Goal: Task Accomplishment & Management: Manage account settings

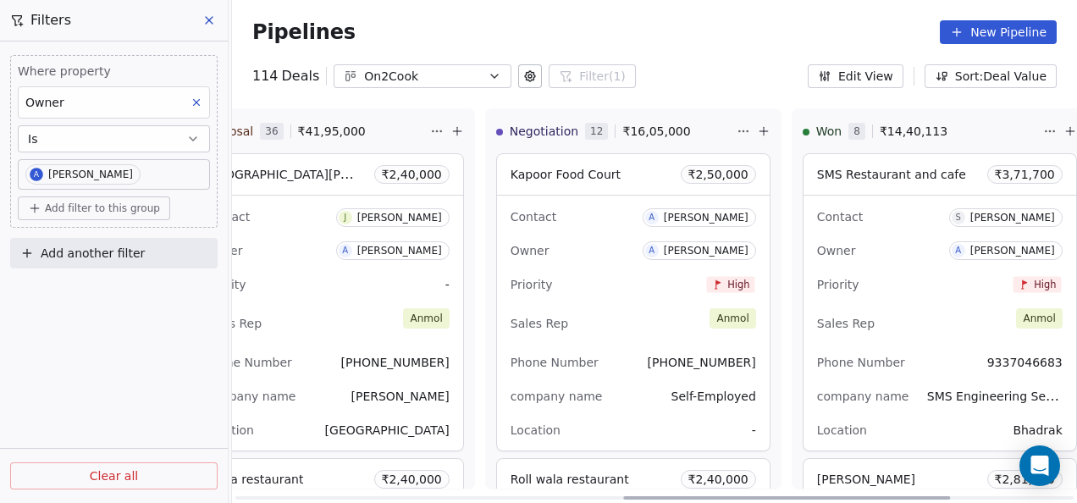
click at [634, 339] on div "Sales Rep [PERSON_NAME]" at bounding box center [634, 323] width 246 height 37
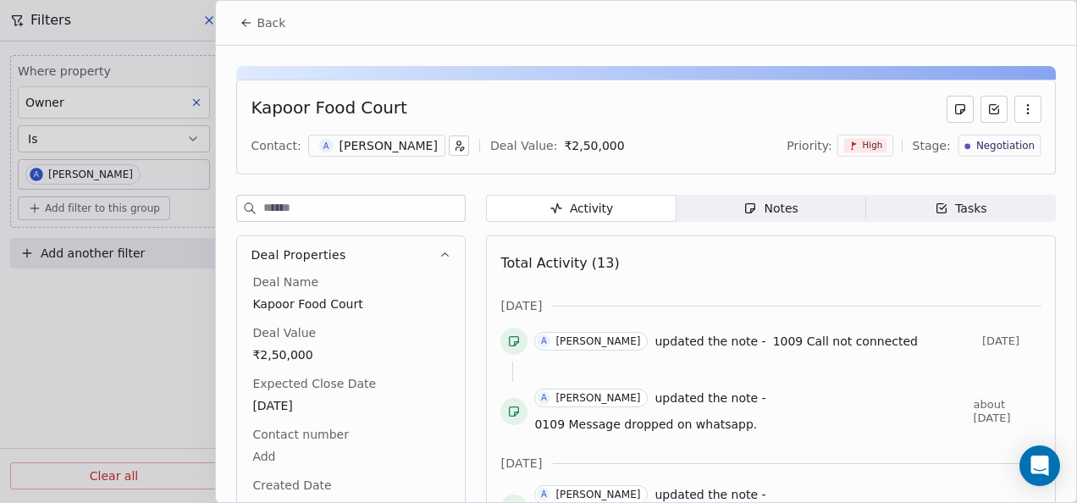
click at [728, 218] on span "Notes Notes" at bounding box center [772, 208] width 190 height 27
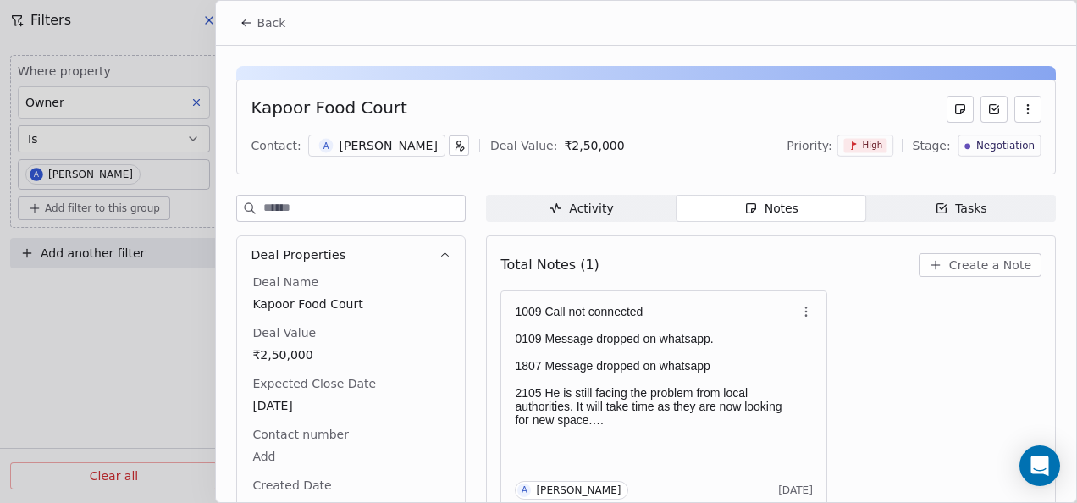
click at [250, 19] on icon at bounding box center [247, 23] width 14 height 14
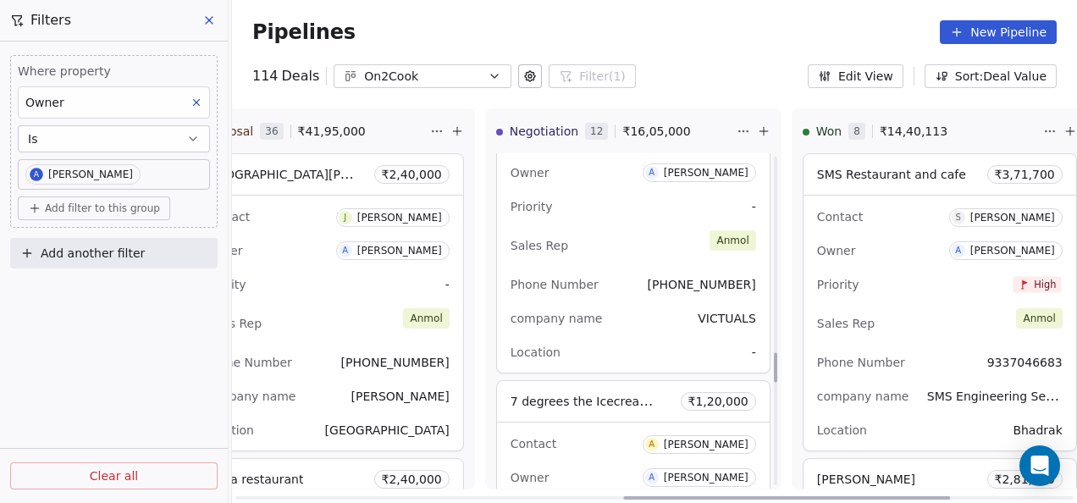
scroll to position [2286, 0]
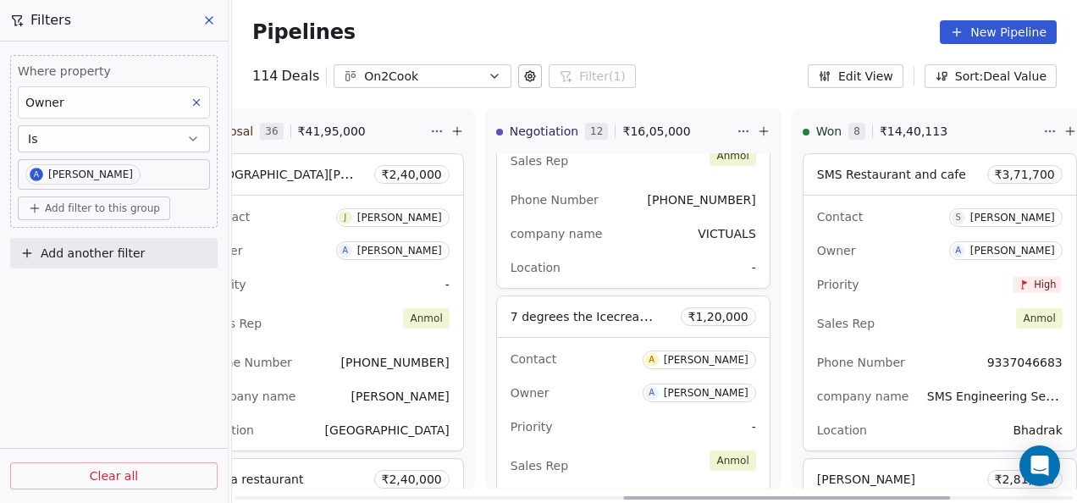
click at [662, 254] on div "Location -" at bounding box center [634, 267] width 246 height 27
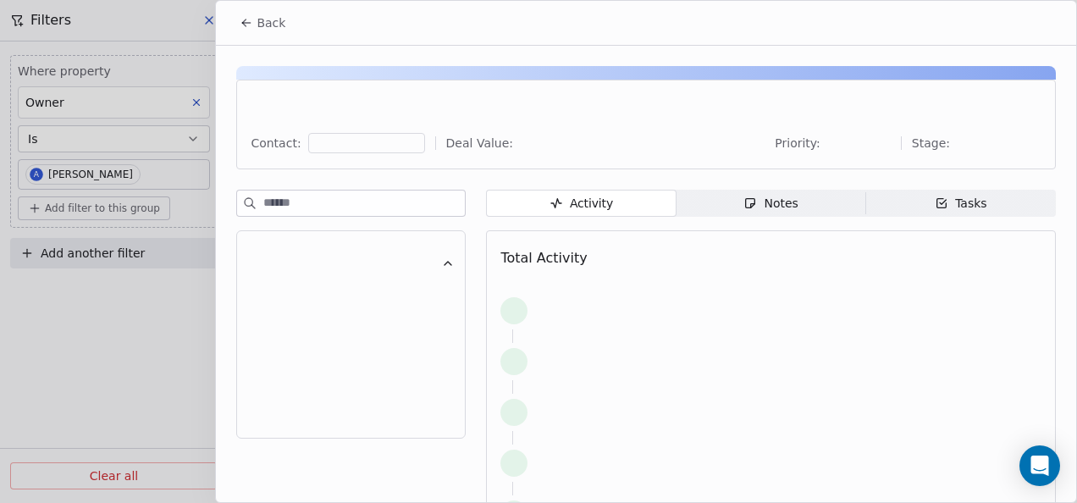
click at [708, 207] on span "Notes Notes" at bounding box center [772, 203] width 190 height 27
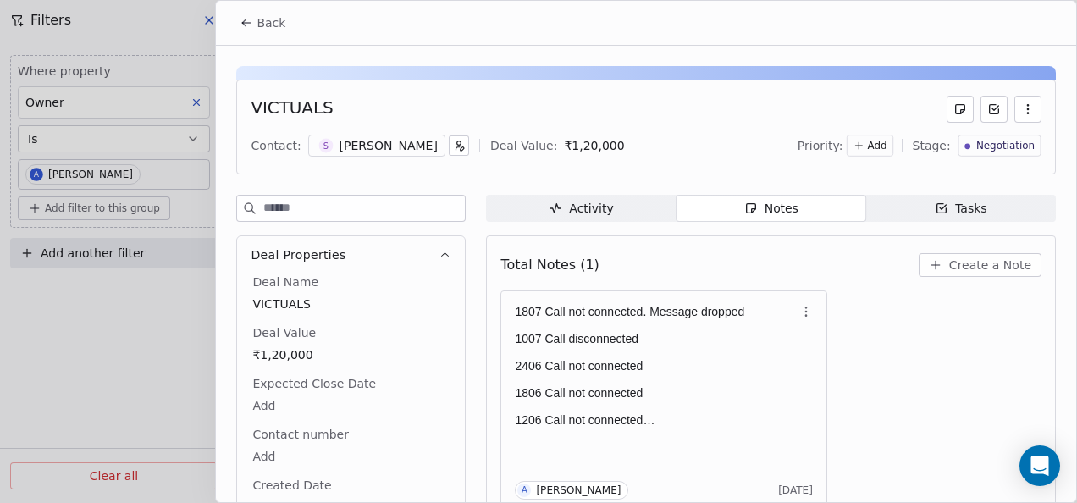
click at [244, 16] on icon at bounding box center [247, 23] width 14 height 14
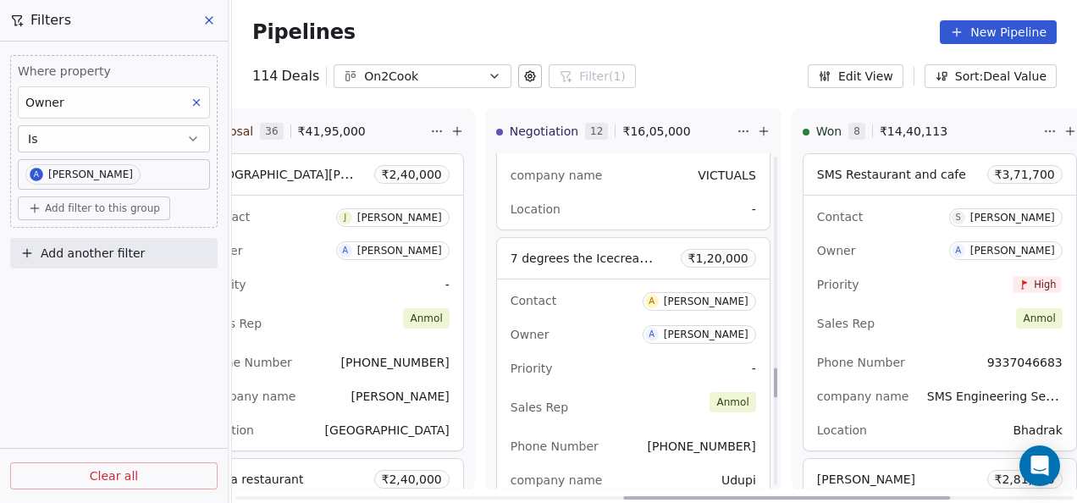
scroll to position [2371, 0]
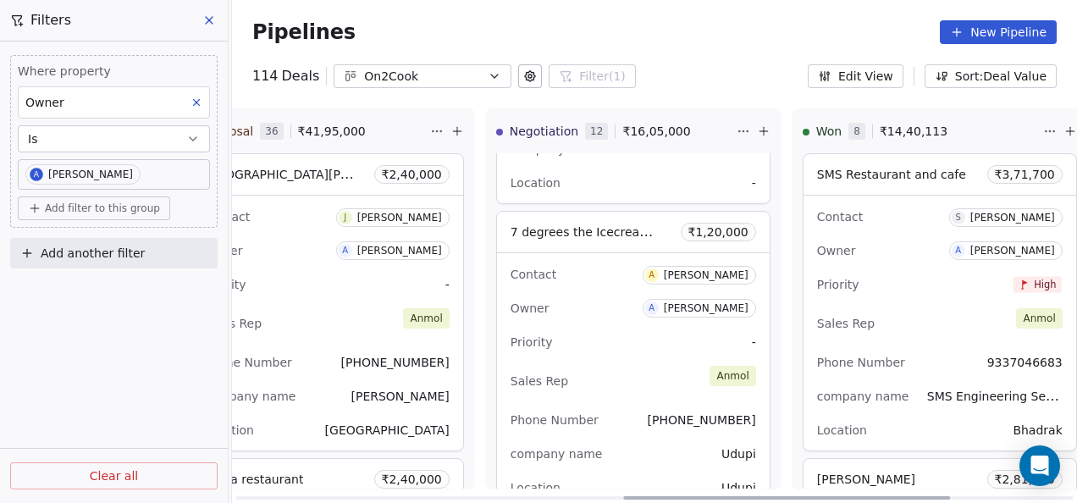
click at [615, 400] on div "Contact A [PERSON_NAME] Owner A [PERSON_NAME] Priority - Sales Rep [PERSON_NAME…" at bounding box center [633, 380] width 273 height 255
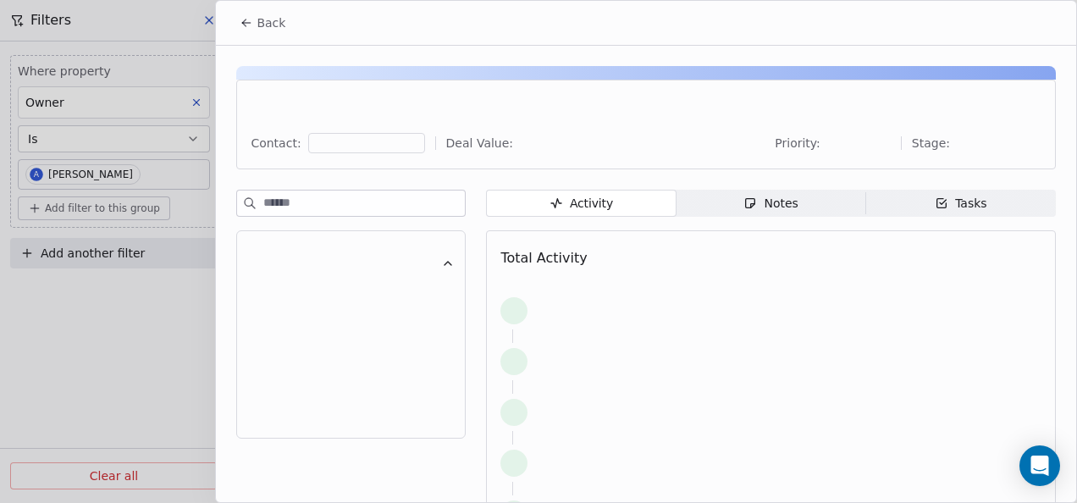
click at [760, 195] on div "Notes" at bounding box center [770, 204] width 54 height 18
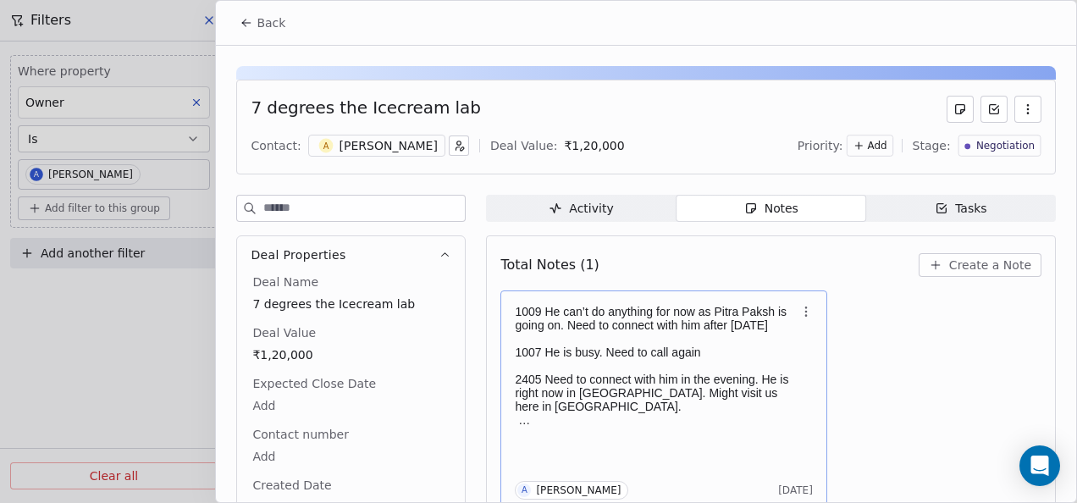
click at [585, 369] on p at bounding box center [655, 366] width 281 height 14
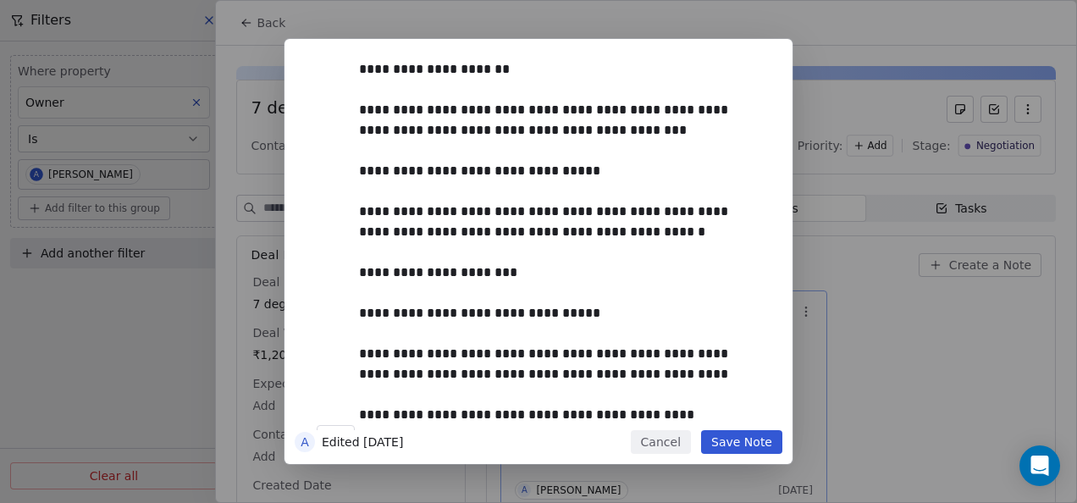
click at [739, 440] on button "Save Note" at bounding box center [741, 442] width 81 height 24
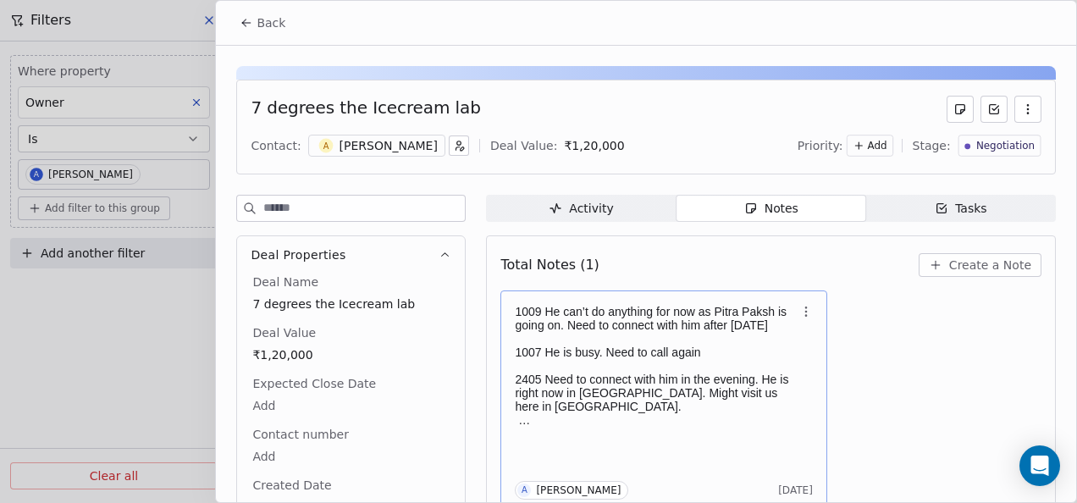
scroll to position [7, 0]
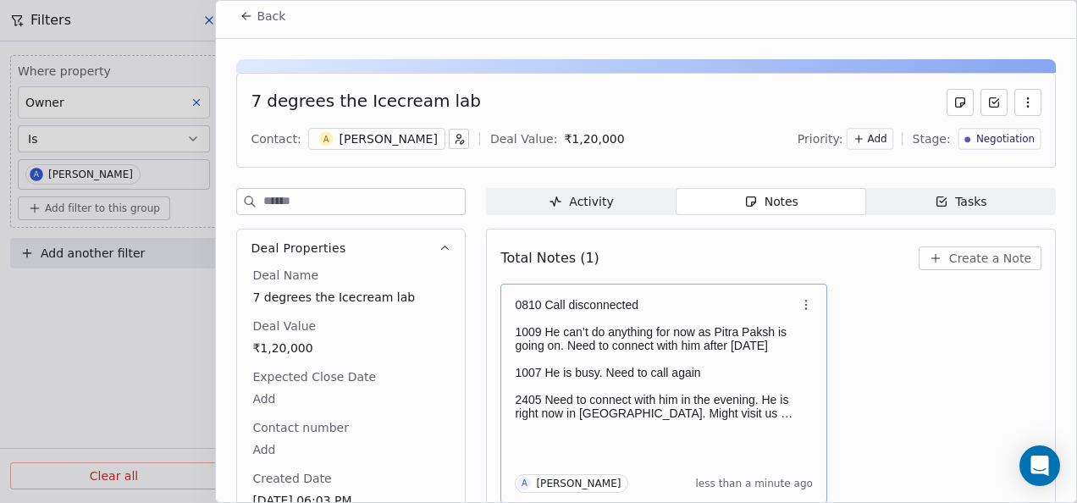
click at [254, 20] on button "Back" at bounding box center [262, 16] width 66 height 30
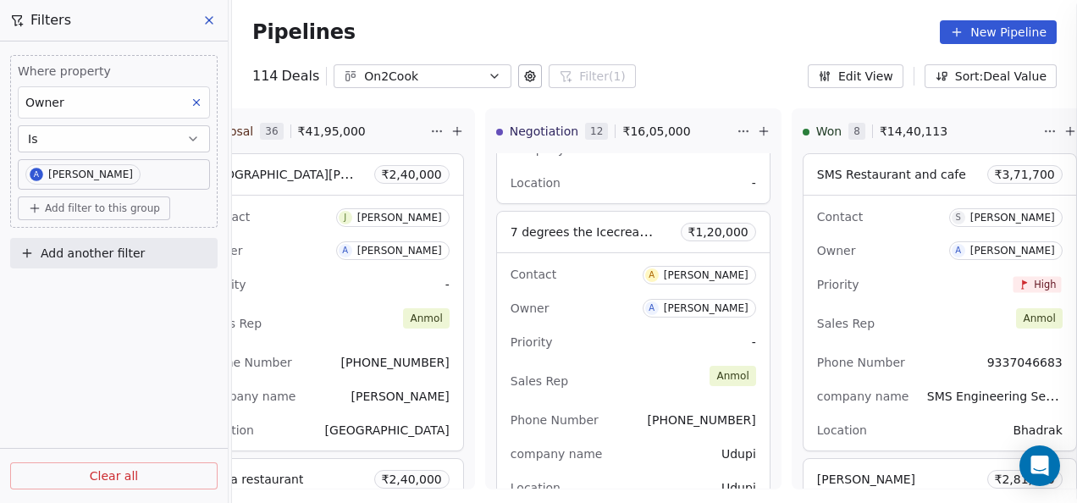
click at [254, 20] on div at bounding box center [538, 251] width 1077 height 503
drag, startPoint x: 254, startPoint y: 20, endPoint x: 373, endPoint y: 36, distance: 119.6
click at [364, 37] on div "Pipelines New Pipeline" at bounding box center [654, 32] width 804 height 24
drag, startPoint x: 373, startPoint y: 36, endPoint x: 427, endPoint y: 29, distance: 54.7
click at [427, 29] on div "Pipelines New Pipeline" at bounding box center [654, 32] width 804 height 24
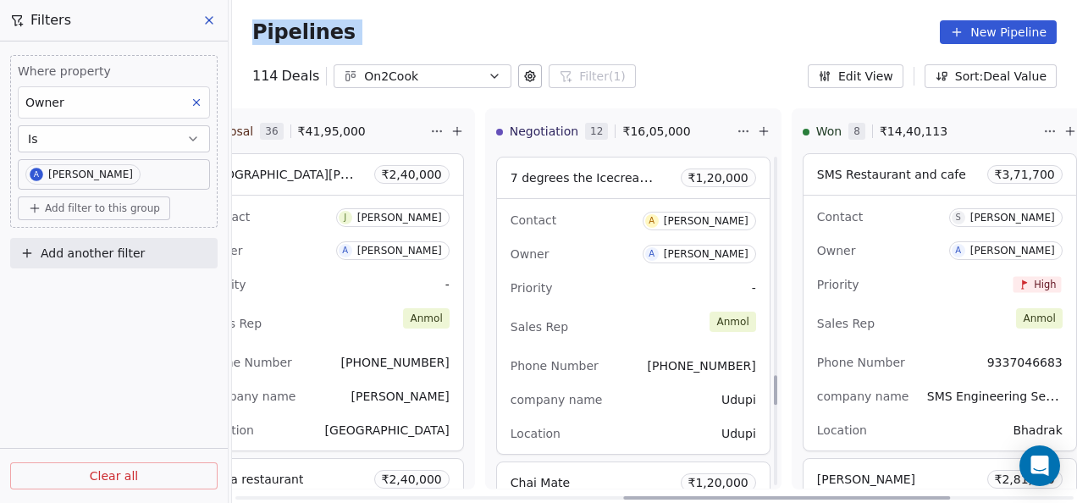
scroll to position [2456, 0]
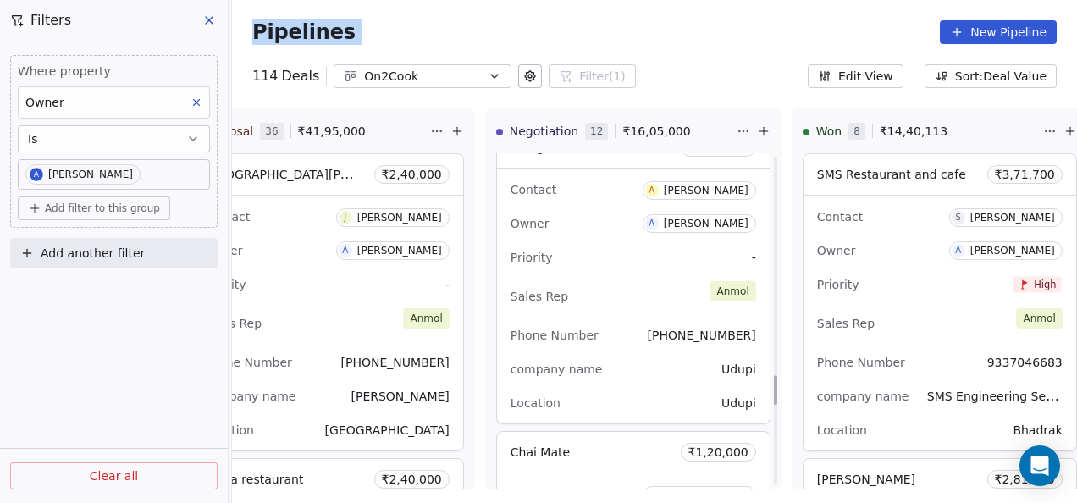
click at [627, 30] on div "Pipelines New Pipeline" at bounding box center [654, 32] width 804 height 24
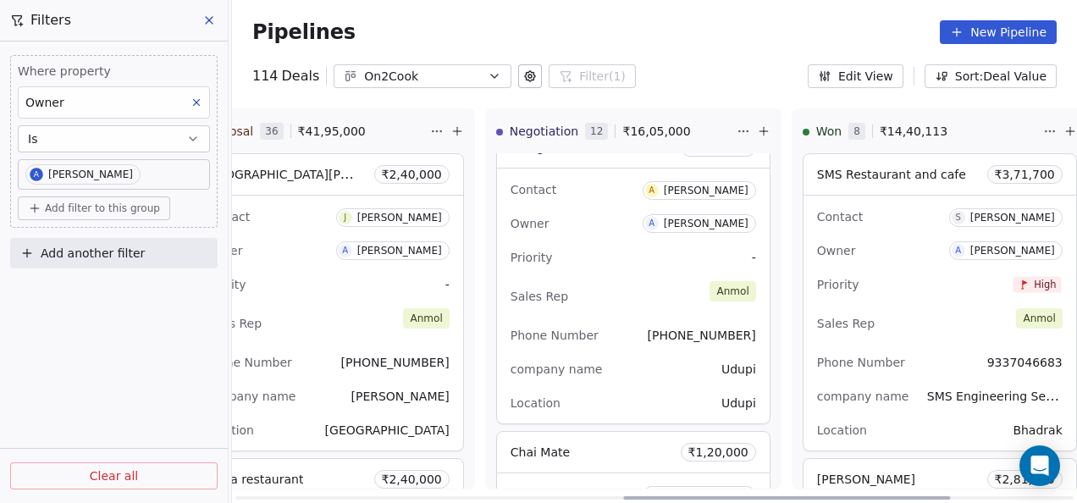
click at [633, 289] on div "Sales Rep [PERSON_NAME]" at bounding box center [634, 296] width 246 height 37
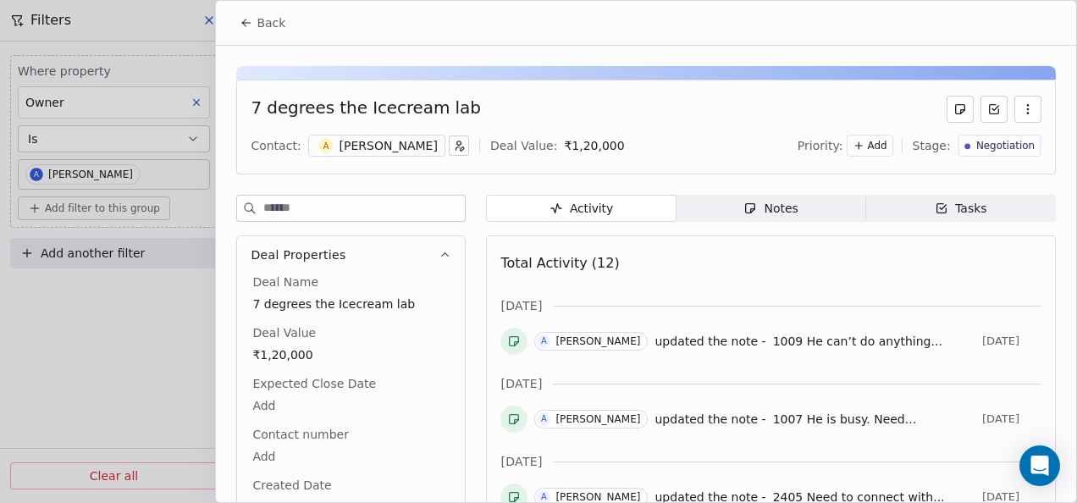
click at [246, 16] on icon at bounding box center [247, 23] width 14 height 14
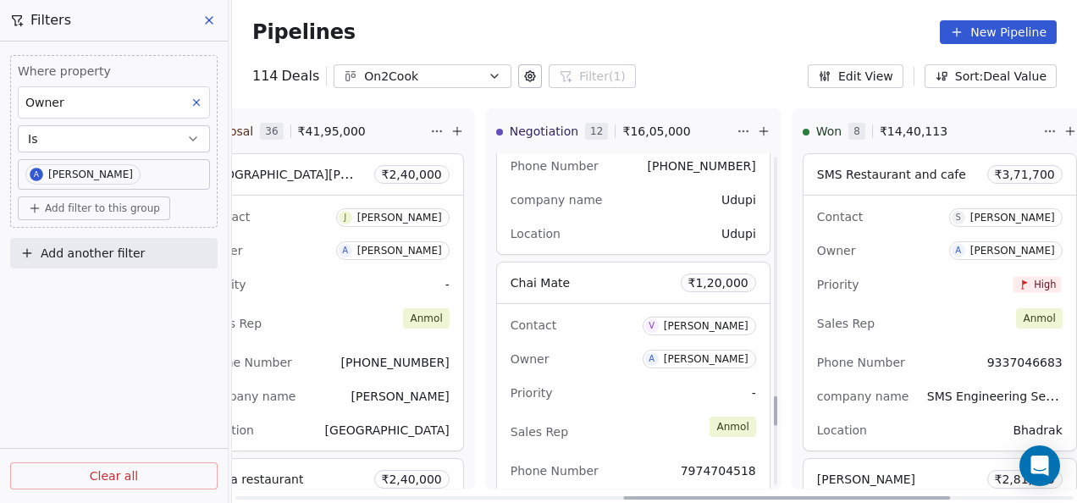
scroll to position [2710, 0]
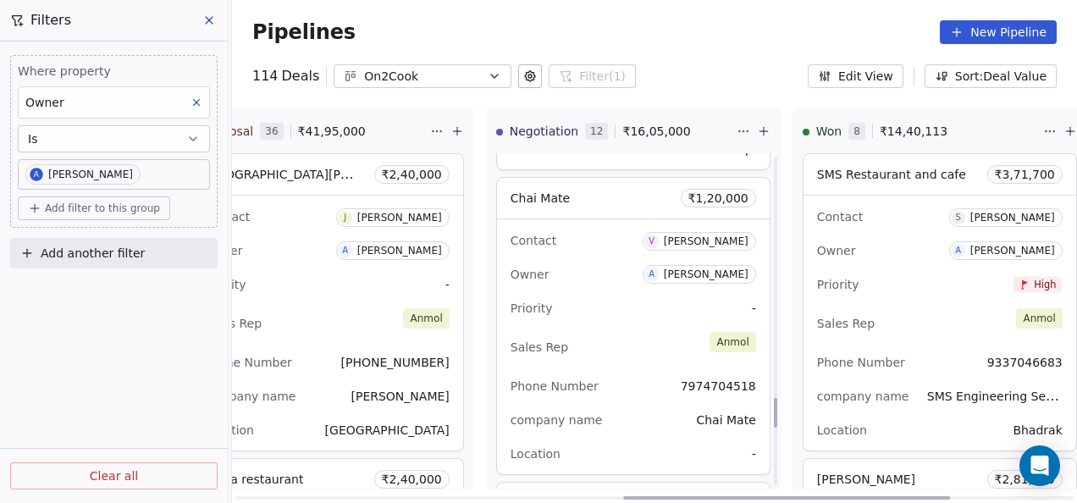
click at [610, 340] on div "Sales Rep [PERSON_NAME]" at bounding box center [634, 347] width 246 height 37
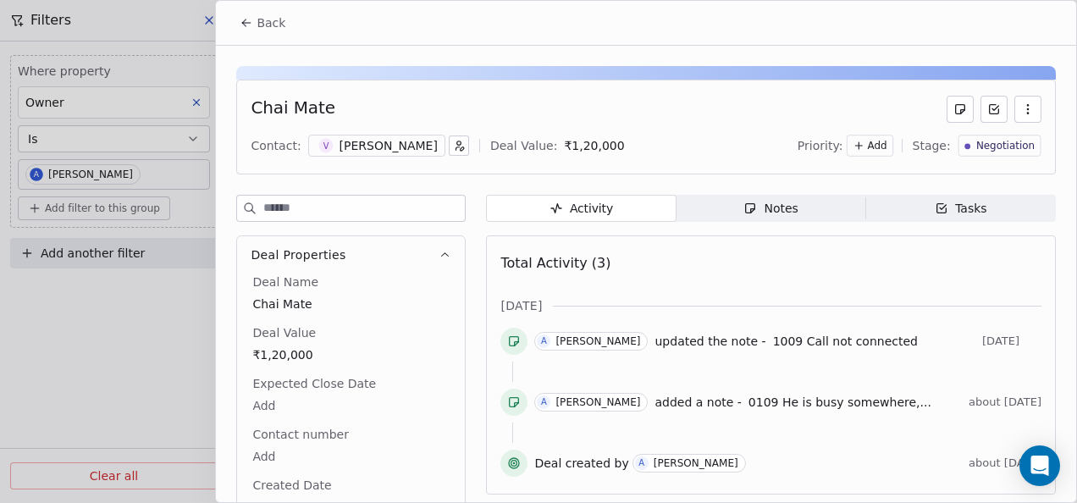
click at [701, 205] on span "Notes Notes" at bounding box center [772, 208] width 190 height 27
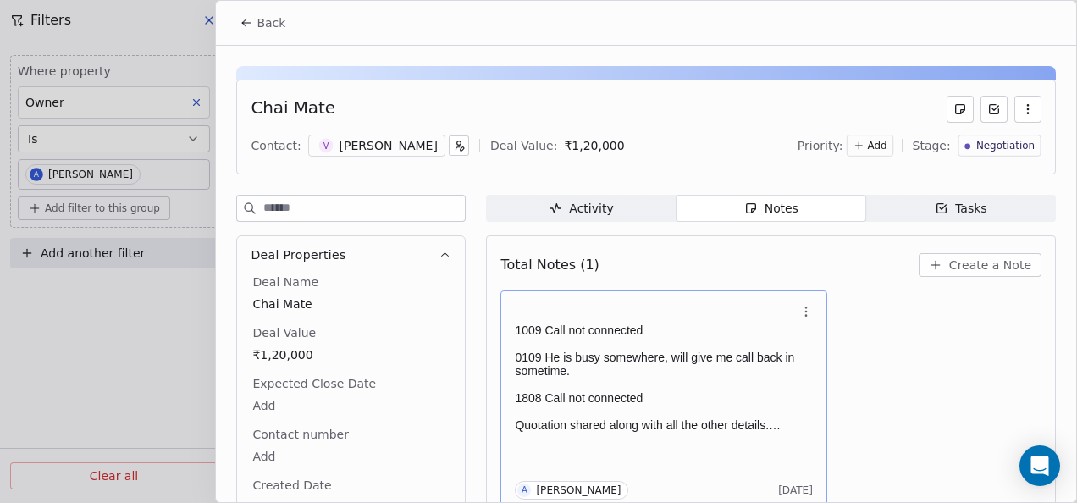
click at [618, 326] on p "1009 Call not connected" at bounding box center [655, 330] width 281 height 14
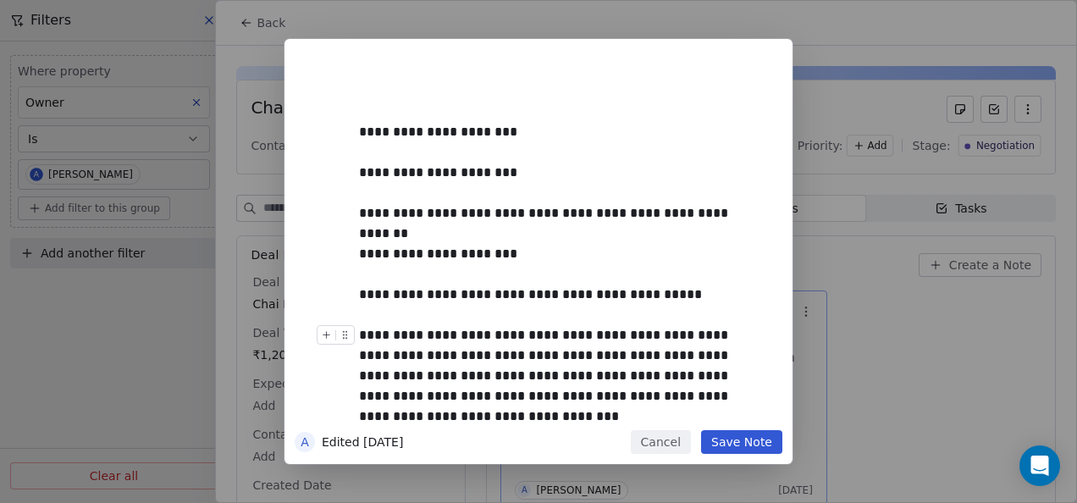
click at [735, 430] on button "Save Note" at bounding box center [741, 442] width 81 height 24
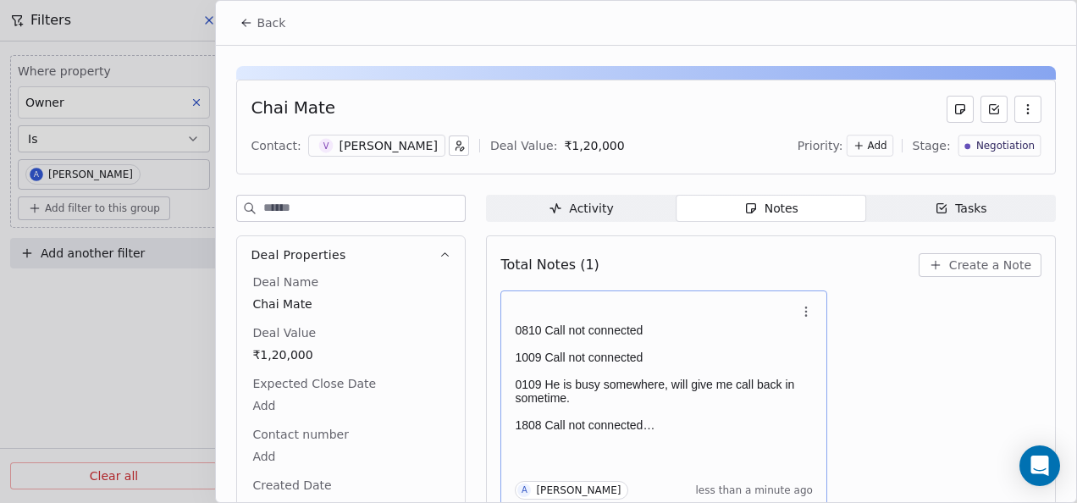
scroll to position [7, 0]
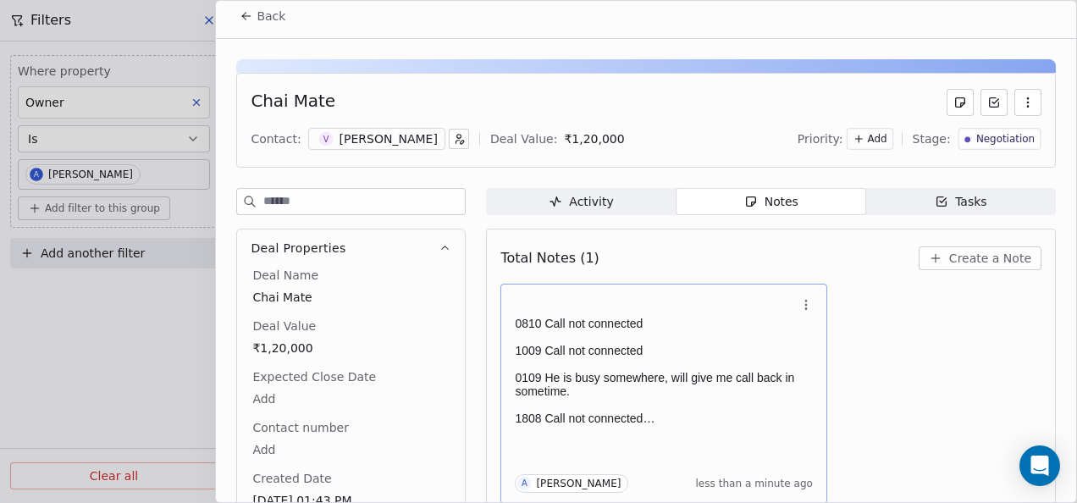
click at [240, 21] on icon at bounding box center [247, 16] width 14 height 14
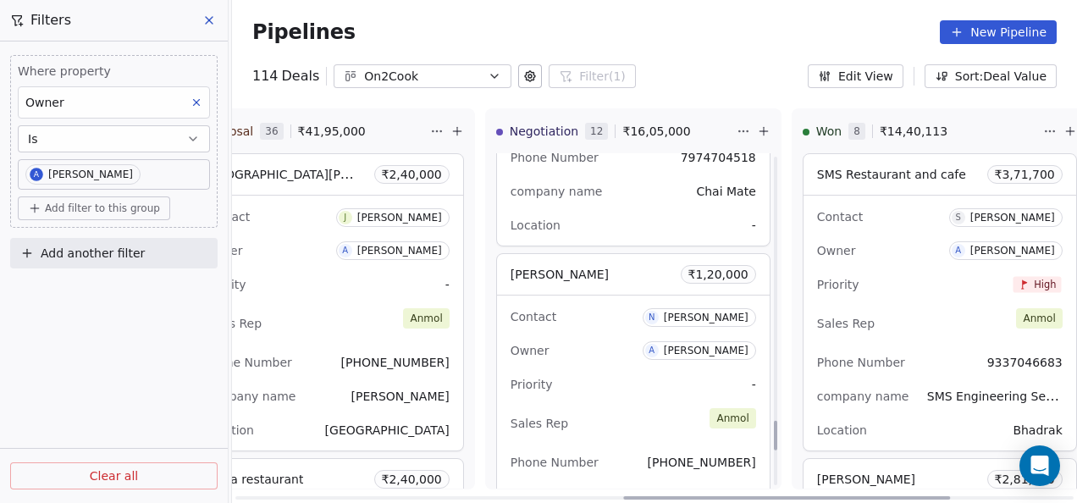
scroll to position [2964, 0]
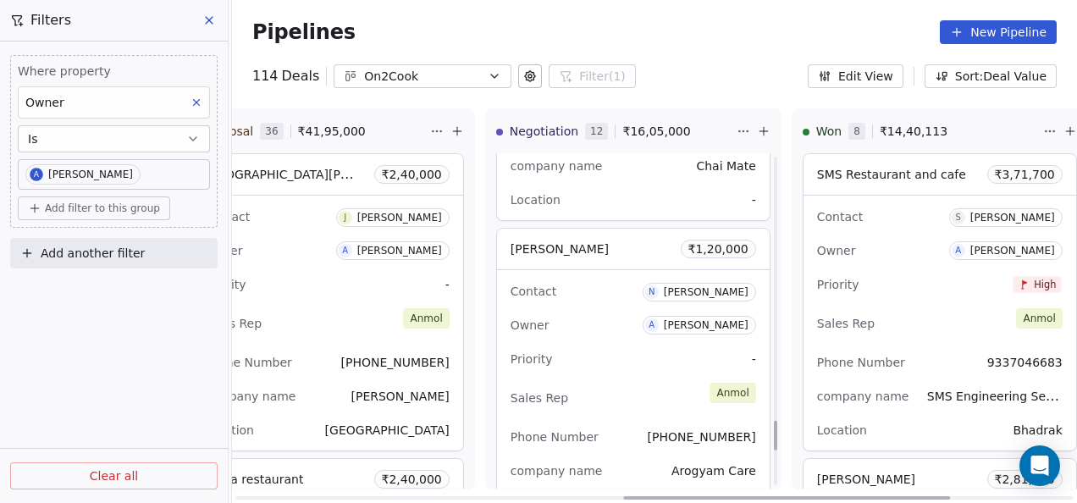
click at [610, 356] on div "Priority -" at bounding box center [634, 358] width 246 height 27
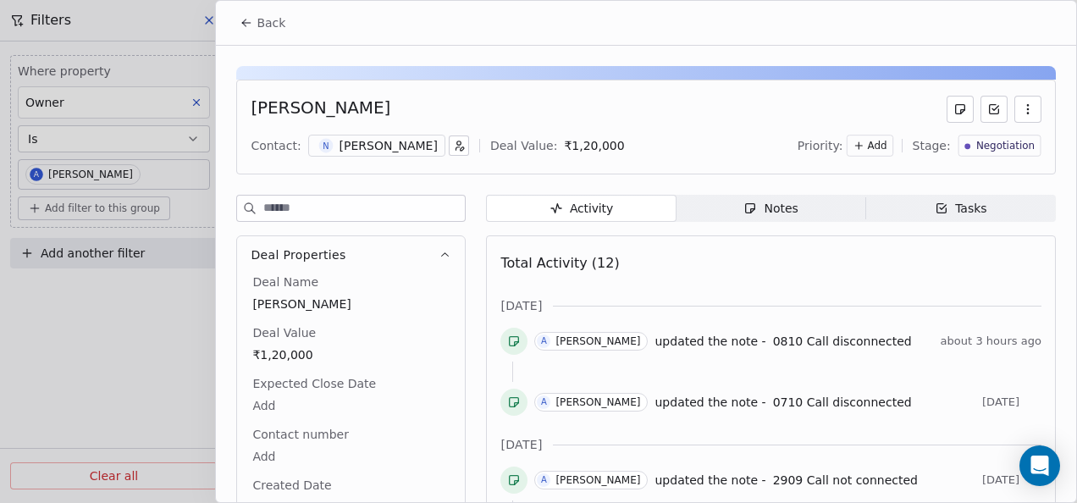
click at [254, 27] on button "Back" at bounding box center [262, 23] width 66 height 30
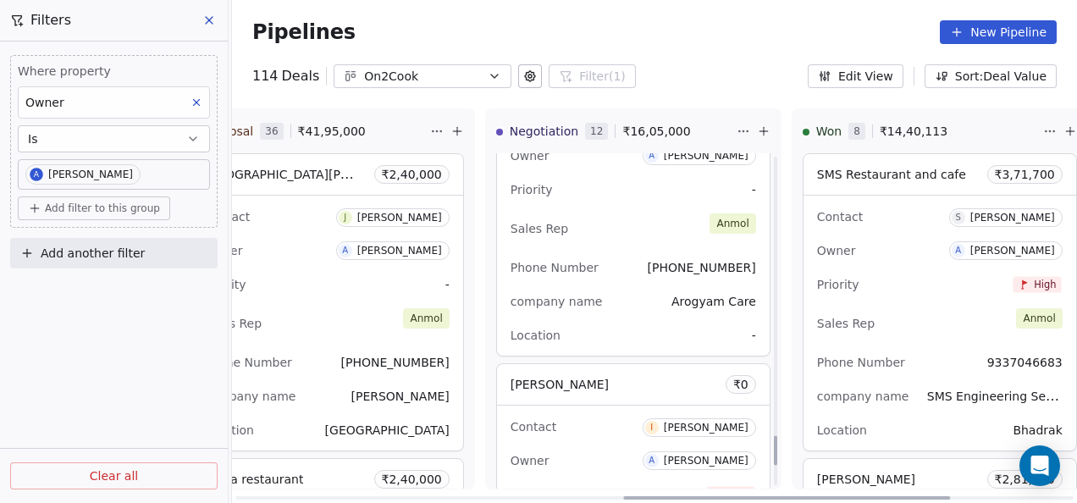
scroll to position [3218, 0]
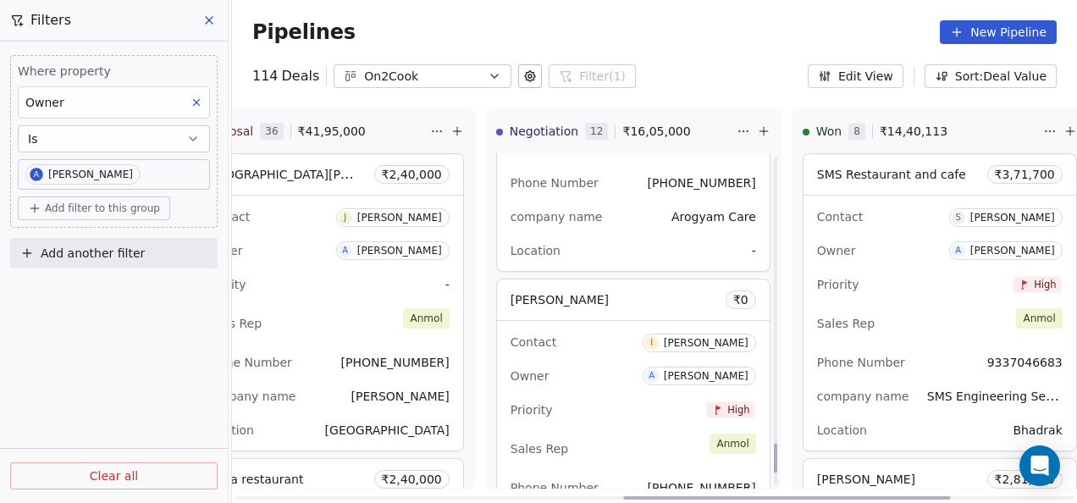
click at [591, 432] on div "Sales Rep [PERSON_NAME]" at bounding box center [634, 448] width 246 height 37
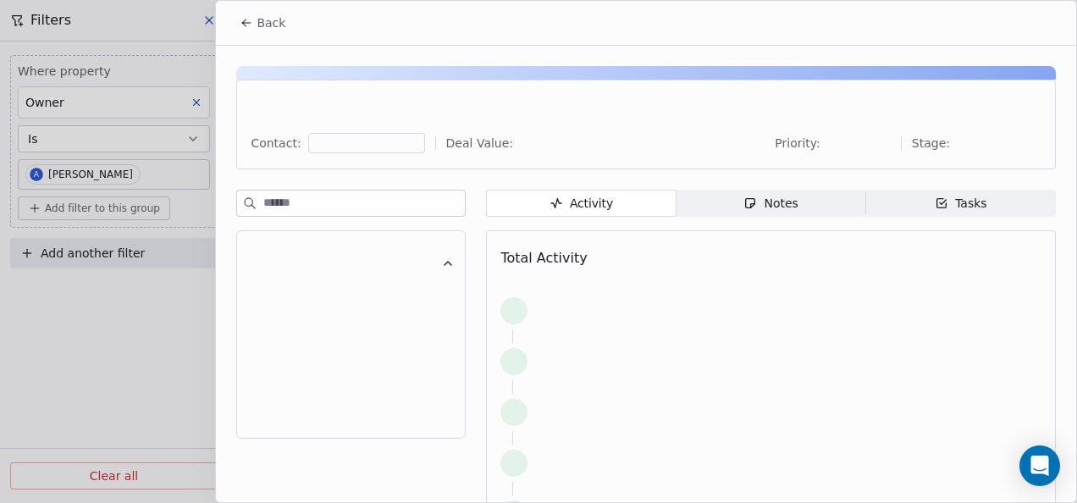
click at [730, 203] on span "Notes Notes" at bounding box center [772, 203] width 190 height 27
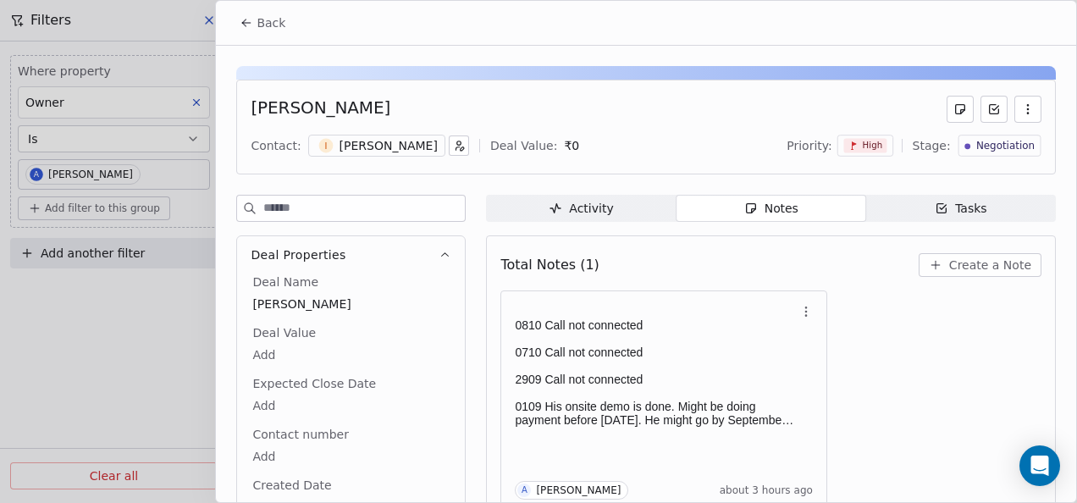
click at [274, 13] on button "Back" at bounding box center [262, 23] width 66 height 30
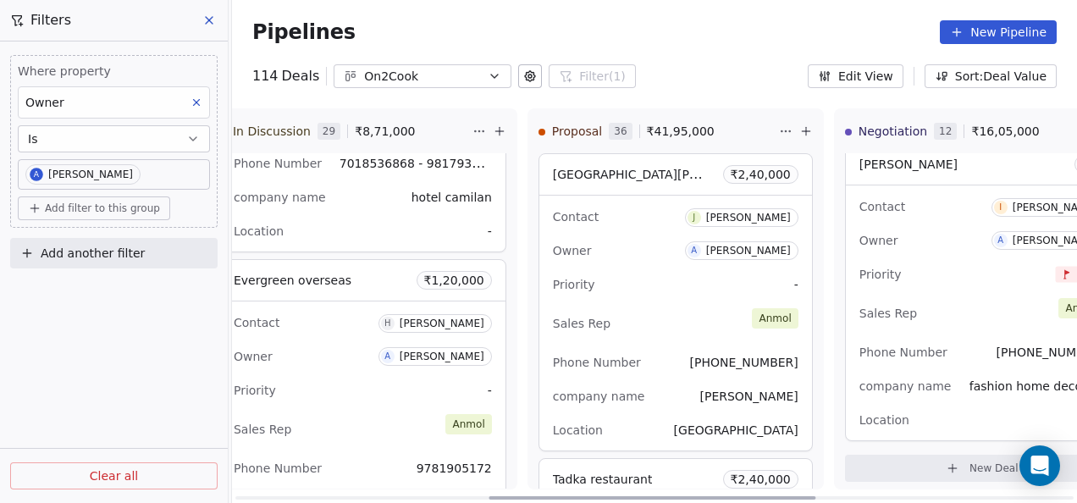
scroll to position [0, 659]
click at [654, 311] on div "Sales Rep [PERSON_NAME]" at bounding box center [674, 323] width 246 height 37
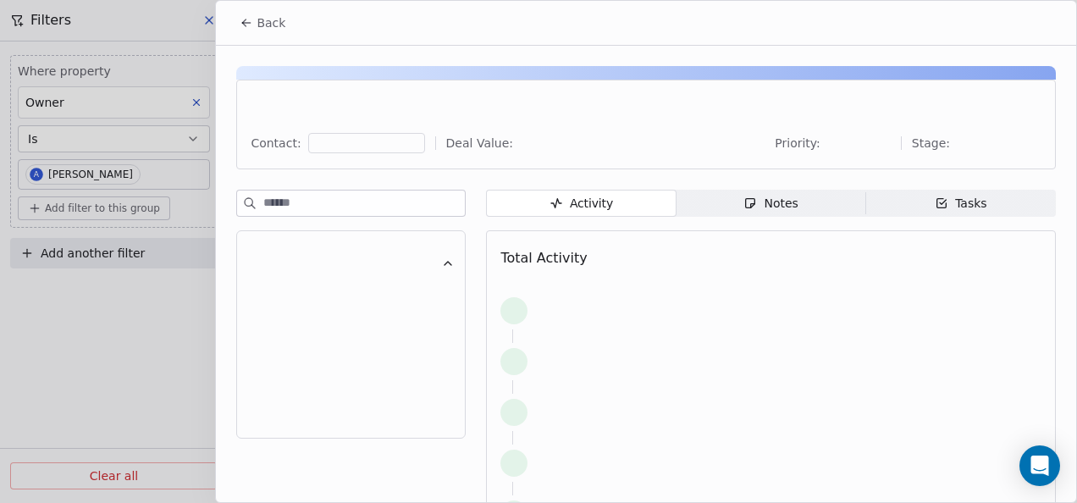
click at [701, 207] on span "Notes Notes" at bounding box center [772, 203] width 190 height 27
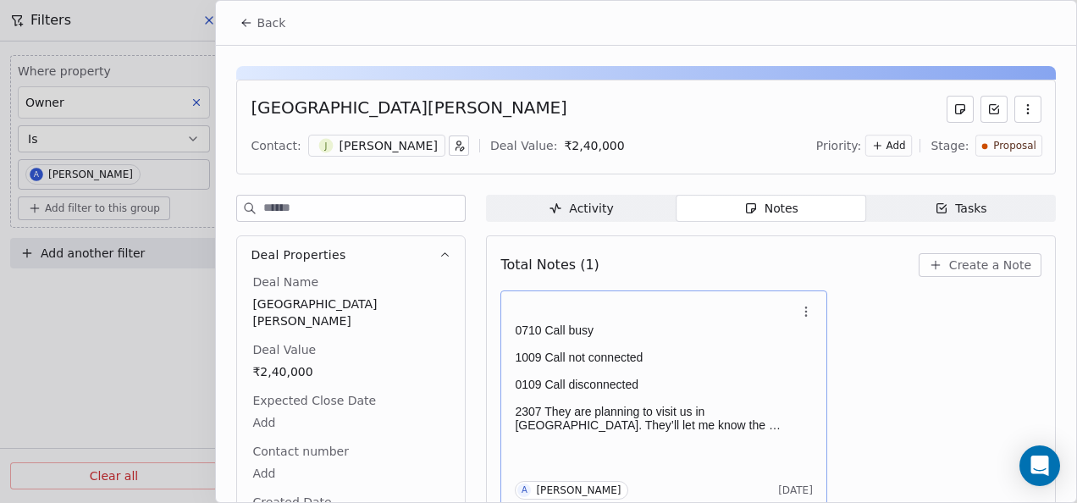
click at [579, 310] on h1 at bounding box center [655, 315] width 281 height 17
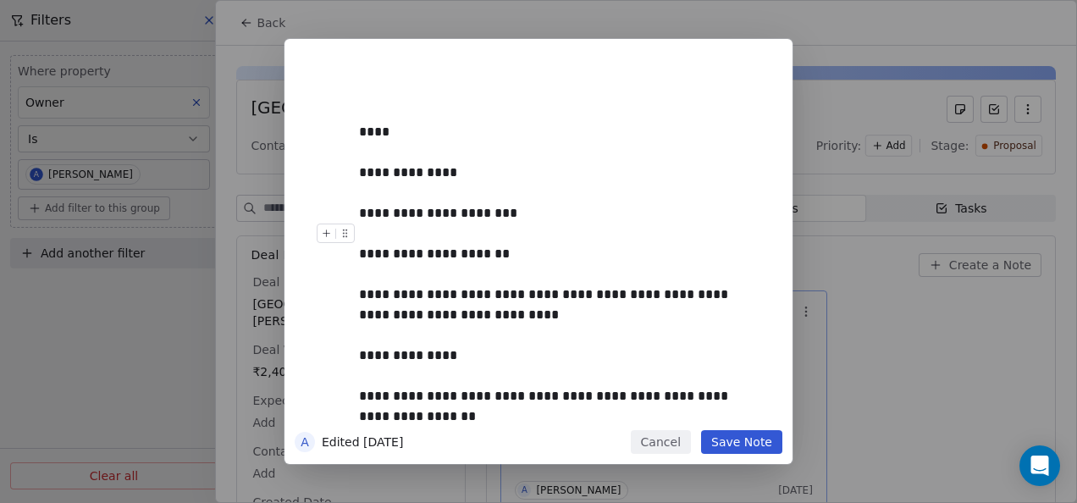
click at [675, 447] on button "Cancel" at bounding box center [661, 442] width 60 height 24
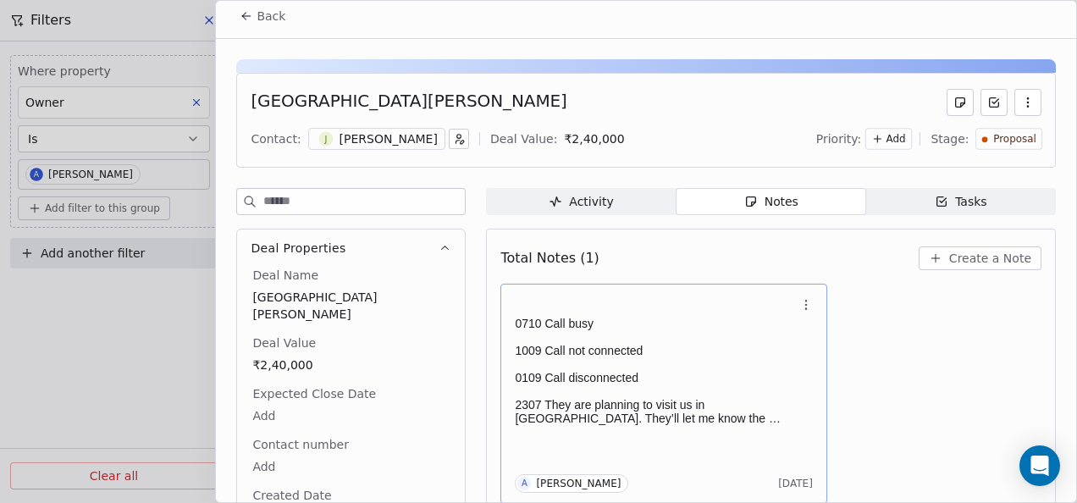
click at [647, 339] on p at bounding box center [655, 337] width 281 height 14
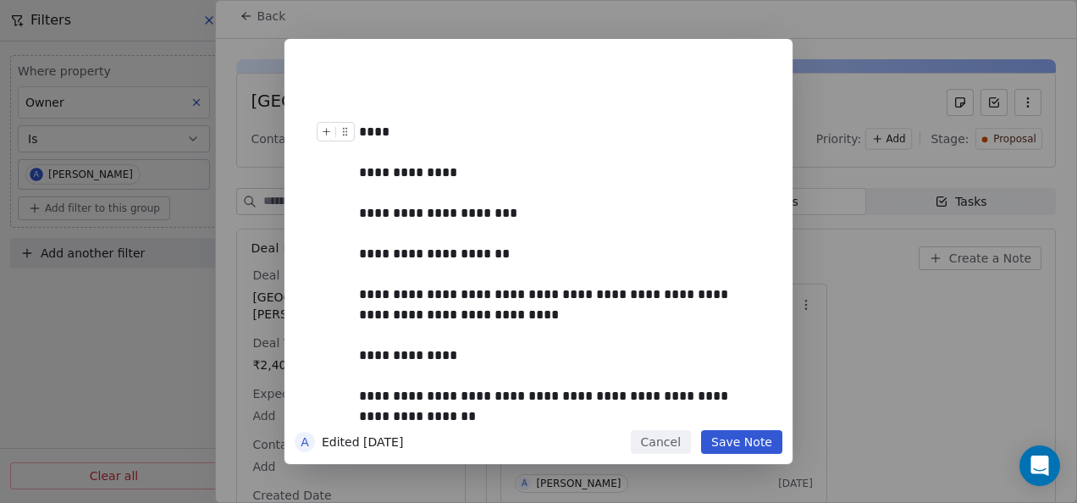
drag, startPoint x: 454, startPoint y: 120, endPoint x: 454, endPoint y: 130, distance: 10.2
click at [454, 123] on div "**********" at bounding box center [564, 319] width 410 height 510
click at [748, 444] on button "Save Note" at bounding box center [741, 442] width 81 height 24
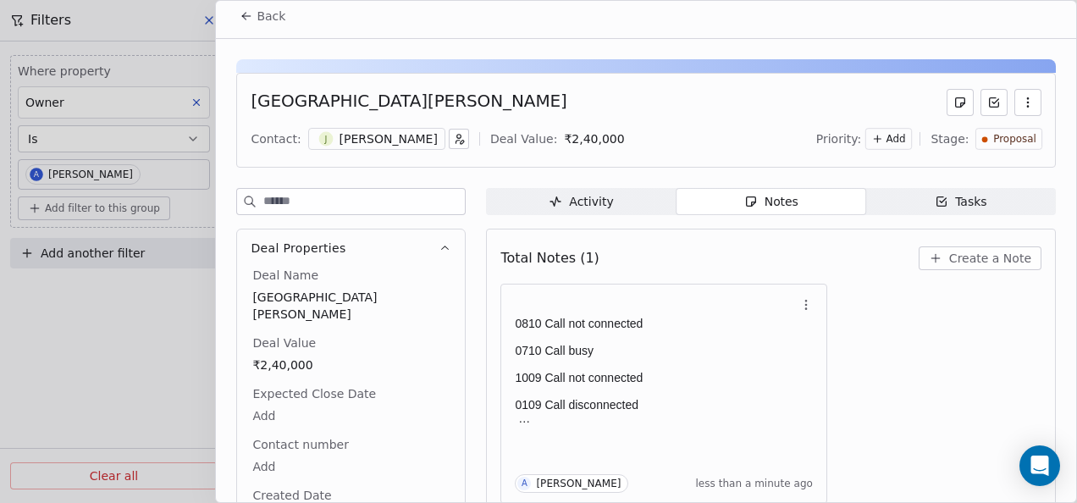
click at [257, 27] on button "Back" at bounding box center [262, 16] width 66 height 30
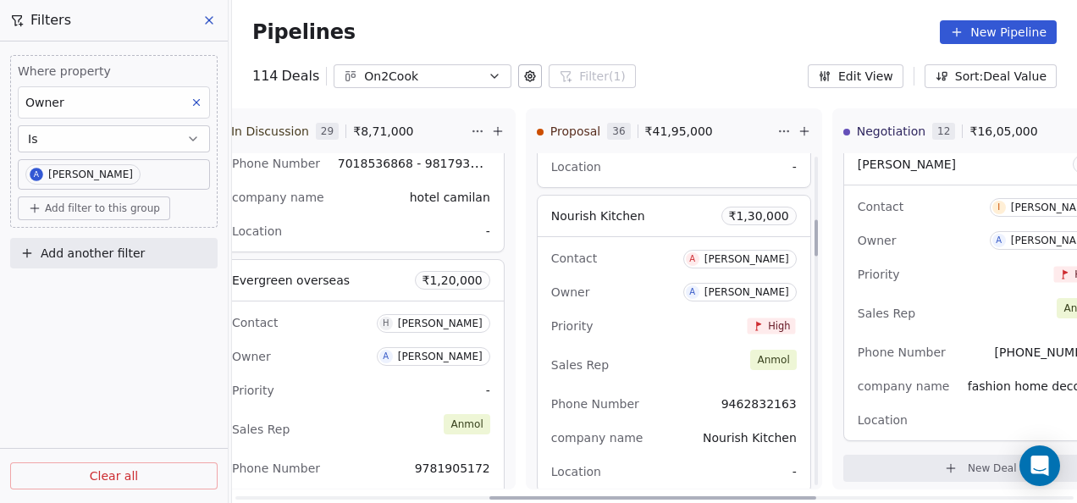
scroll to position [593, 0]
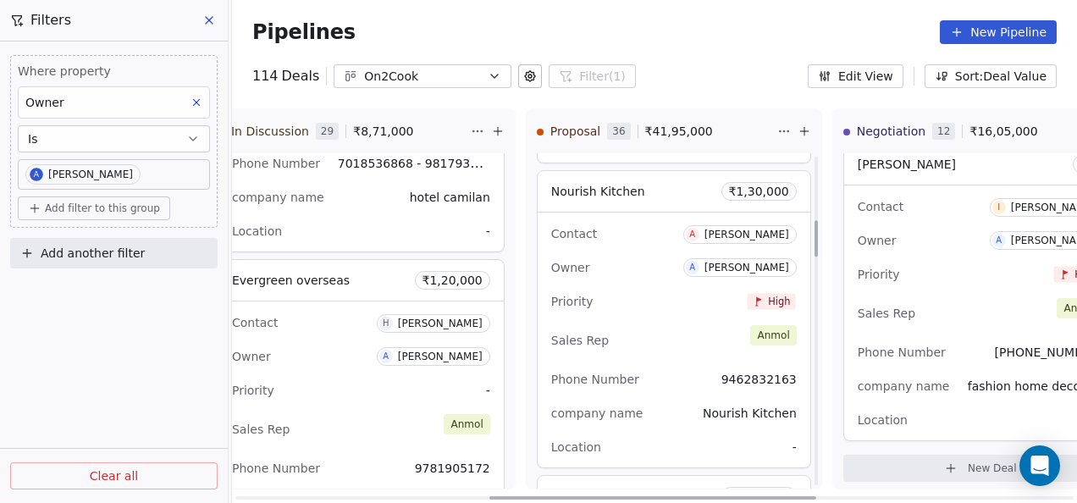
click at [697, 362] on div "Contact A [PERSON_NAME] Owner A [PERSON_NAME] Priority High Sales Rep [PERSON_N…" at bounding box center [674, 340] width 273 height 255
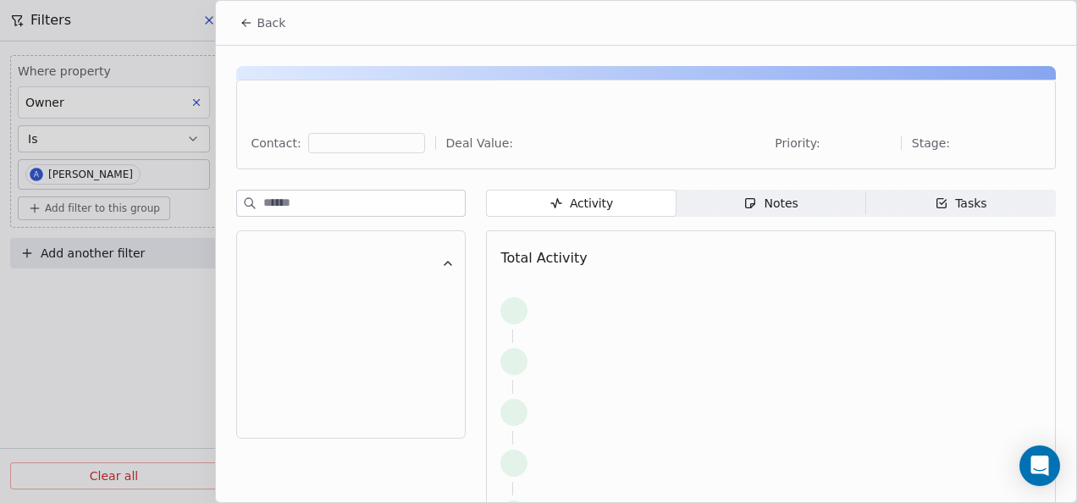
click at [734, 218] on div "Activity Activity Notes Notes Tasks Tasks Total Activity" at bounding box center [771, 404] width 570 height 428
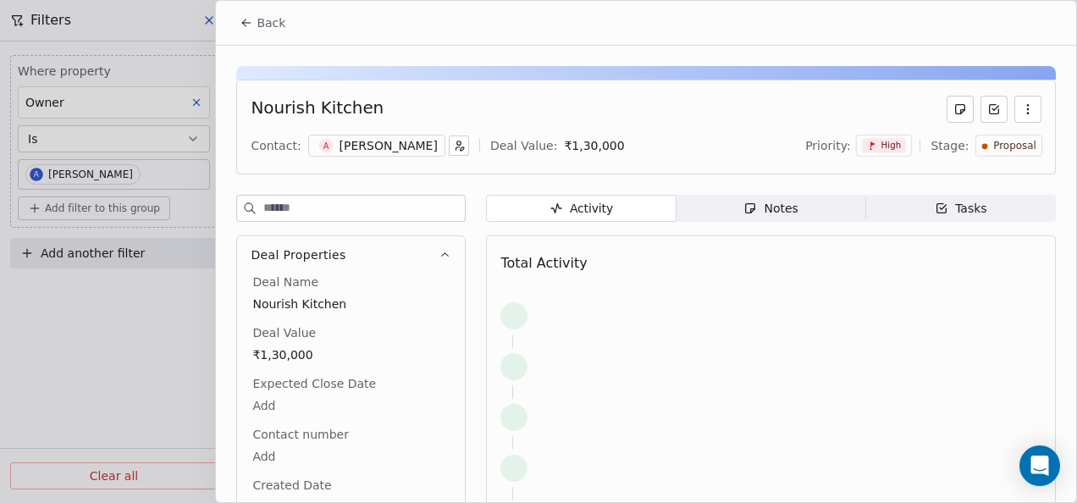
click at [743, 205] on icon "button" at bounding box center [750, 209] width 14 height 14
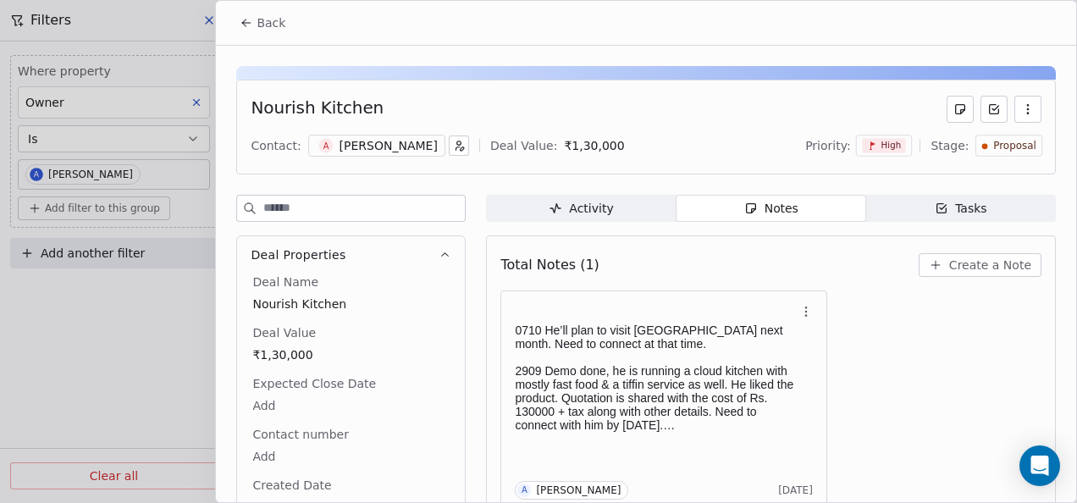
click at [239, 30] on button "Back" at bounding box center [262, 23] width 66 height 30
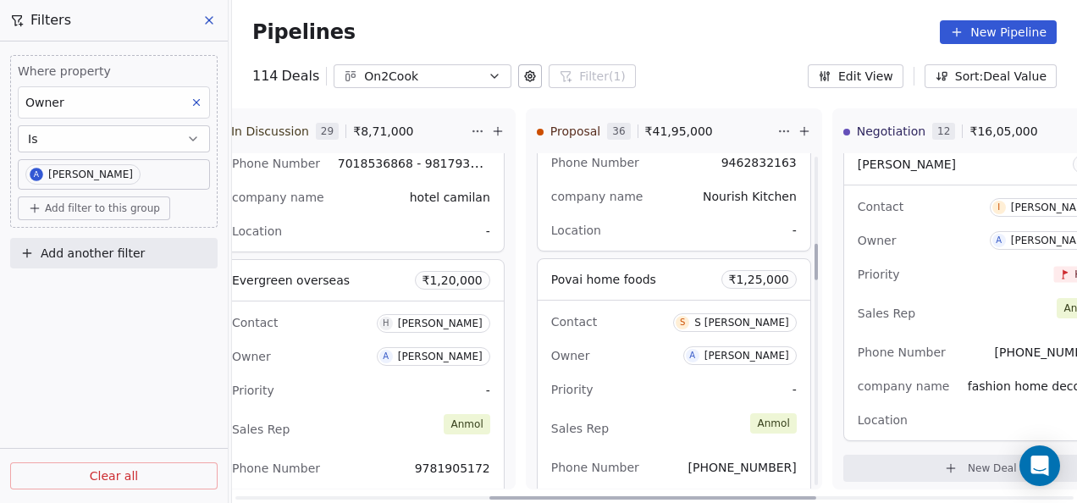
scroll to position [847, 0]
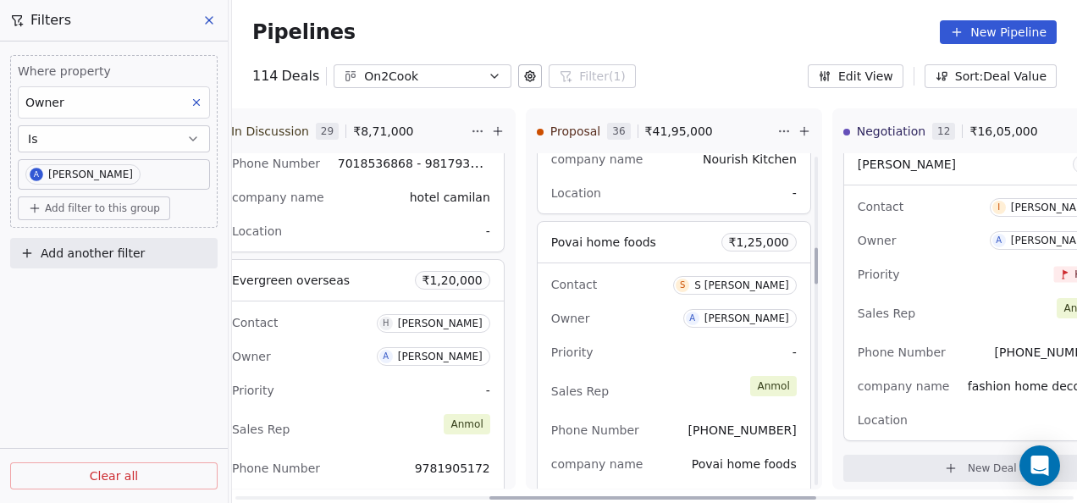
click at [627, 308] on div "Owner A [PERSON_NAME]" at bounding box center [674, 318] width 246 height 27
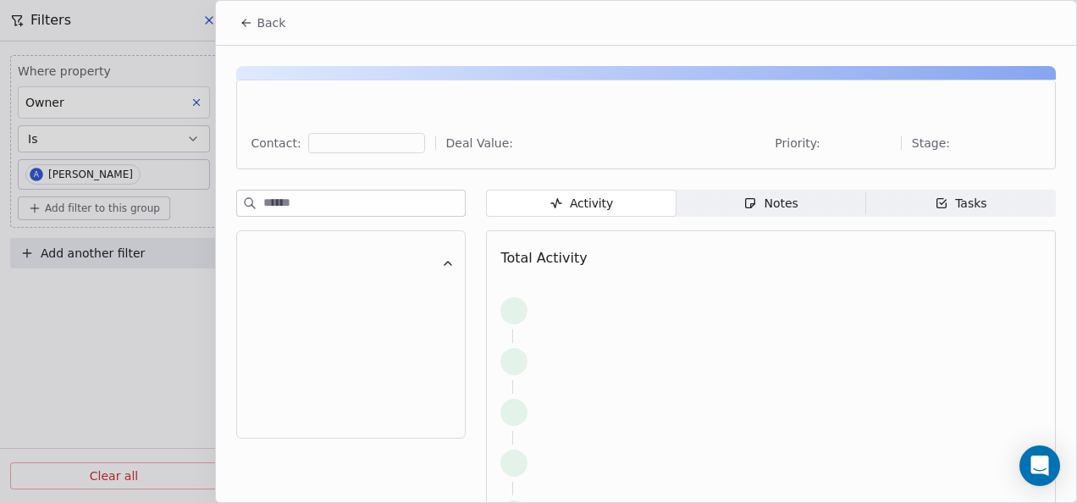
click at [688, 196] on span "Notes Notes" at bounding box center [772, 203] width 190 height 27
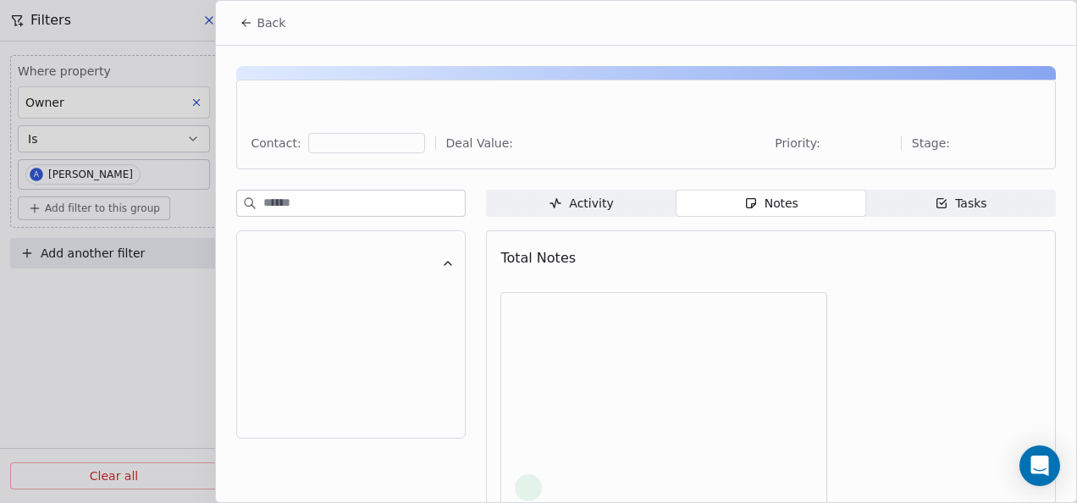
click at [268, 12] on button "Back" at bounding box center [262, 23] width 66 height 30
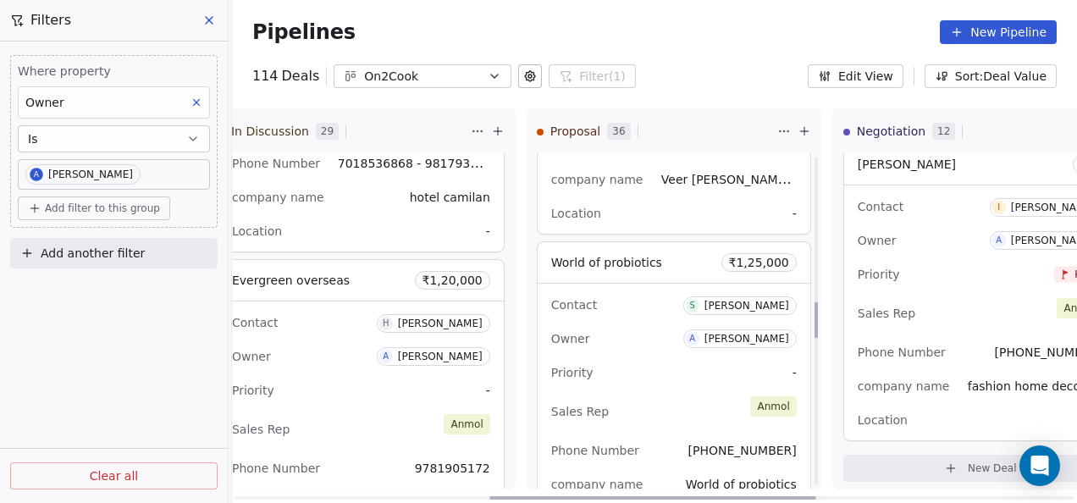
scroll to position [1440, 0]
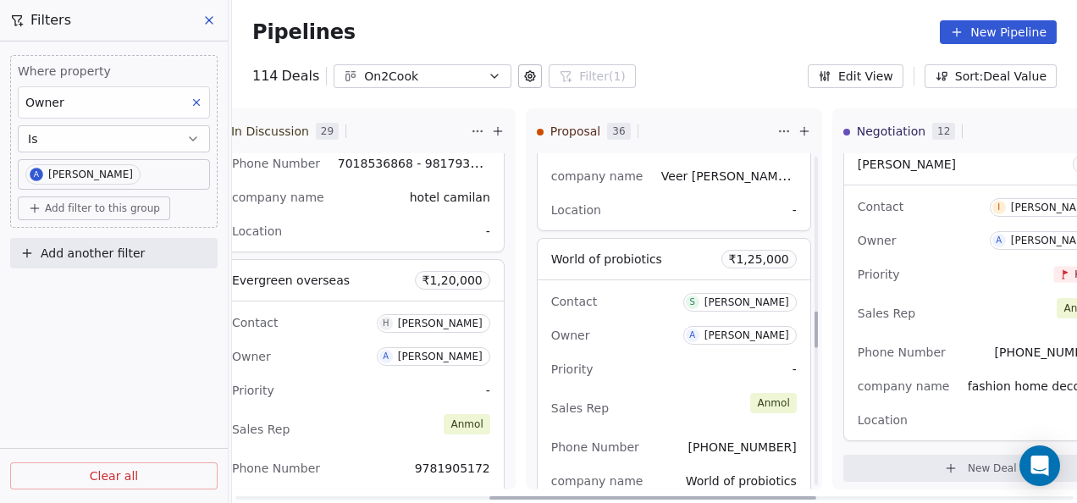
click at [625, 188] on div "Contact S [PERSON_NAME] Owner A [PERSON_NAME] Priority - Sales Rep [PERSON_NAME…" at bounding box center [674, 102] width 273 height 255
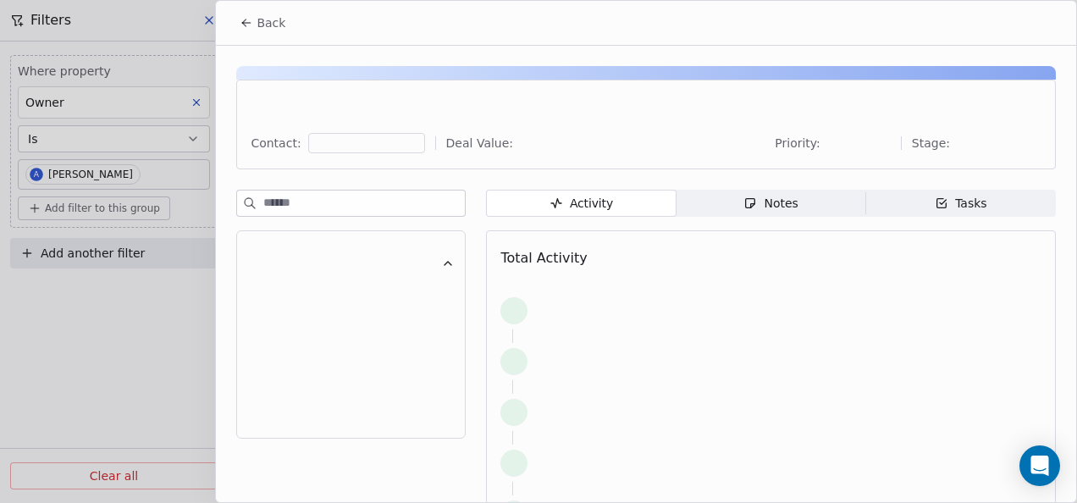
click at [730, 193] on span "Notes Notes" at bounding box center [772, 203] width 190 height 27
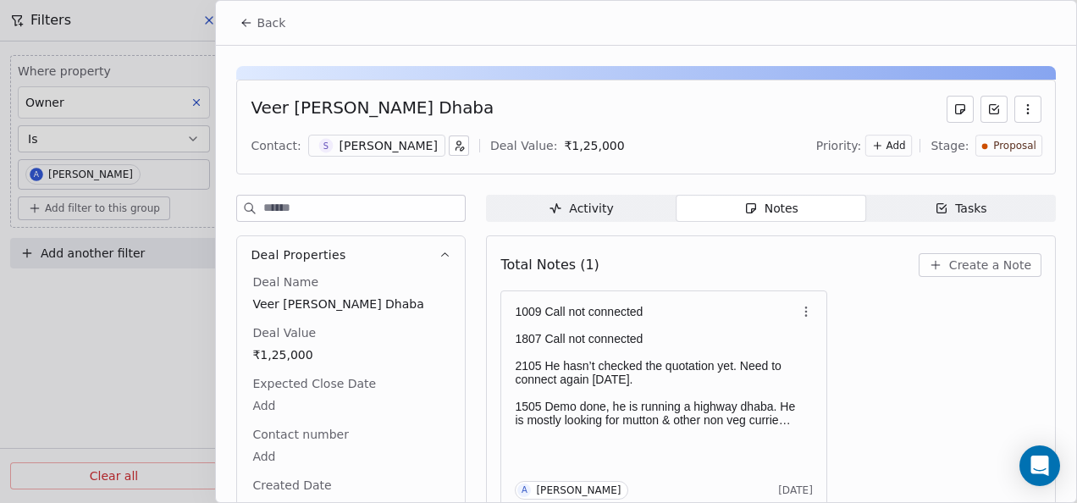
click at [239, 10] on button "Back" at bounding box center [262, 23] width 66 height 30
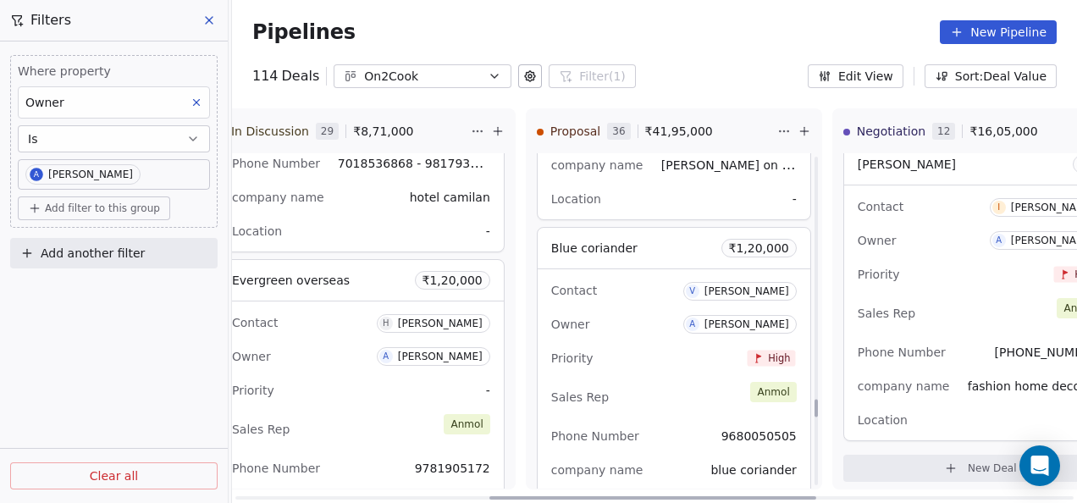
scroll to position [4584, 0]
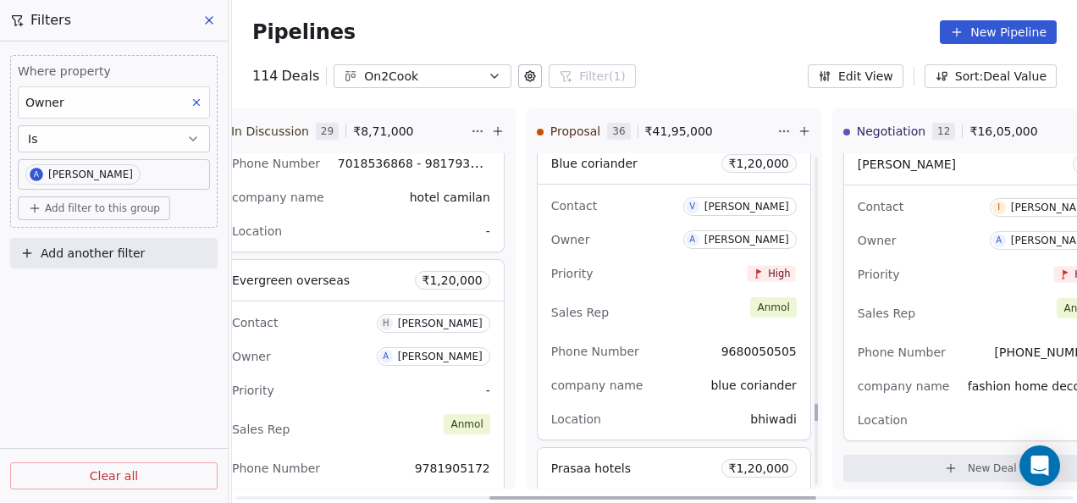
click at [670, 372] on div "company name blue coriander" at bounding box center [674, 385] width 246 height 27
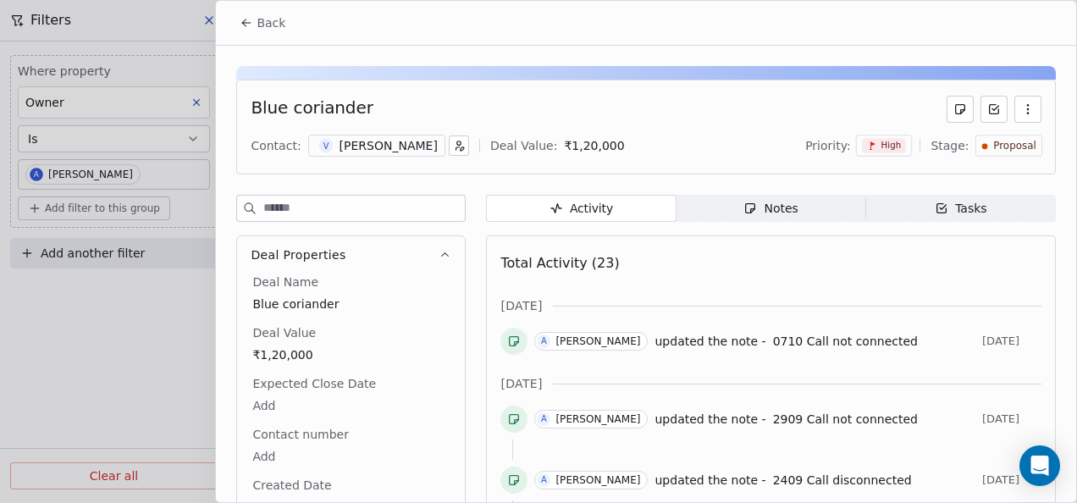
click at [753, 212] on div "Notes" at bounding box center [770, 209] width 54 height 18
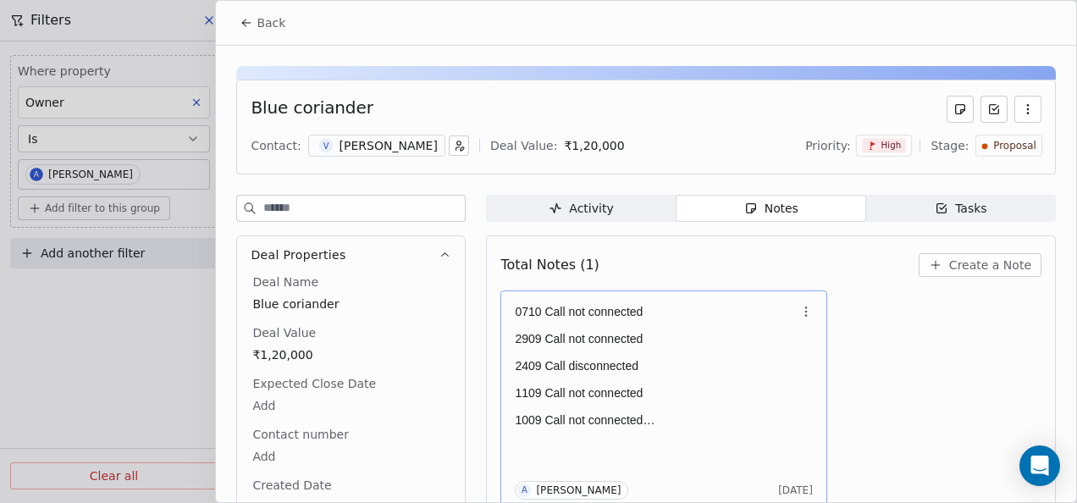
click at [615, 359] on p "2409 Call disconnected" at bounding box center [655, 366] width 281 height 14
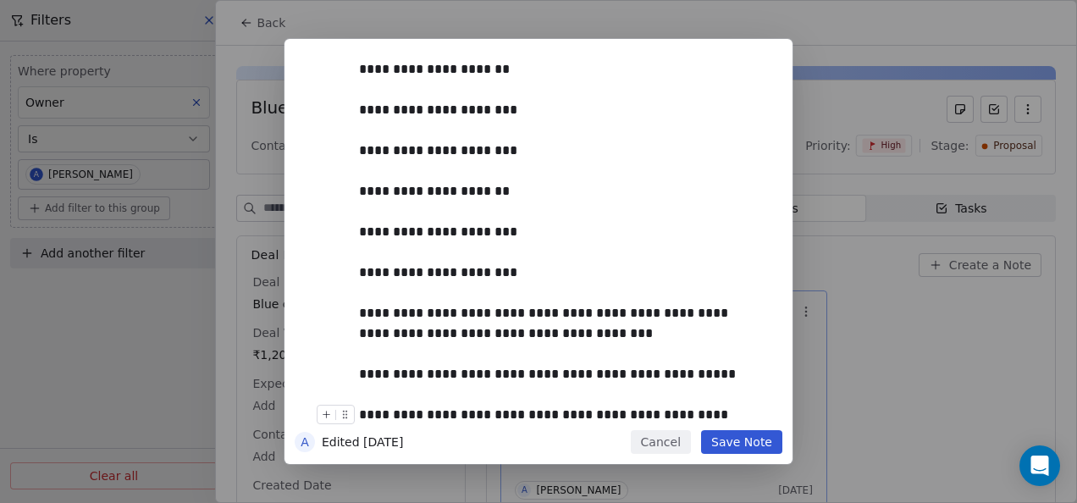
click at [732, 441] on button "Save Note" at bounding box center [741, 442] width 81 height 24
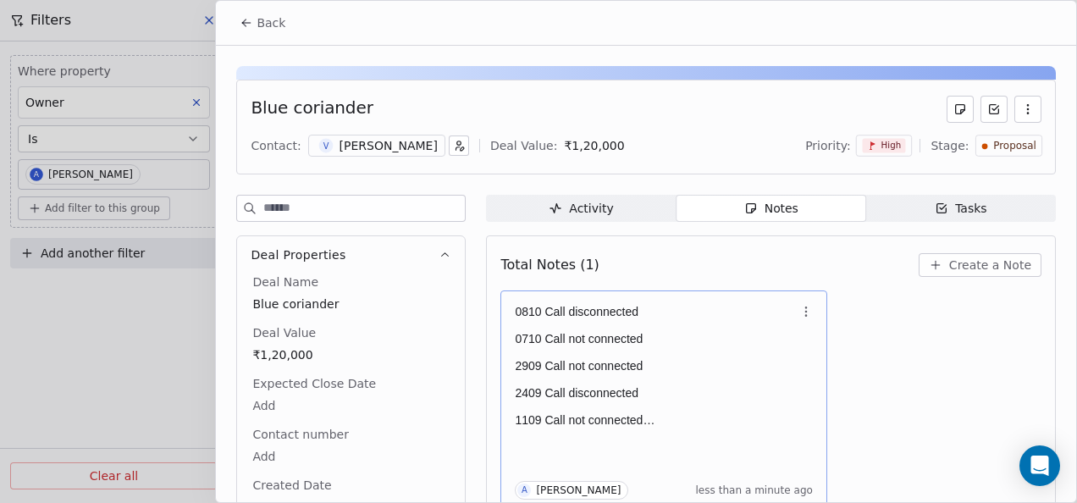
scroll to position [7, 0]
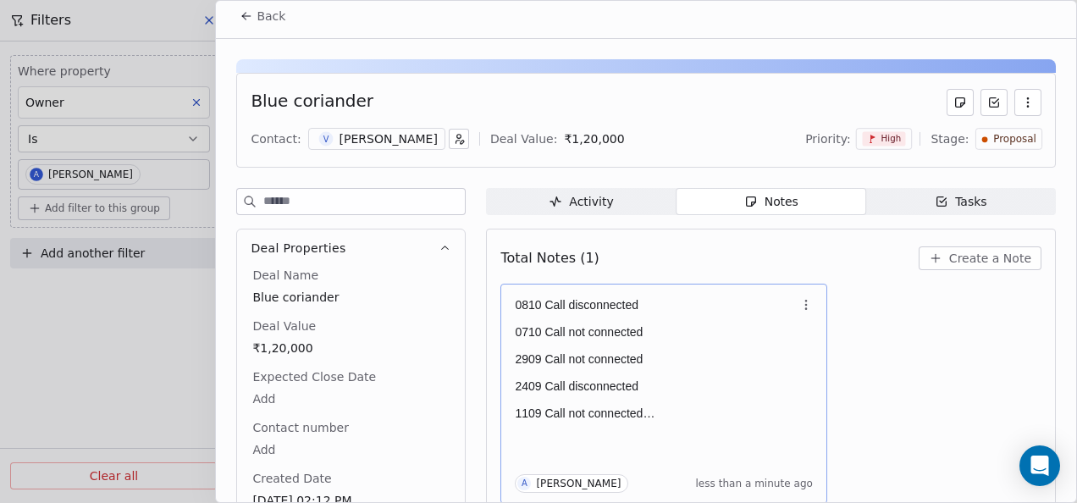
click at [250, 16] on icon at bounding box center [247, 16] width 8 height 0
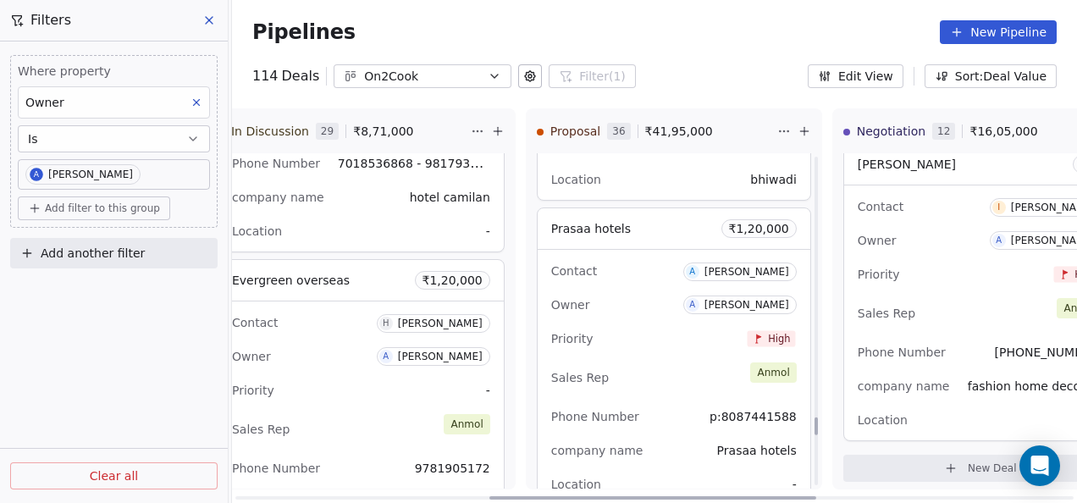
scroll to position [4838, 0]
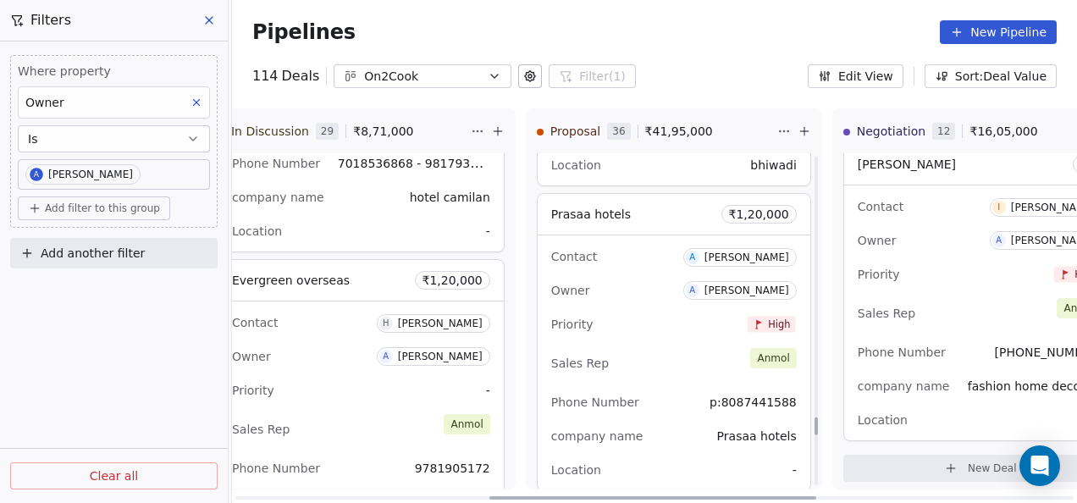
click at [672, 345] on div "Sales Rep [PERSON_NAME]" at bounding box center [674, 363] width 246 height 37
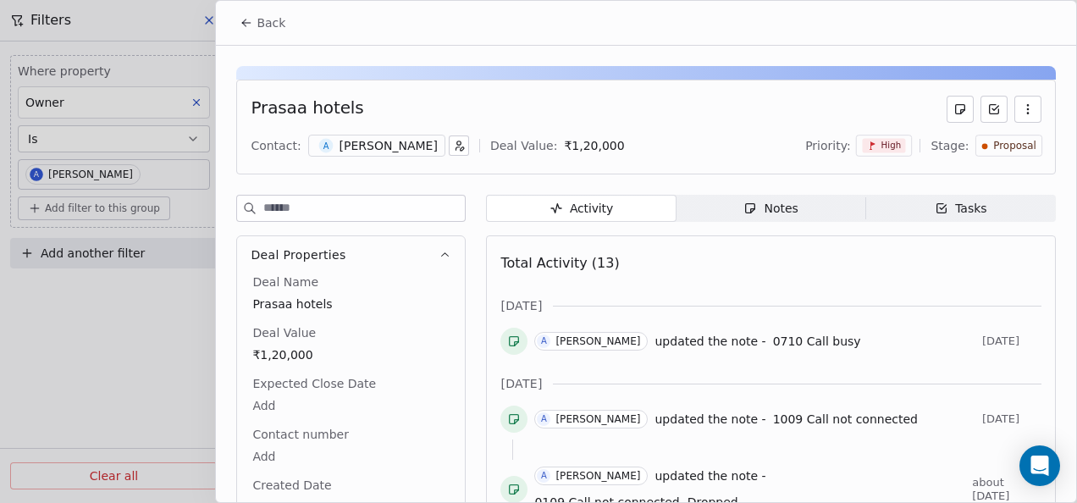
click at [738, 207] on span "Notes Notes" at bounding box center [772, 208] width 190 height 27
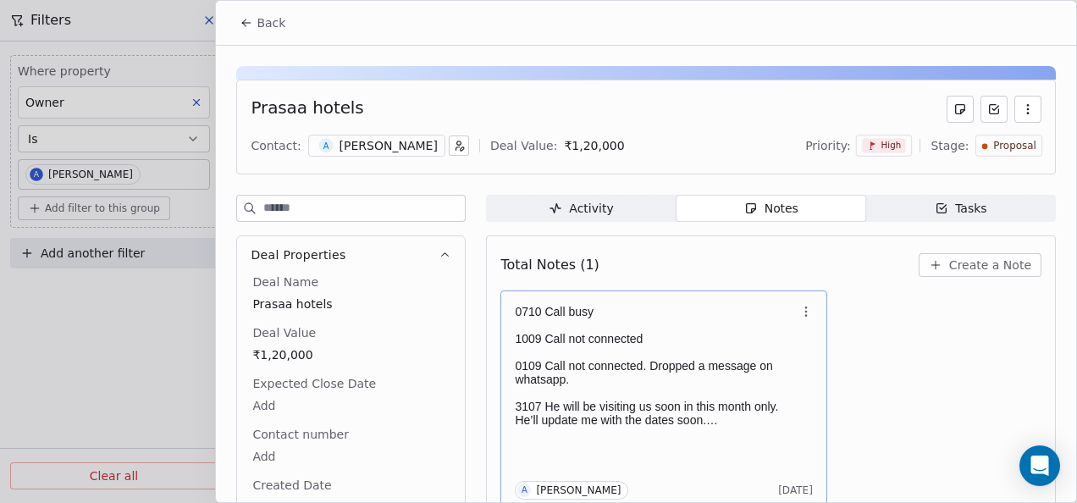
click at [600, 308] on p "0710 Call busy" at bounding box center [655, 312] width 281 height 14
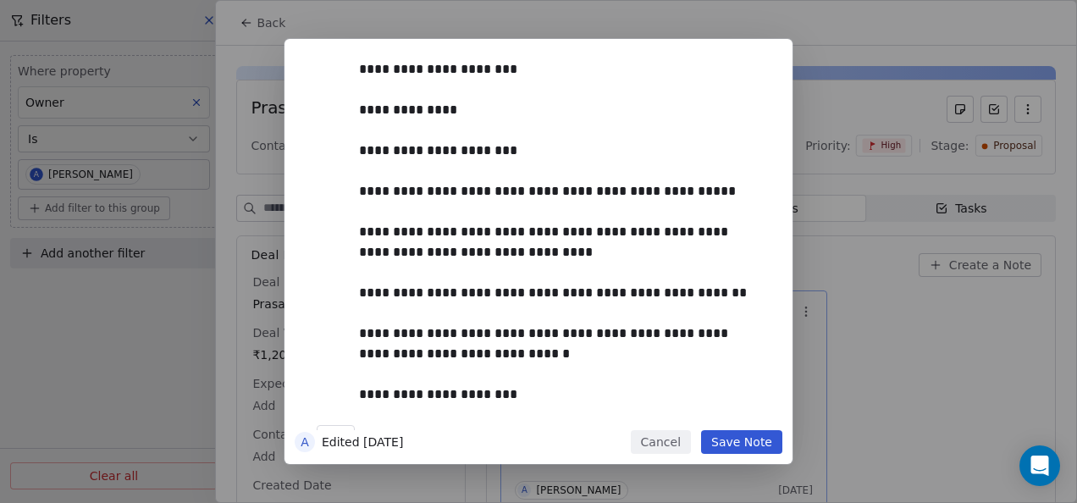
click at [707, 435] on button "Save Note" at bounding box center [741, 442] width 81 height 24
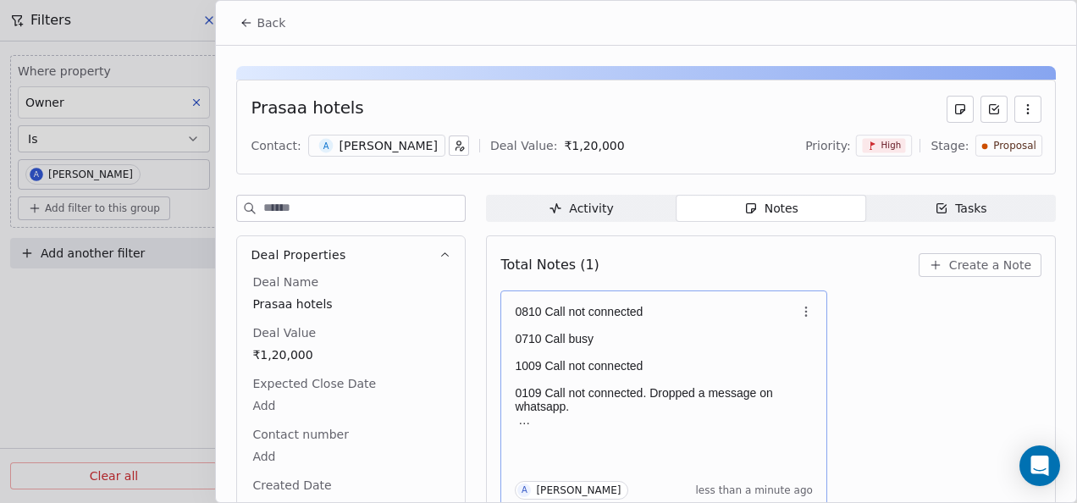
scroll to position [7, 0]
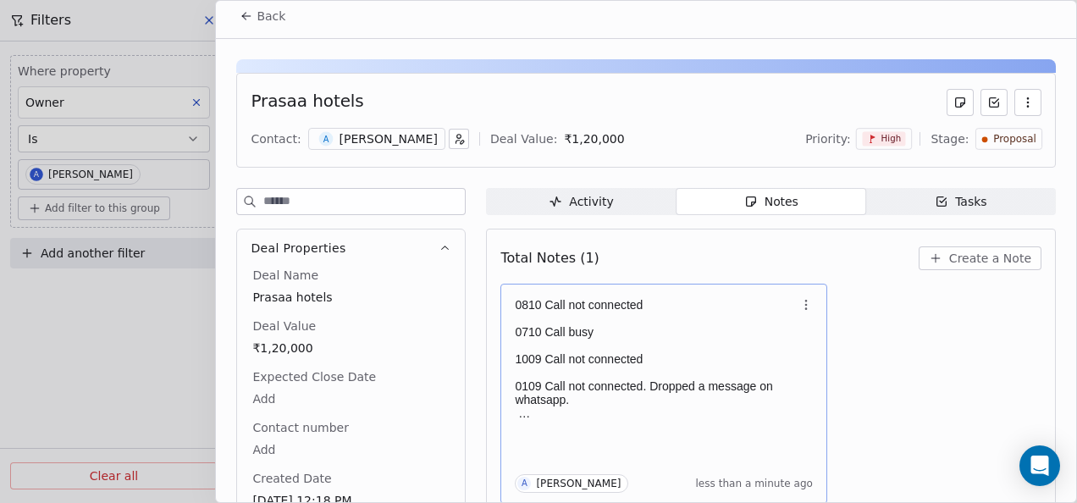
click at [254, 20] on button "Back" at bounding box center [262, 16] width 66 height 30
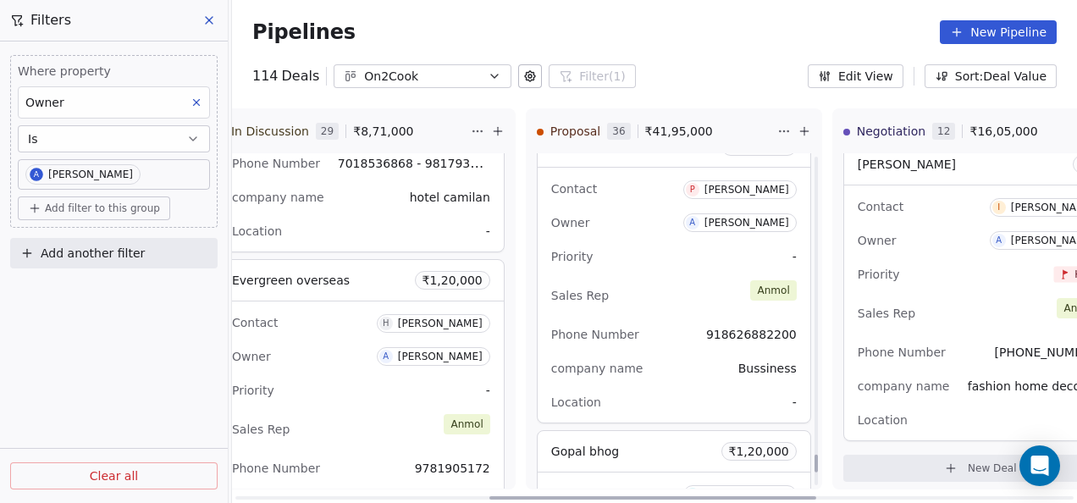
scroll to position [5600, 0]
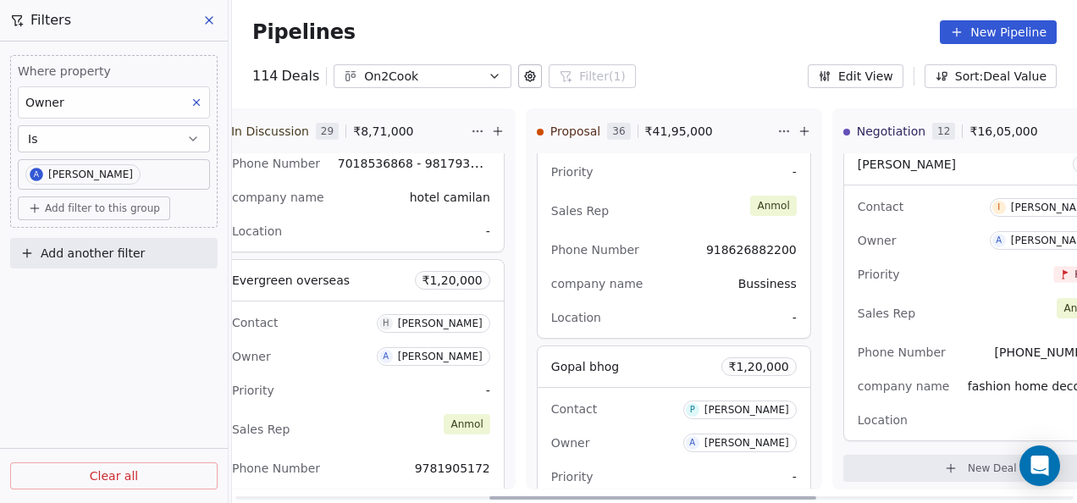
click at [655, 290] on div "Contact P [PERSON_NAME] Owner A [PERSON_NAME] Priority - Sales Rep [PERSON_NAME…" at bounding box center [674, 210] width 273 height 255
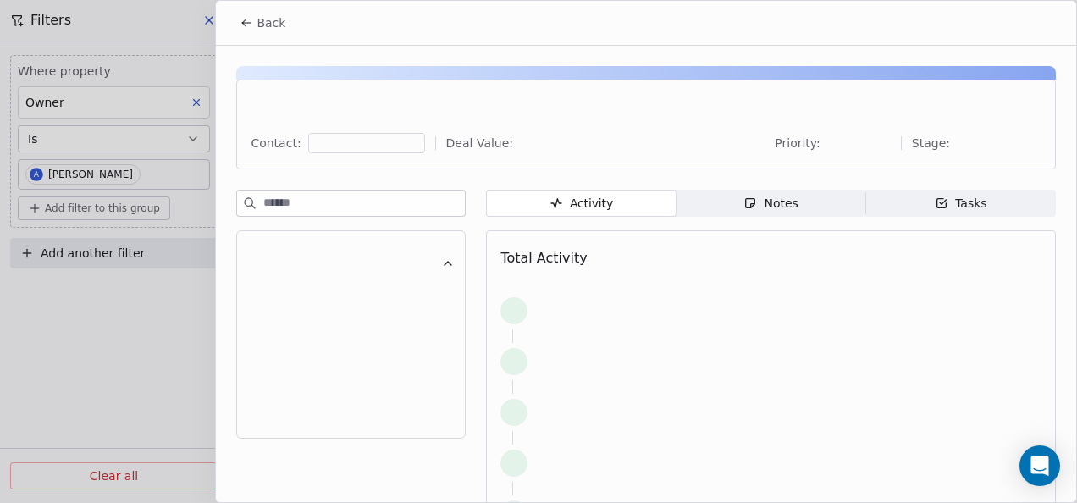
click at [720, 207] on span "Notes Notes" at bounding box center [772, 203] width 190 height 27
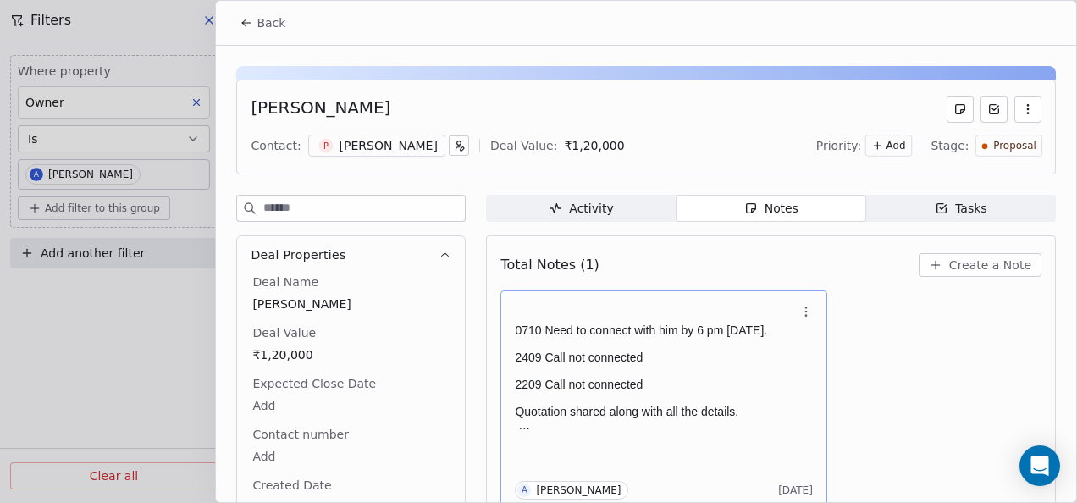
click at [684, 356] on p "2409 Call not connected" at bounding box center [655, 358] width 281 height 14
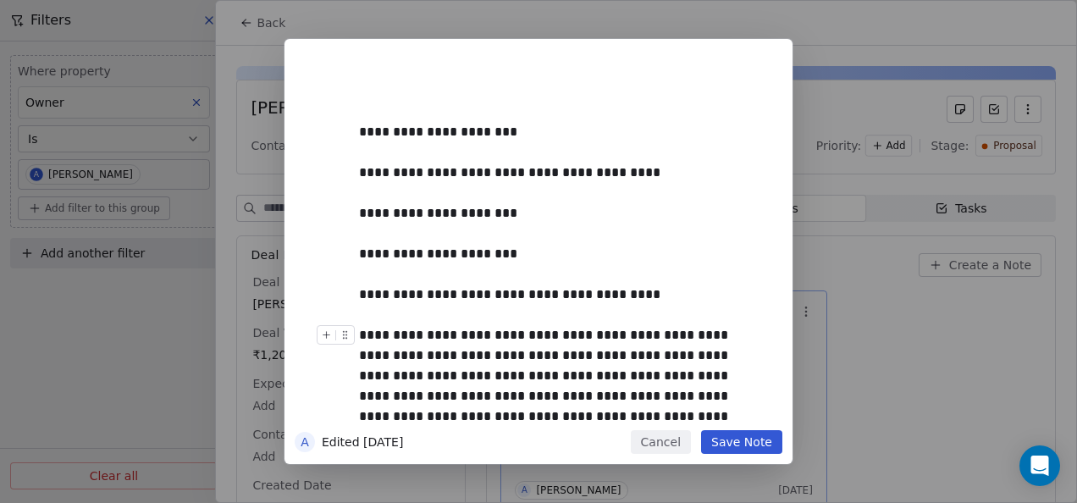
click at [727, 440] on button "Save Note" at bounding box center [741, 442] width 81 height 24
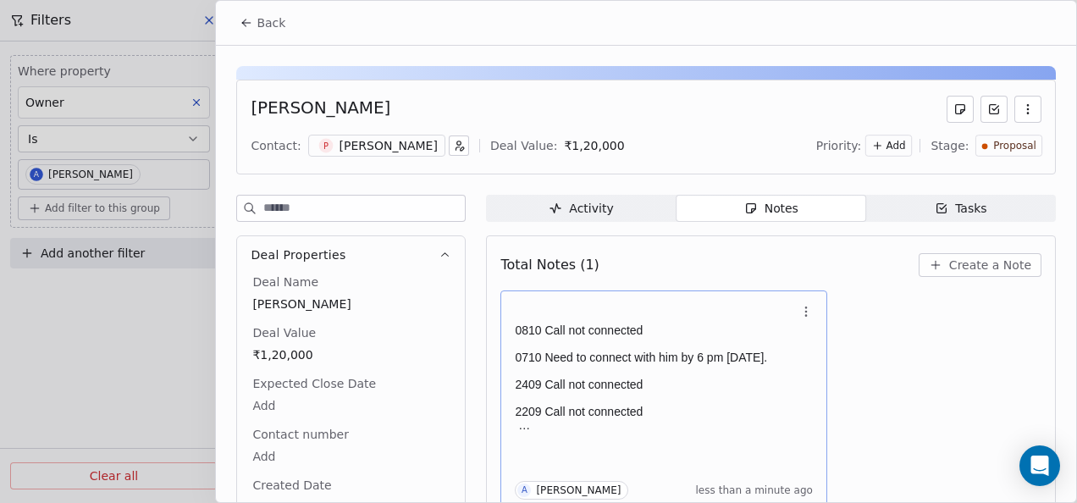
scroll to position [7, 0]
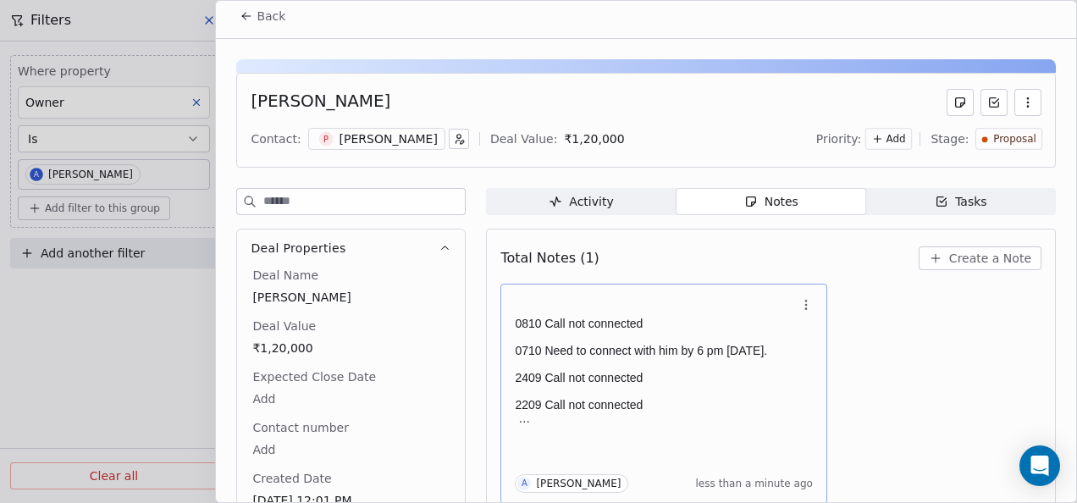
click at [259, 15] on span "Back" at bounding box center [271, 16] width 29 height 17
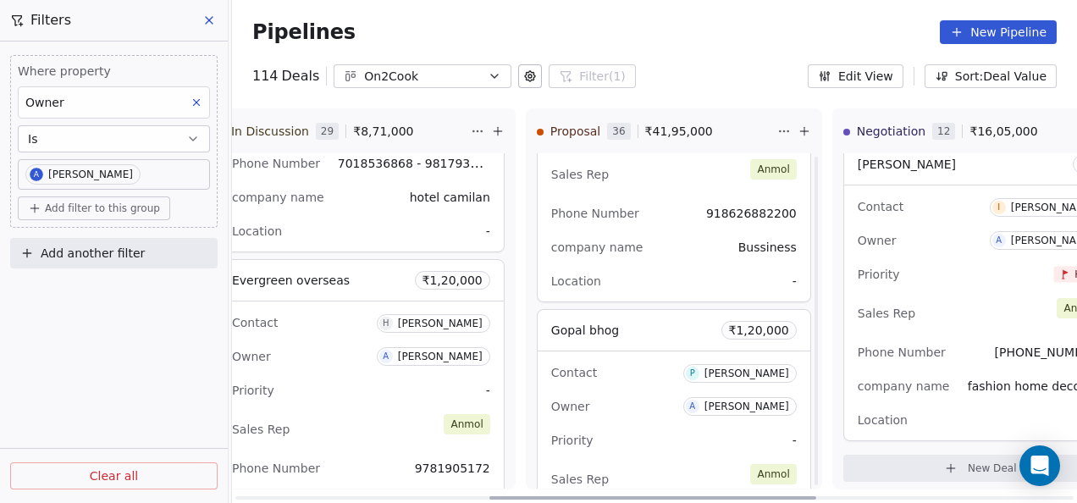
scroll to position [5684, 0]
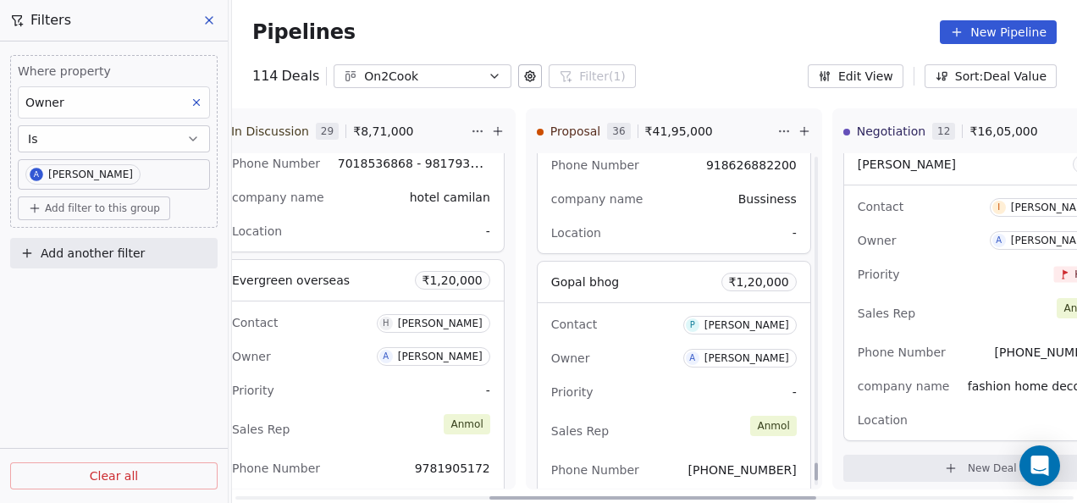
click at [674, 313] on div "Contact P [PERSON_NAME]" at bounding box center [674, 324] width 246 height 28
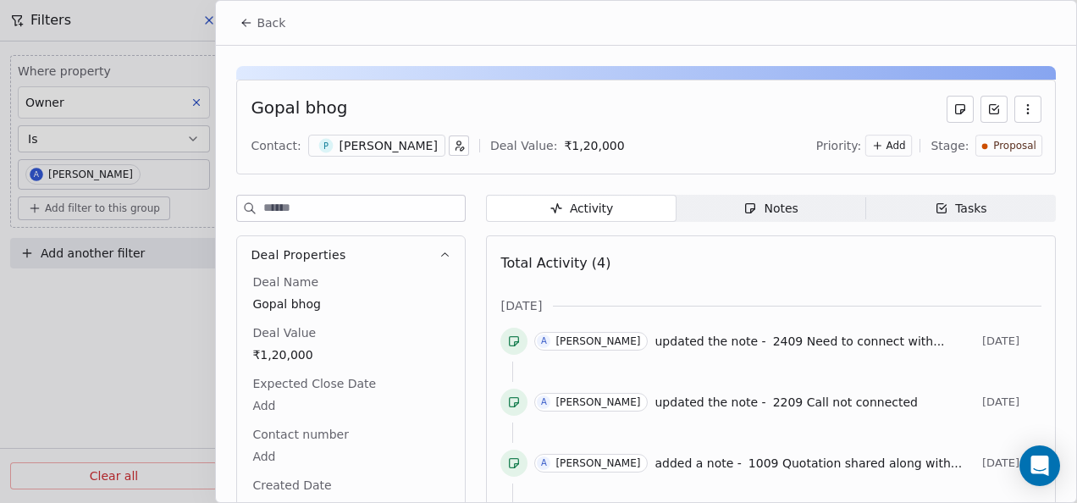
click at [808, 213] on span "Notes Notes" at bounding box center [772, 208] width 190 height 27
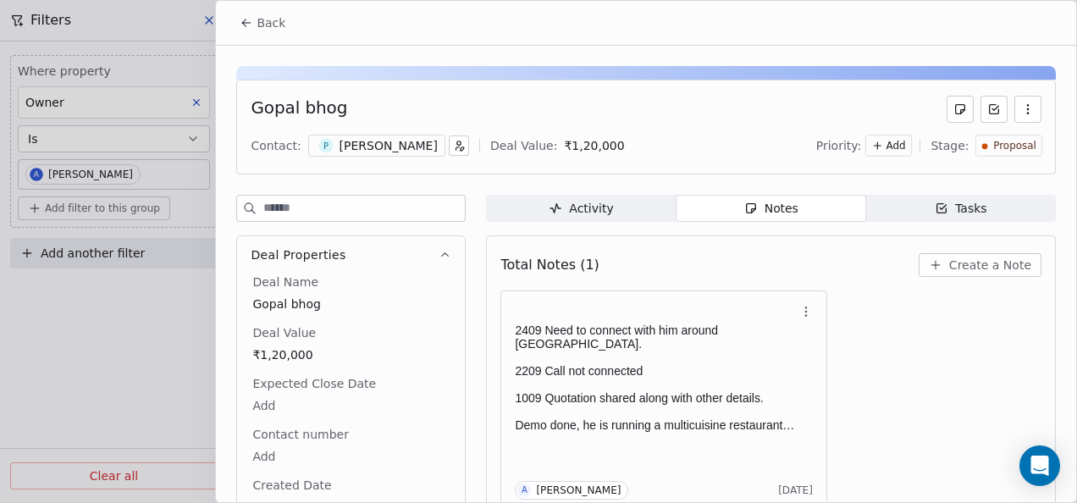
click at [257, 27] on span "Back" at bounding box center [271, 22] width 29 height 17
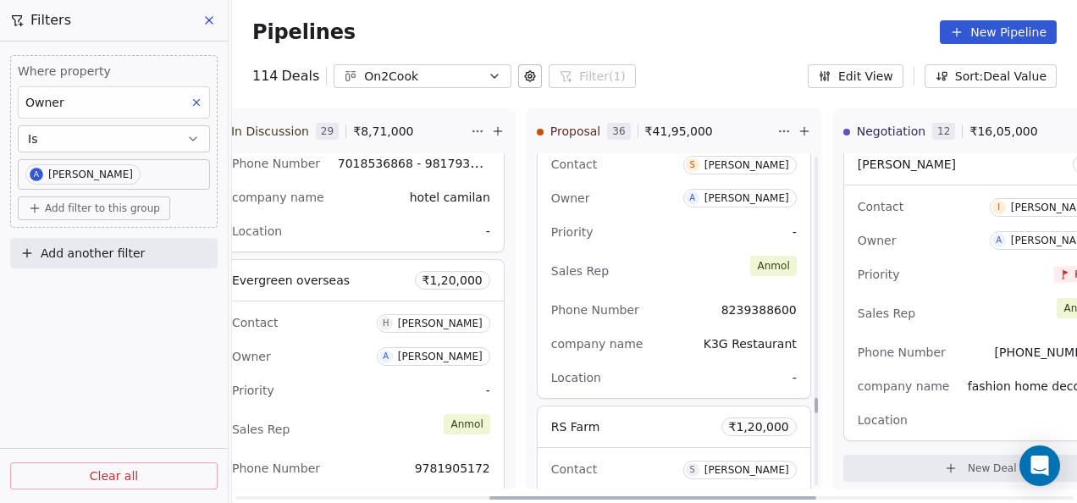
scroll to position [6779, 0]
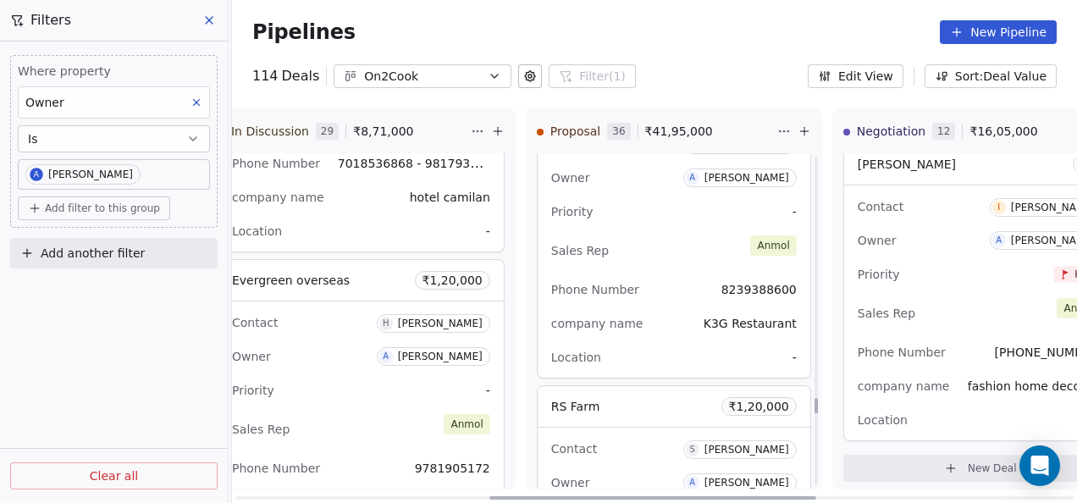
click at [699, 344] on div "Location -" at bounding box center [674, 357] width 246 height 27
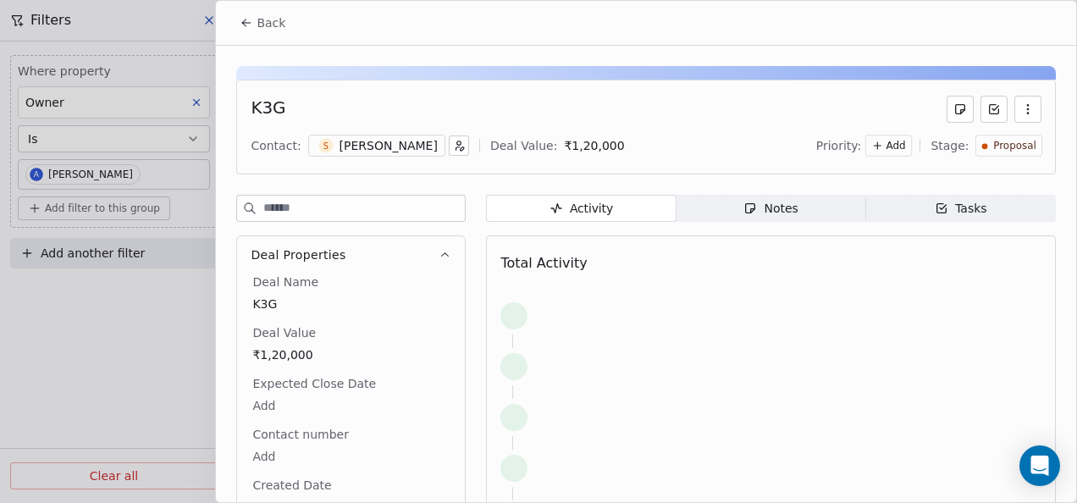
click at [725, 203] on span "Notes Notes" at bounding box center [772, 208] width 190 height 27
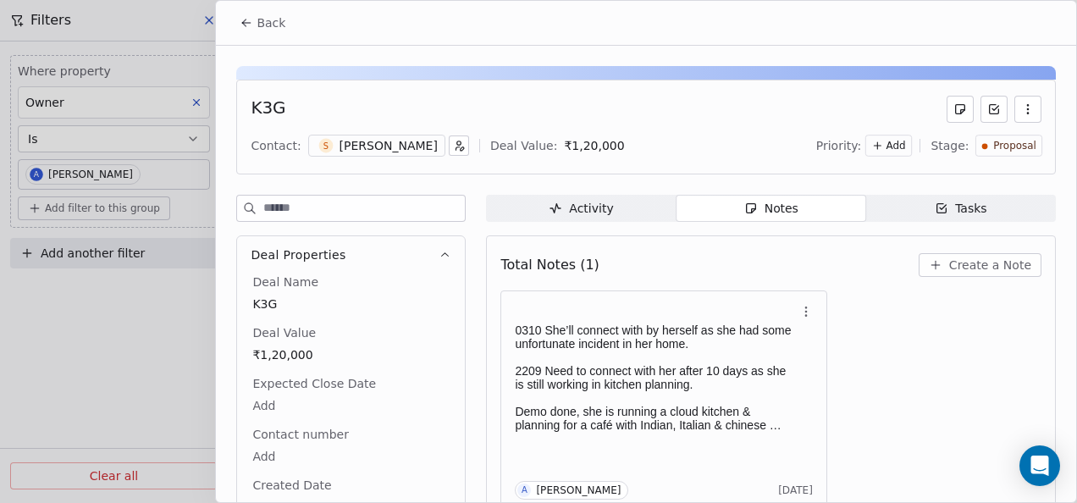
click at [251, 26] on icon at bounding box center [247, 23] width 14 height 14
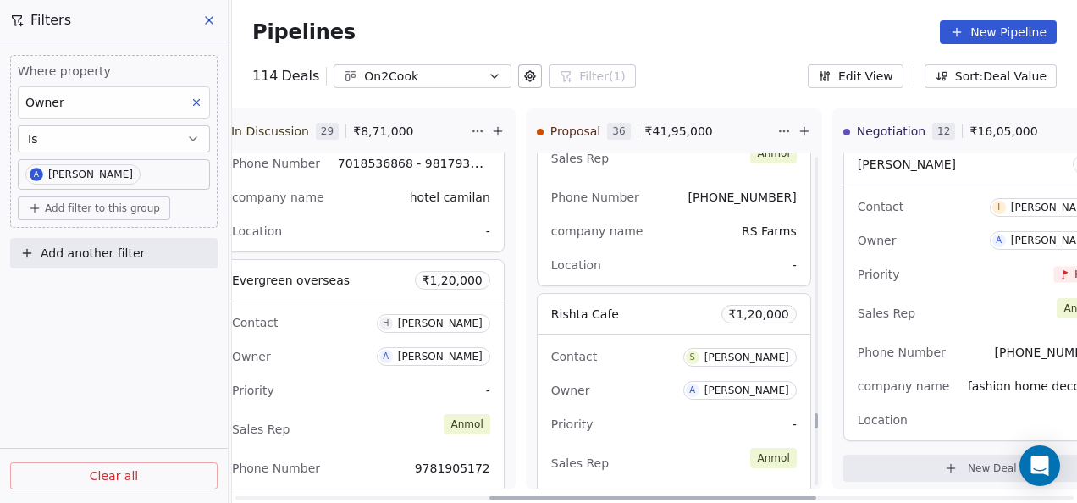
scroll to position [7203, 0]
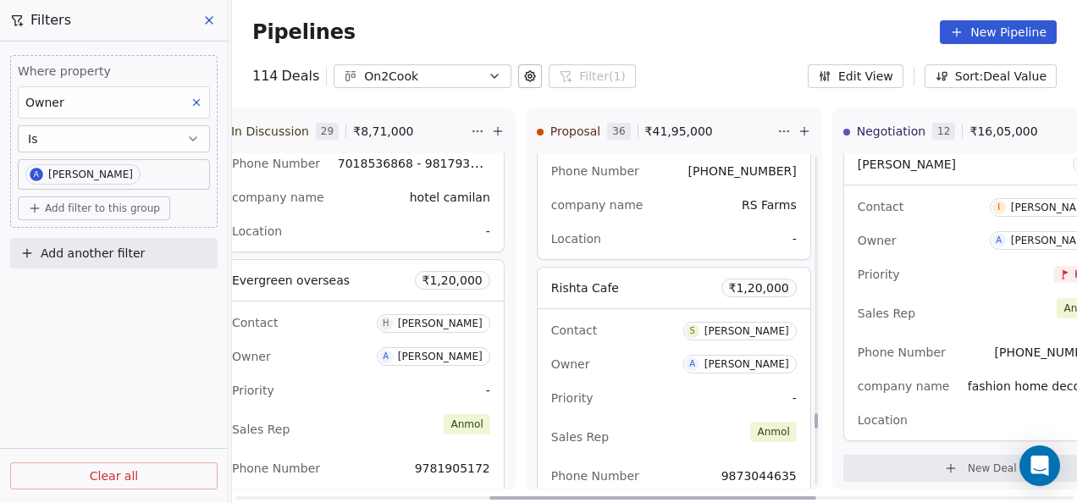
click at [622, 351] on div "Owner A [PERSON_NAME]" at bounding box center [674, 364] width 246 height 27
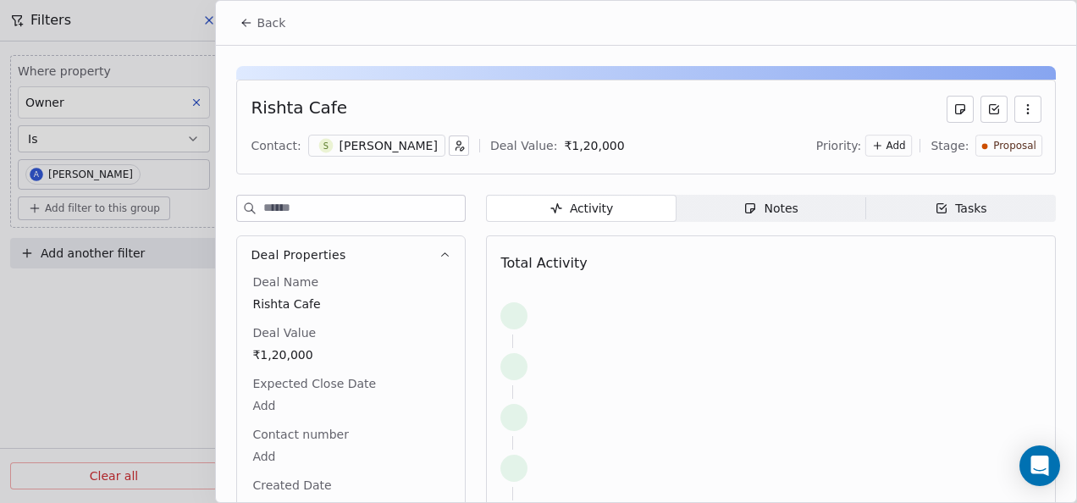
click at [706, 212] on span "Notes Notes" at bounding box center [772, 208] width 190 height 27
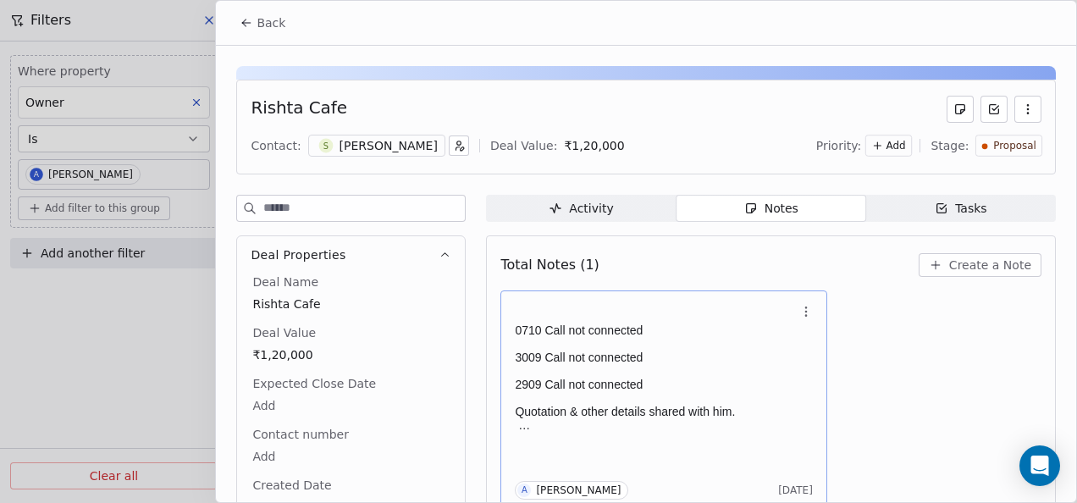
click at [730, 305] on div "0710 Call not connected 3009 Call not connected 2909 Call not connected Quotati…" at bounding box center [655, 368] width 281 height 127
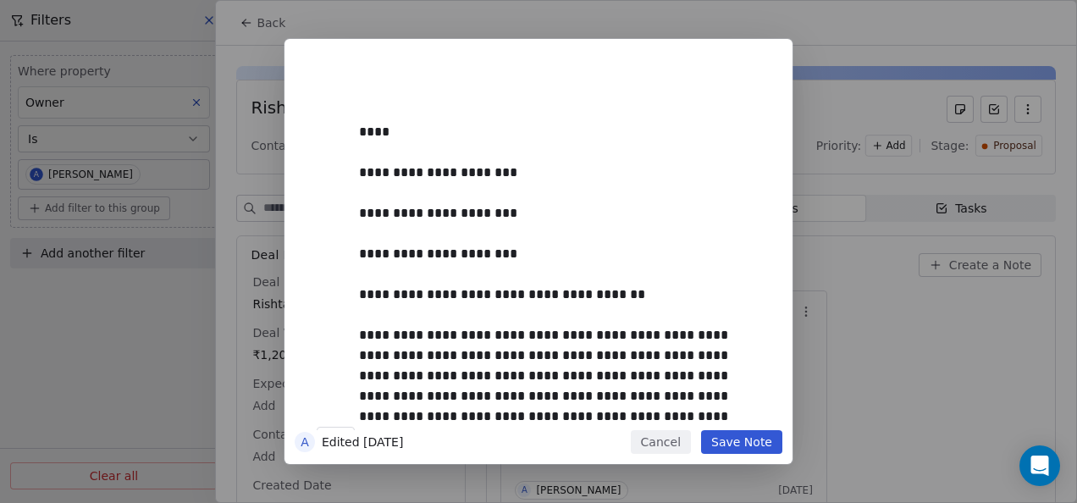
click at [671, 435] on button "Cancel" at bounding box center [661, 442] width 60 height 24
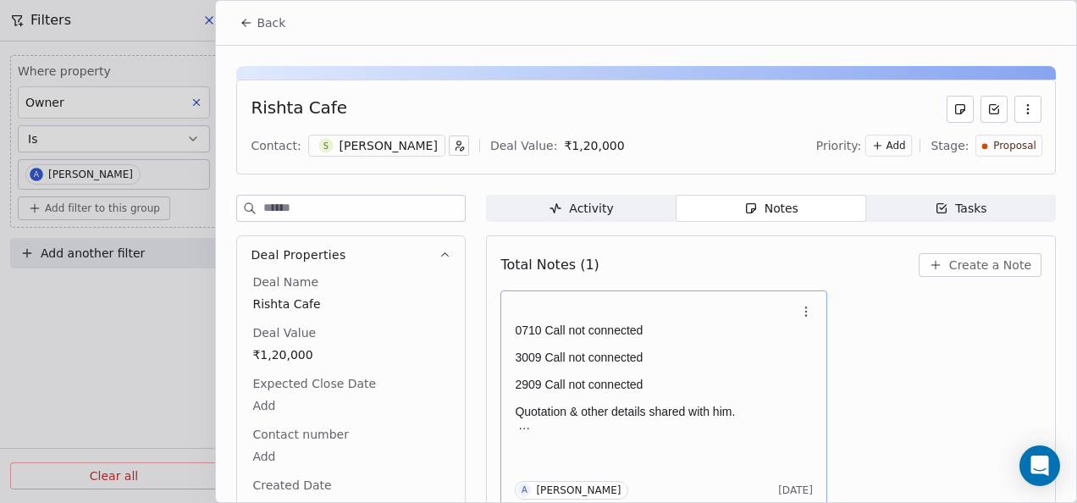
scroll to position [7, 0]
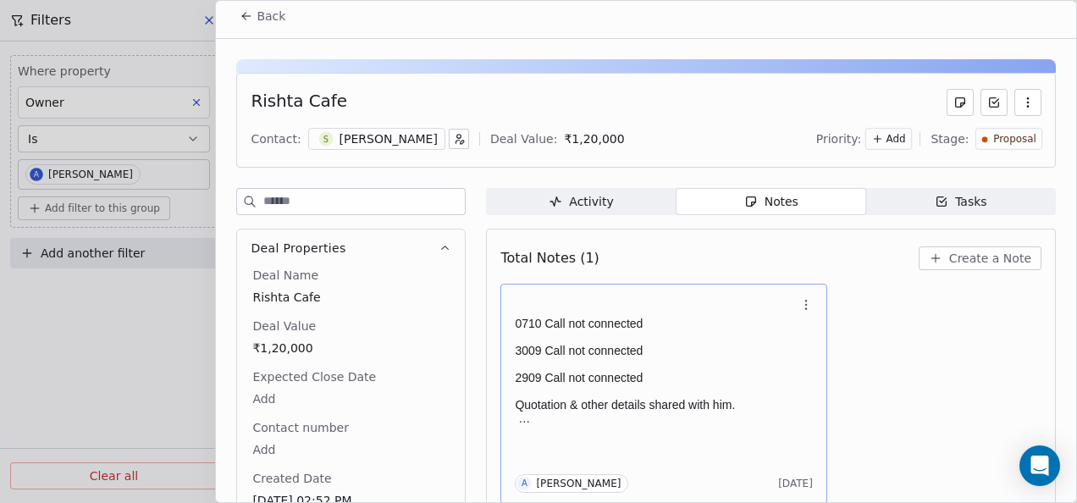
click at [660, 335] on p at bounding box center [655, 337] width 281 height 14
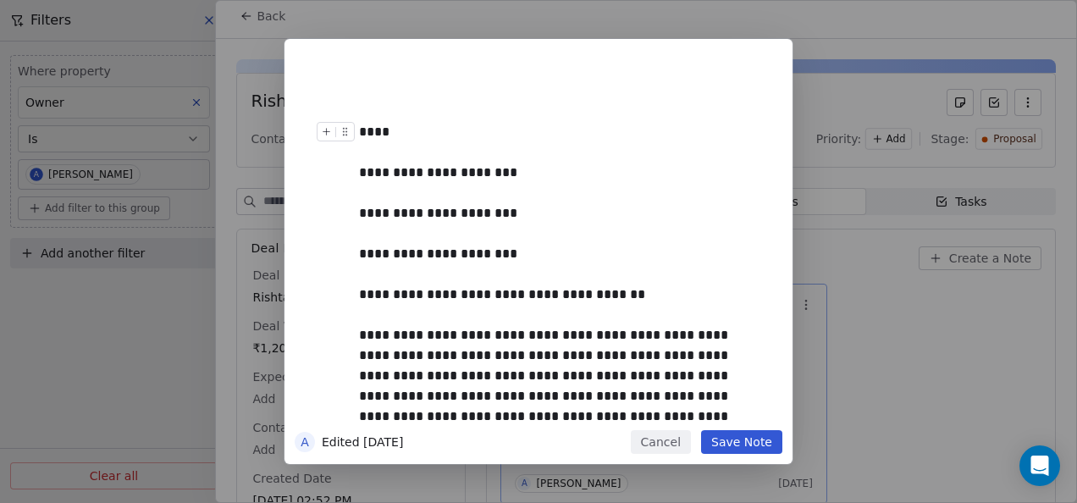
click at [403, 130] on div "****" at bounding box center [557, 132] width 397 height 20
click at [724, 441] on button "Save Note" at bounding box center [741, 442] width 81 height 24
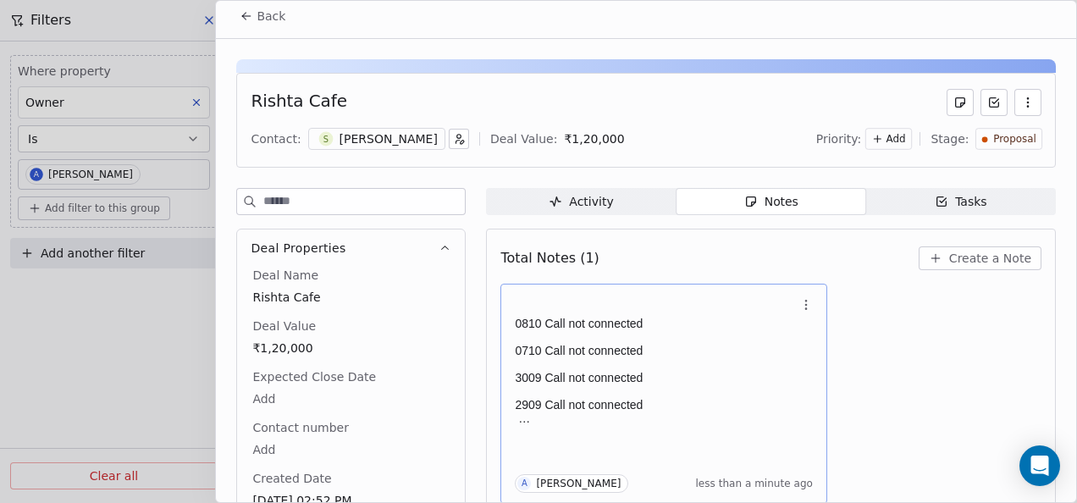
click at [245, 14] on icon at bounding box center [247, 16] width 14 height 14
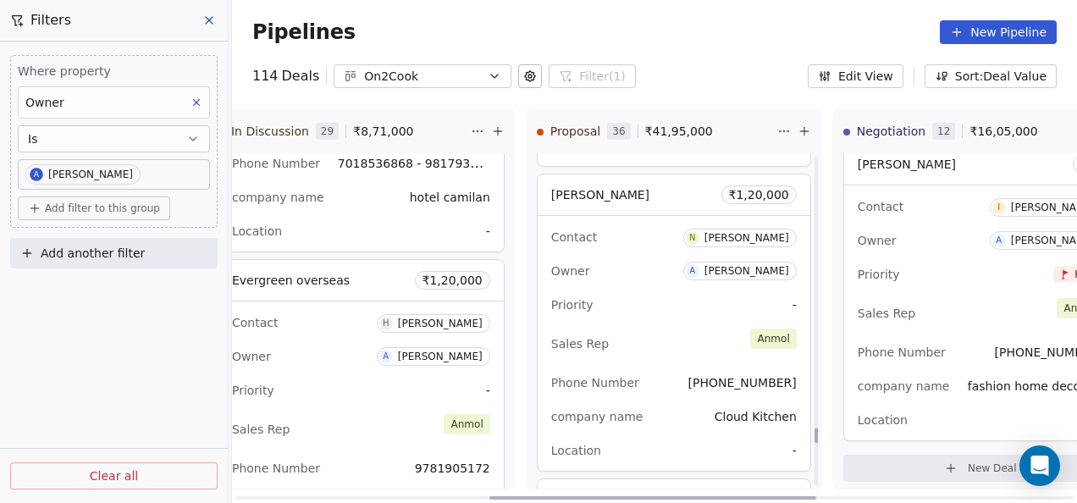
scroll to position [7626, 0]
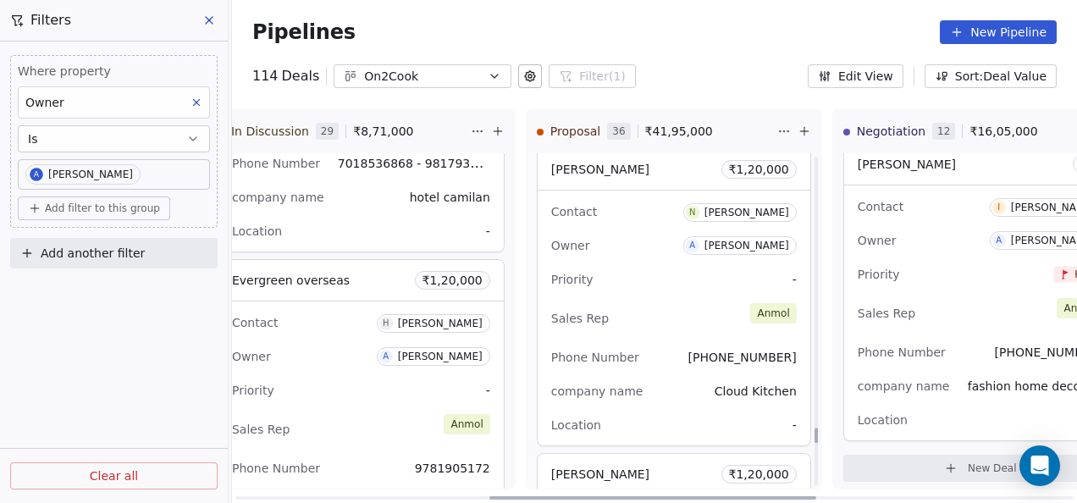
click at [613, 307] on div "Sales Rep [PERSON_NAME]" at bounding box center [674, 318] width 246 height 37
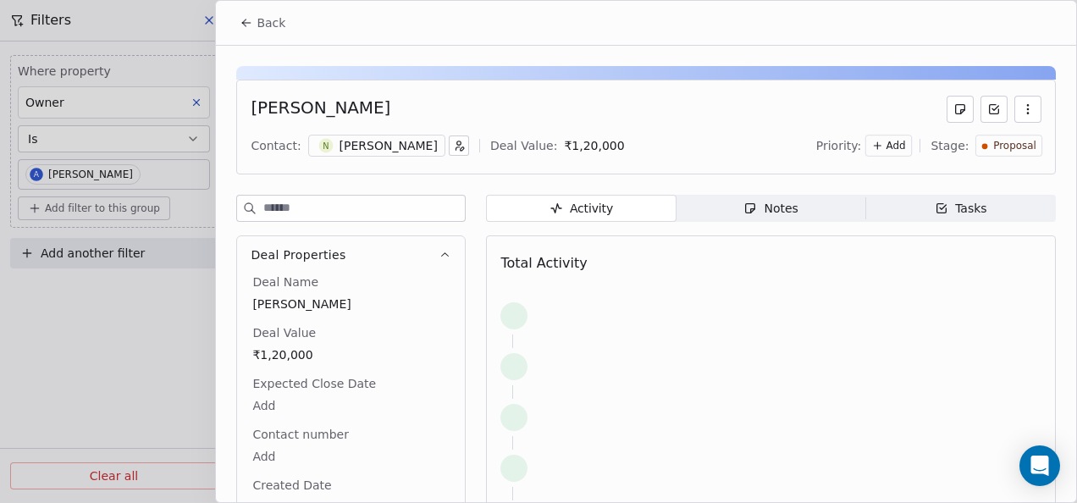
click at [760, 203] on div "Notes" at bounding box center [770, 209] width 54 height 18
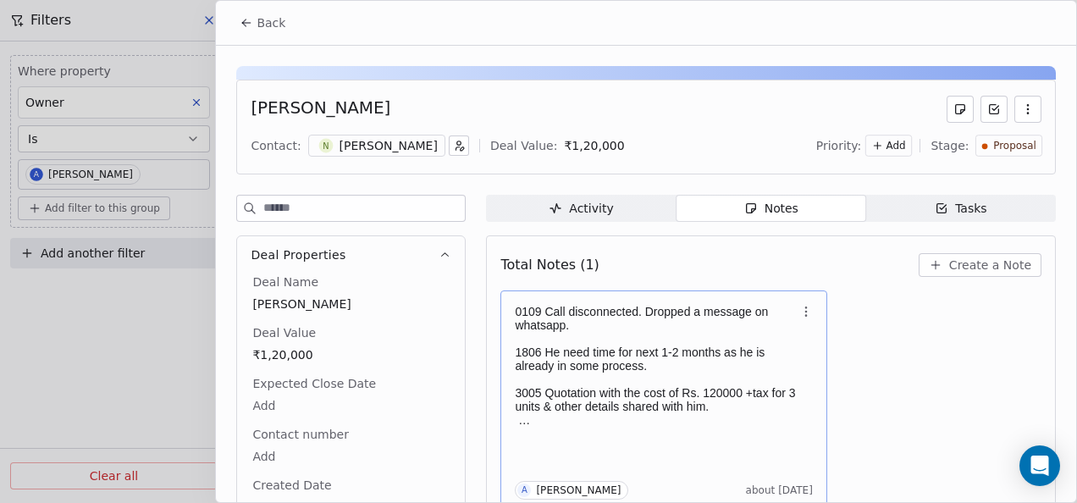
click at [717, 356] on p "1806 He need time for next 1-2 months as he is already in some process." at bounding box center [655, 358] width 281 height 27
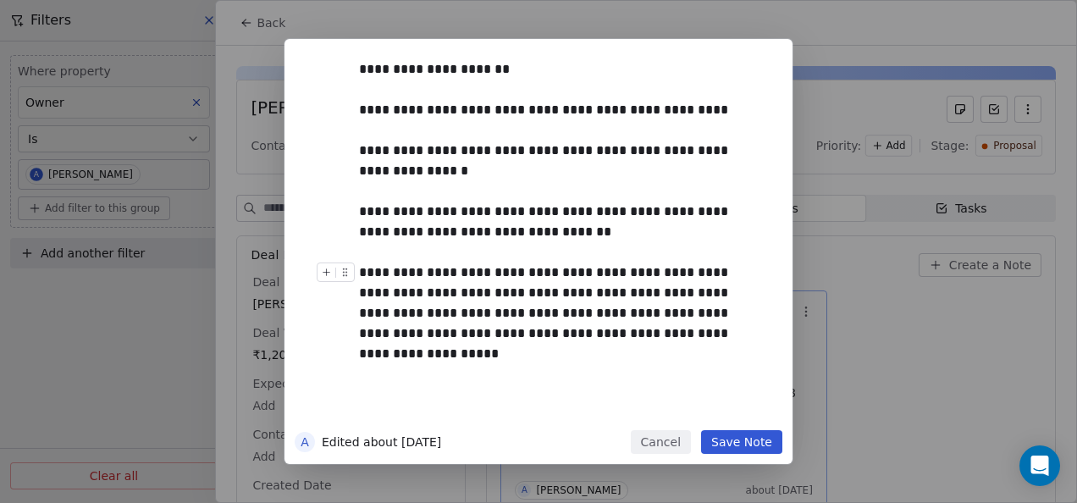
click at [750, 450] on button "Save Note" at bounding box center [741, 442] width 81 height 24
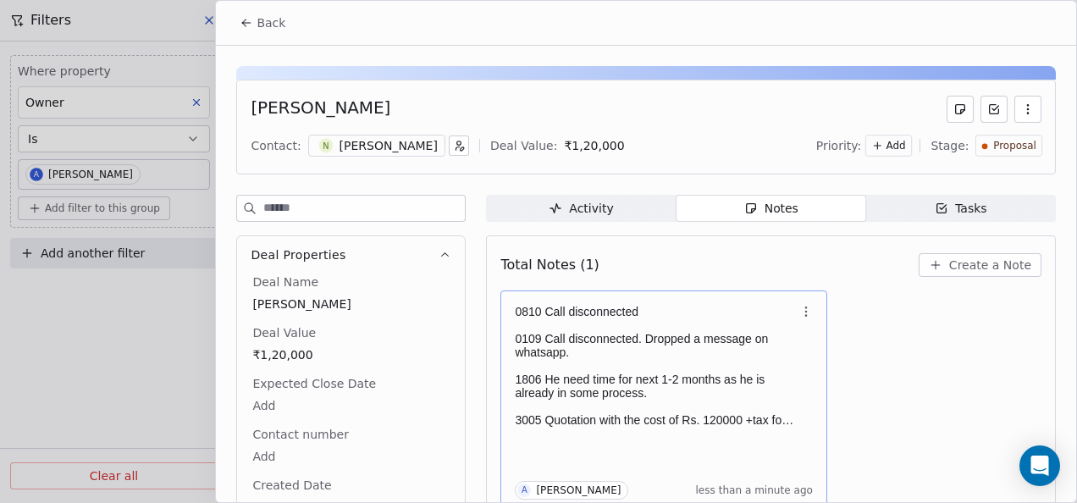
scroll to position [7, 0]
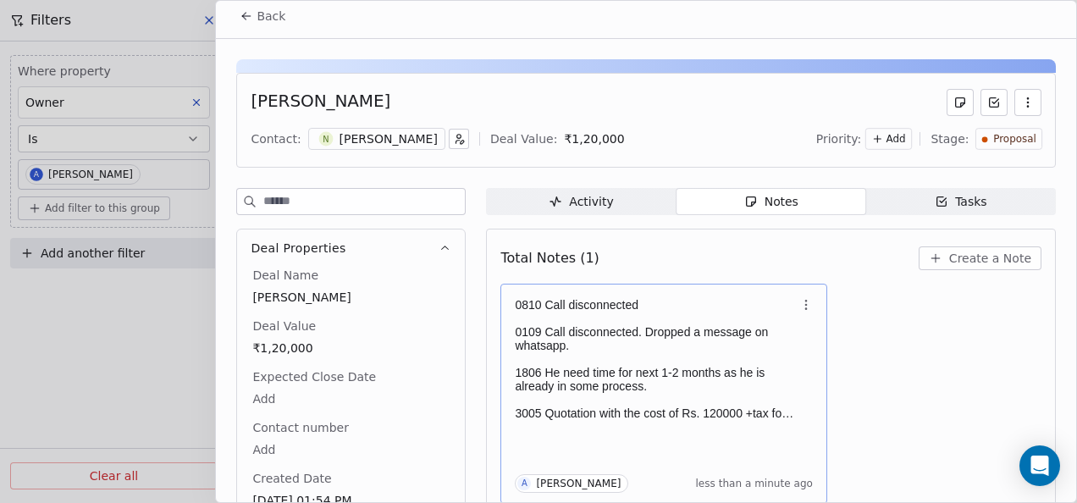
click at [240, 22] on button "Back" at bounding box center [262, 16] width 66 height 30
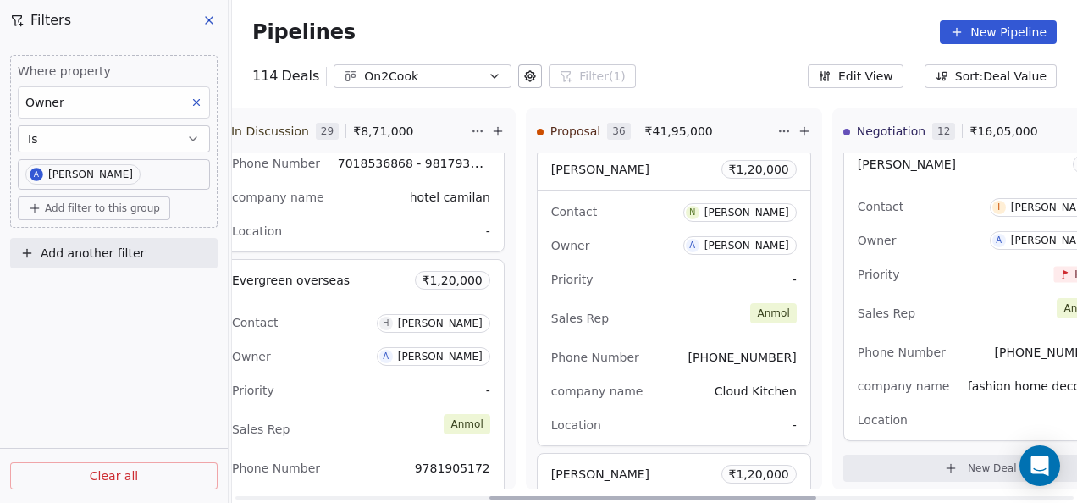
click at [699, 351] on span "[PHONE_NUMBER]" at bounding box center [742, 358] width 108 height 14
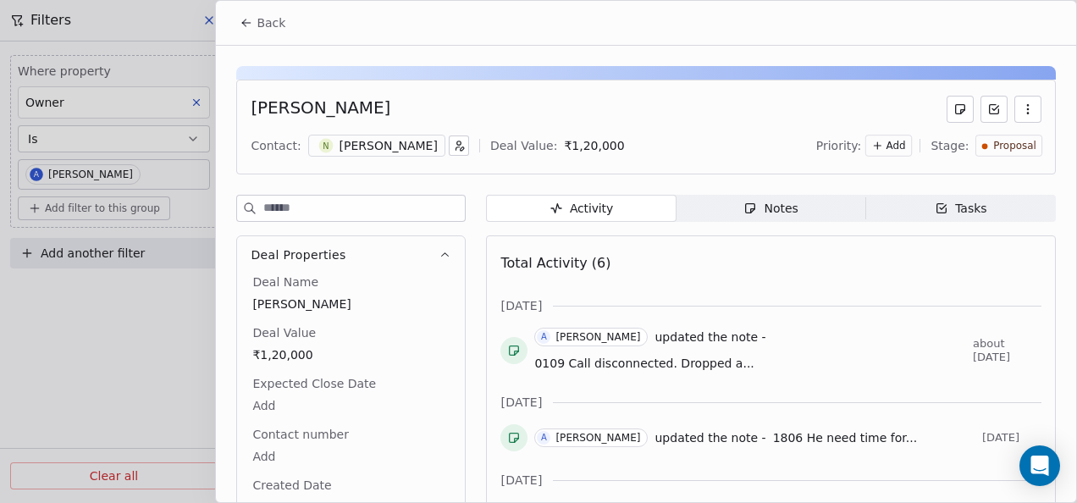
drag, startPoint x: 699, startPoint y: 348, endPoint x: 645, endPoint y: 307, distance: 68.3
click at [645, 307] on div at bounding box center [538, 251] width 1077 height 503
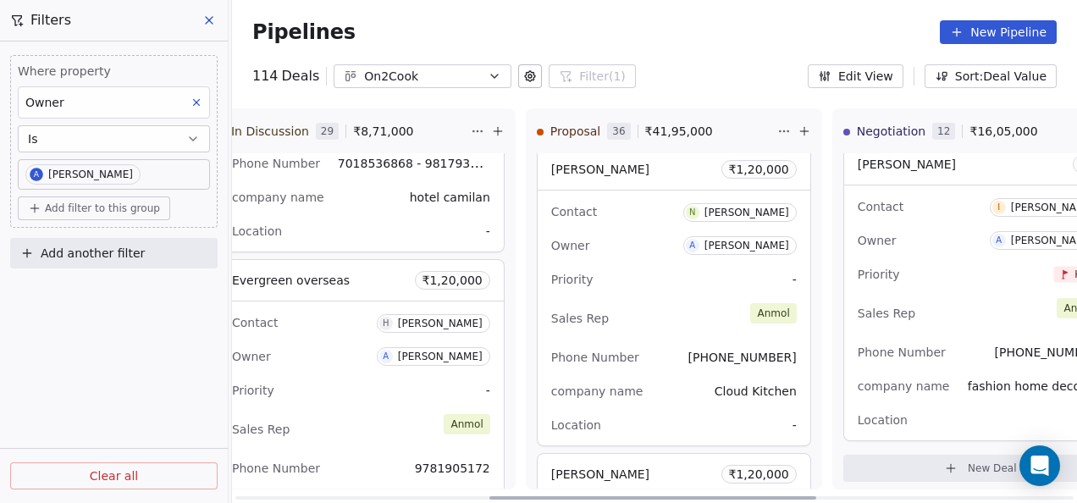
click at [628, 271] on div "Priority -" at bounding box center [674, 279] width 246 height 27
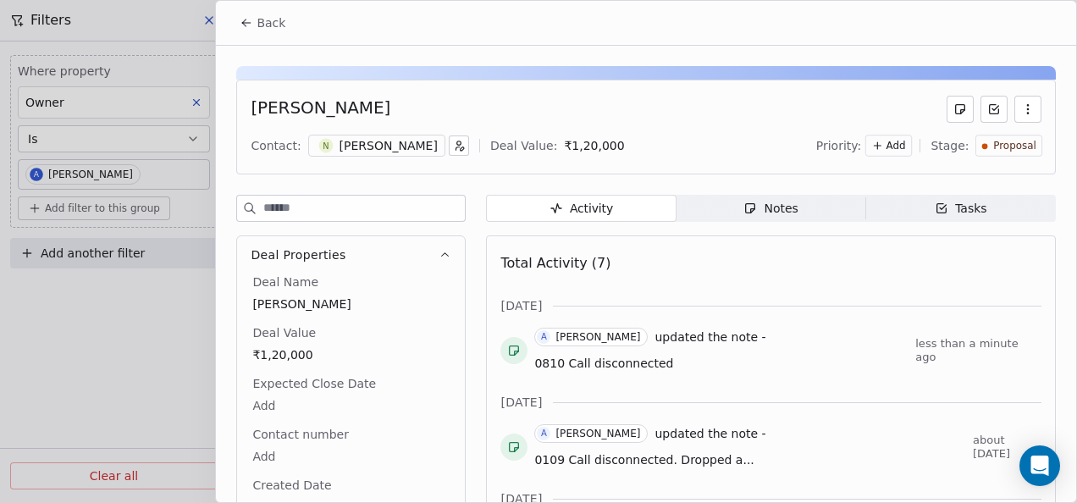
click at [781, 205] on div "Notes" at bounding box center [770, 209] width 54 height 18
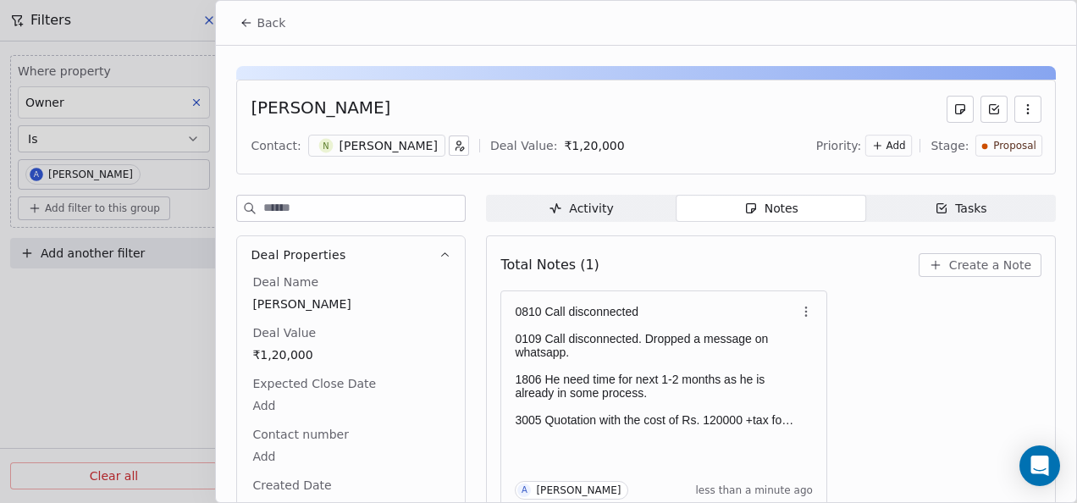
click at [249, 19] on icon at bounding box center [247, 23] width 14 height 14
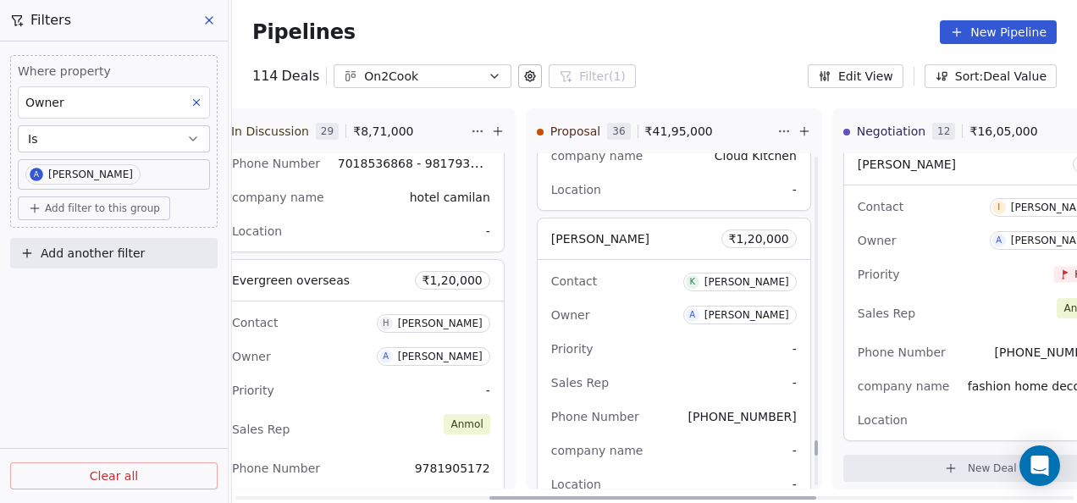
scroll to position [7965, 0]
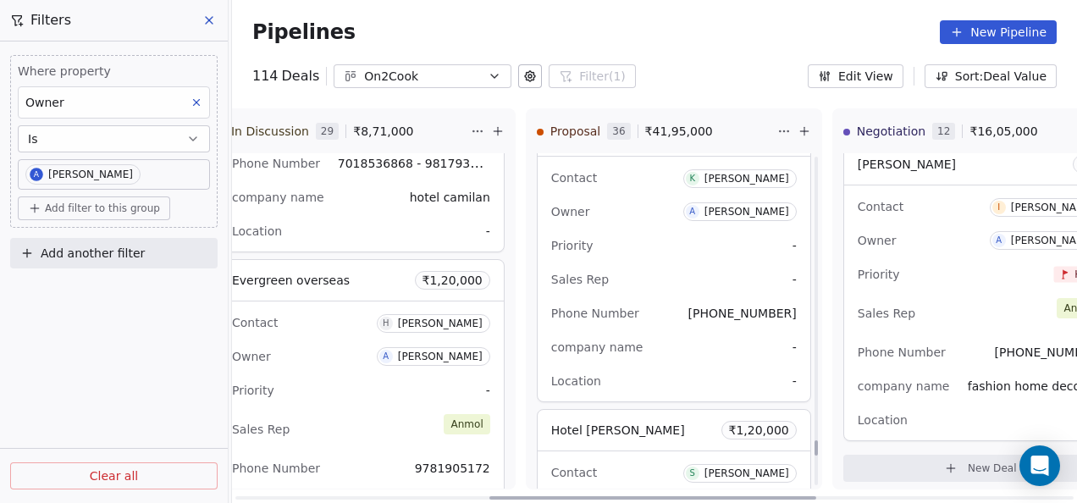
click at [623, 240] on div "Priority -" at bounding box center [674, 245] width 246 height 27
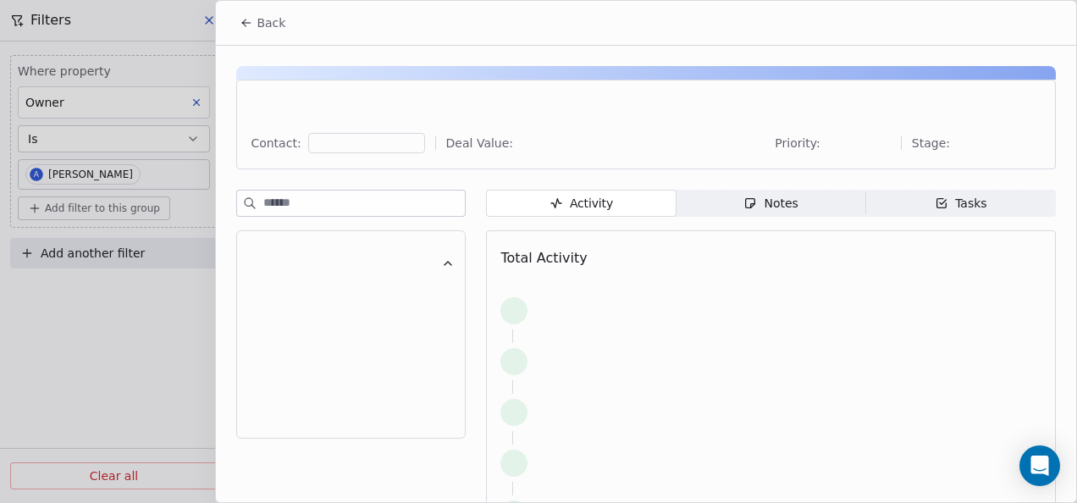
click at [721, 205] on span "Notes Notes" at bounding box center [772, 203] width 190 height 27
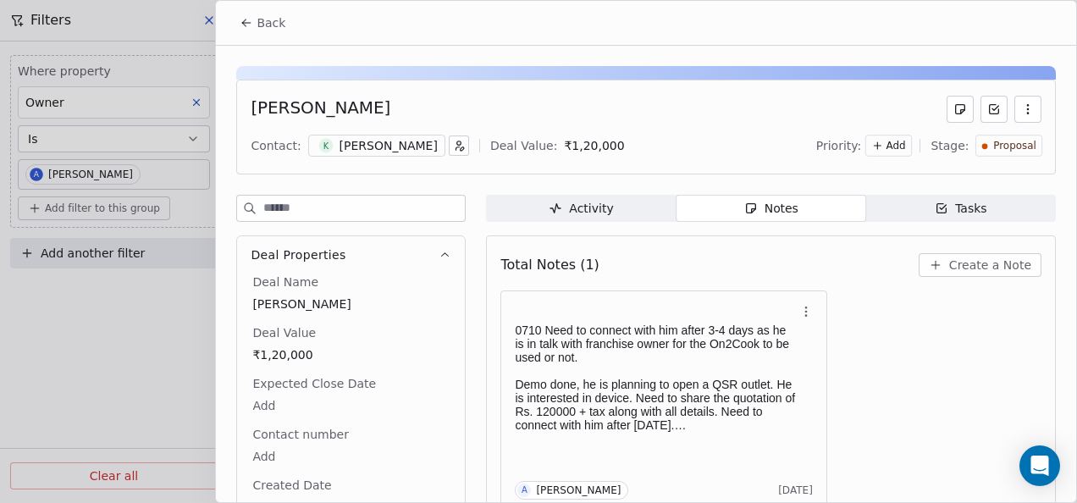
click at [248, 23] on icon at bounding box center [247, 23] width 8 height 0
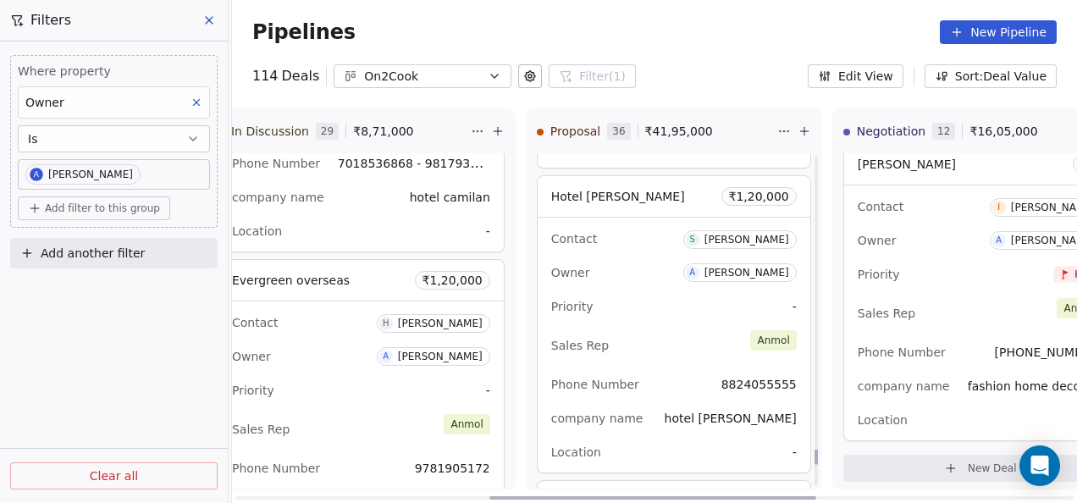
scroll to position [8219, 0]
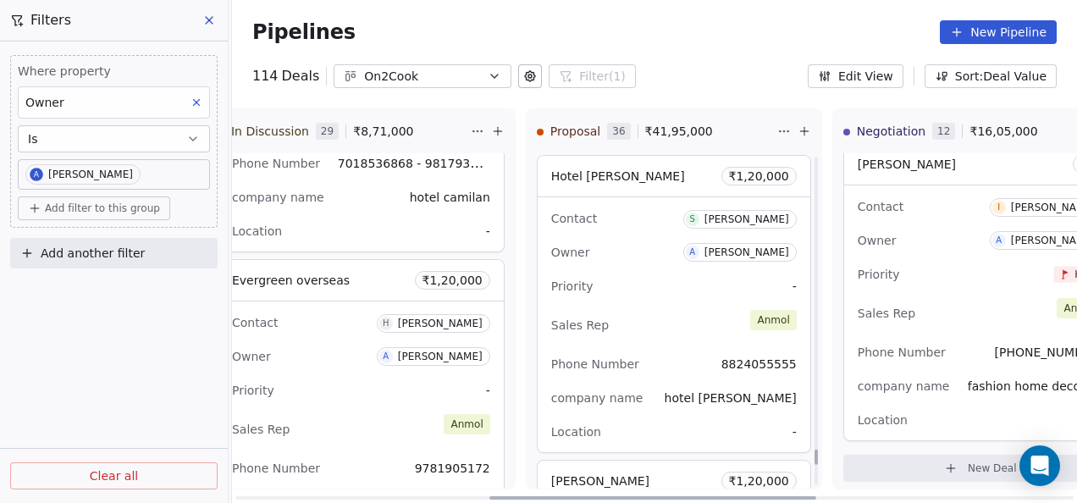
click at [660, 307] on div "Sales Rep [PERSON_NAME]" at bounding box center [674, 325] width 246 height 37
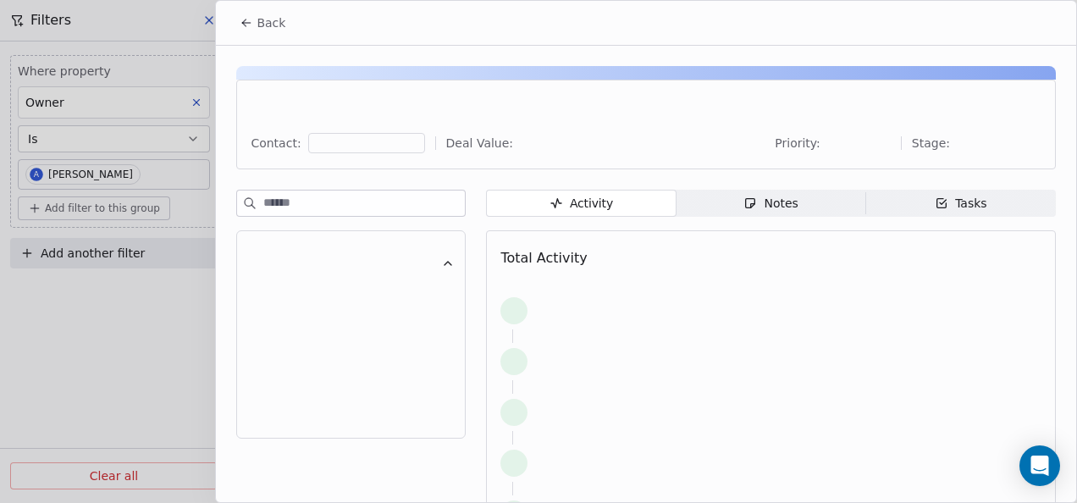
click at [727, 210] on span "Notes Notes" at bounding box center [772, 203] width 190 height 27
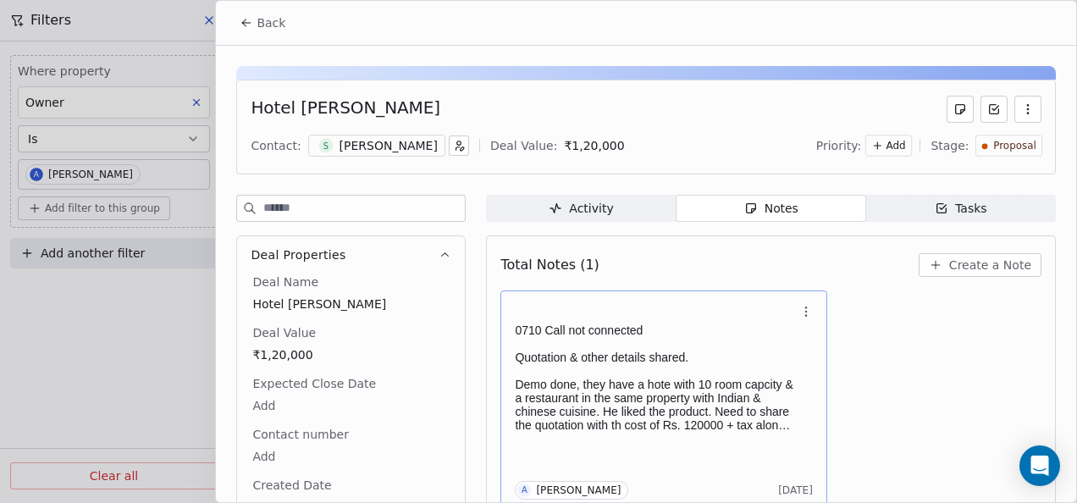
click at [542, 370] on p at bounding box center [655, 371] width 281 height 14
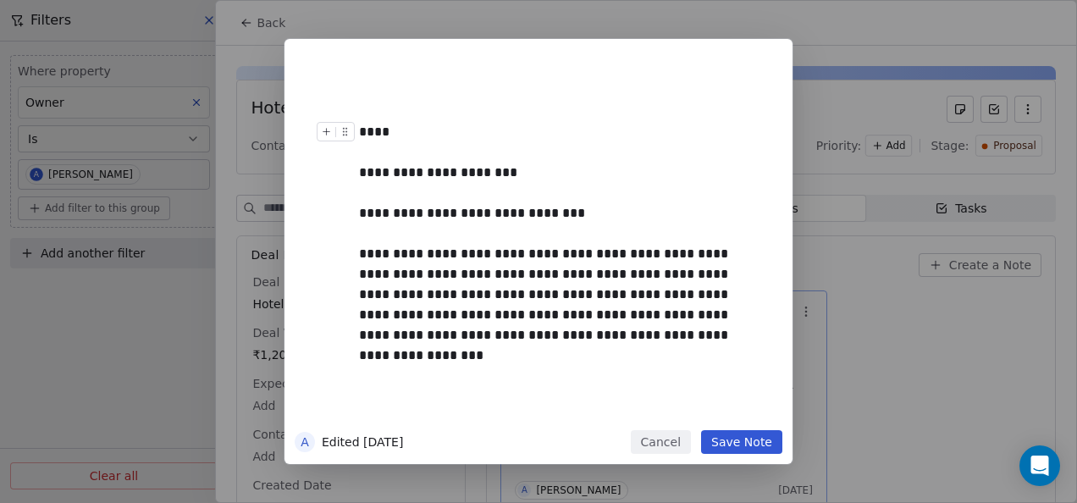
click at [393, 132] on div "****" at bounding box center [557, 132] width 397 height 20
click at [721, 440] on button "Save Note" at bounding box center [741, 442] width 81 height 24
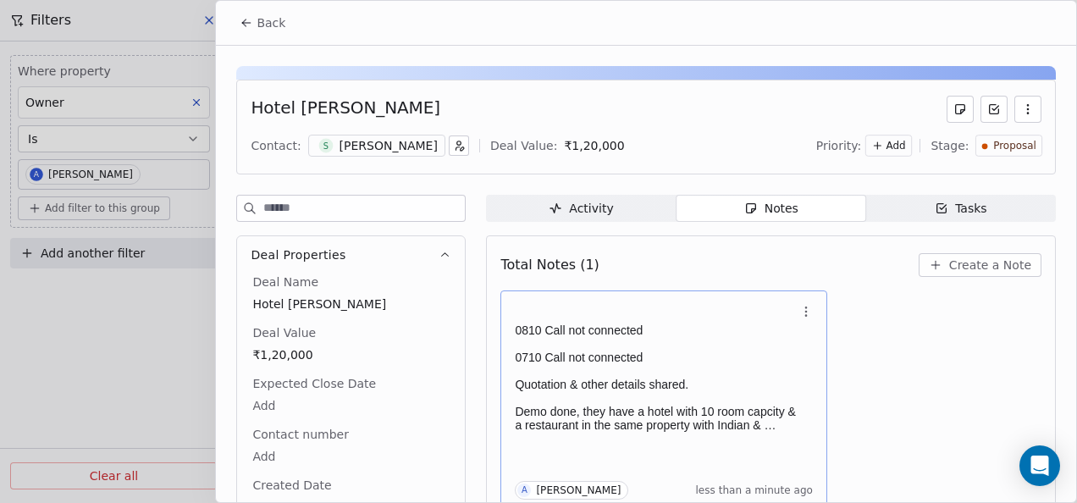
scroll to position [7, 0]
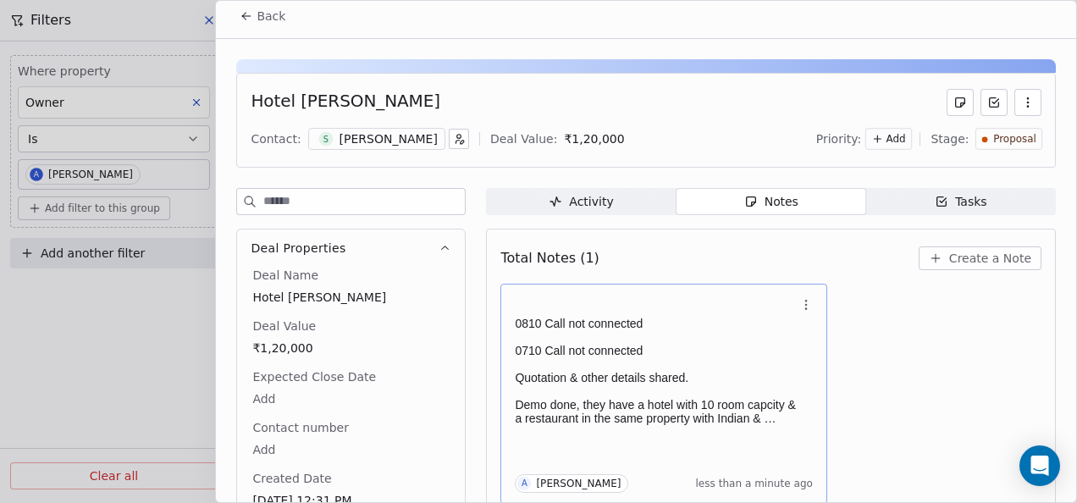
click at [252, 18] on icon at bounding box center [247, 16] width 14 height 14
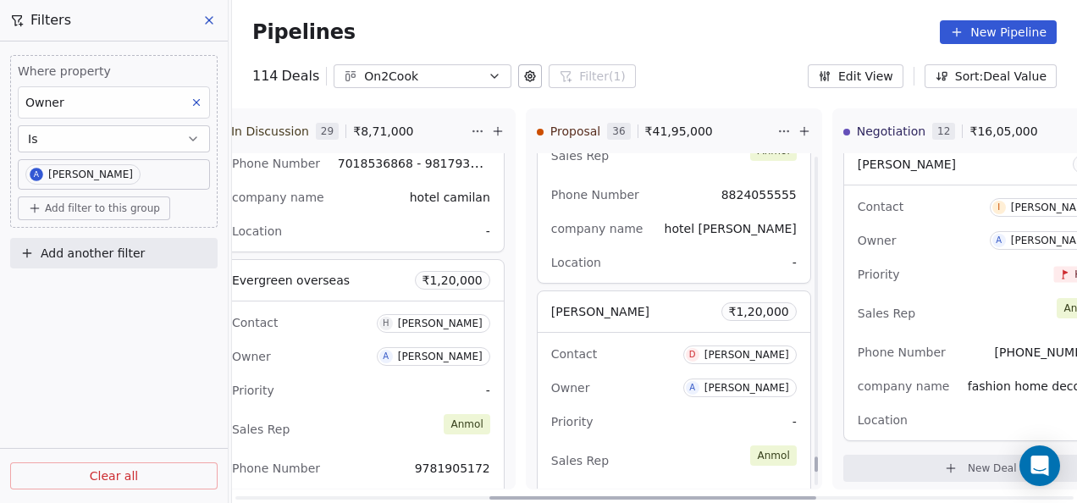
scroll to position [8473, 0]
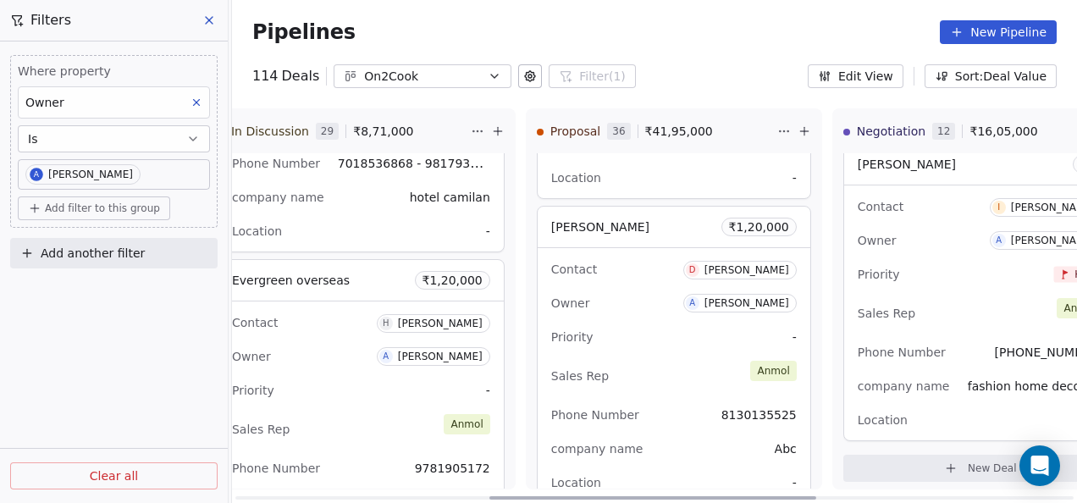
click at [660, 323] on div "Priority -" at bounding box center [674, 336] width 246 height 27
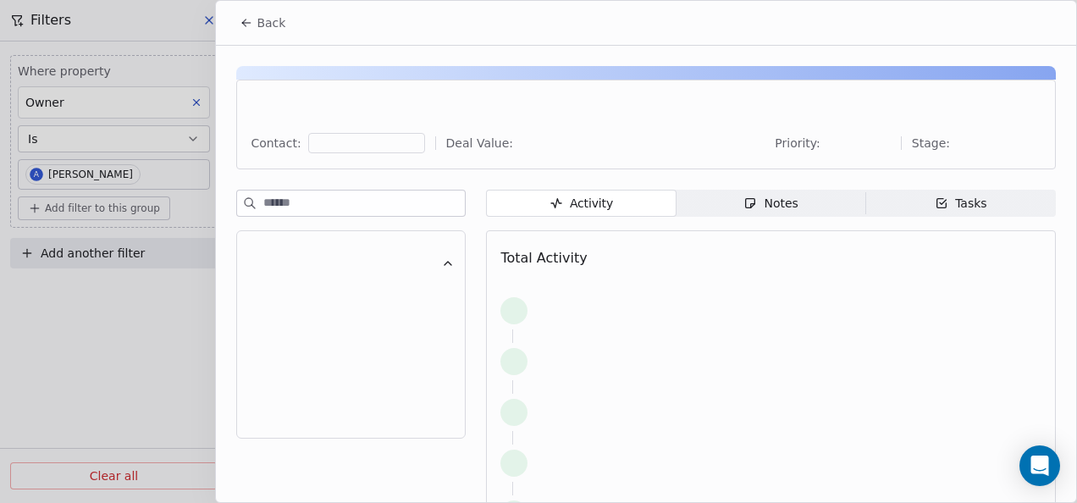
drag, startPoint x: 710, startPoint y: 185, endPoint x: 712, endPoint y: 197, distance: 12.8
click at [711, 185] on div "Contact: Deal Value: Priority: Stage: Activity Activity Notes Notes Tasks Tasks…" at bounding box center [646, 332] width 860 height 572
click at [711, 202] on span "Notes Notes" at bounding box center [772, 203] width 190 height 27
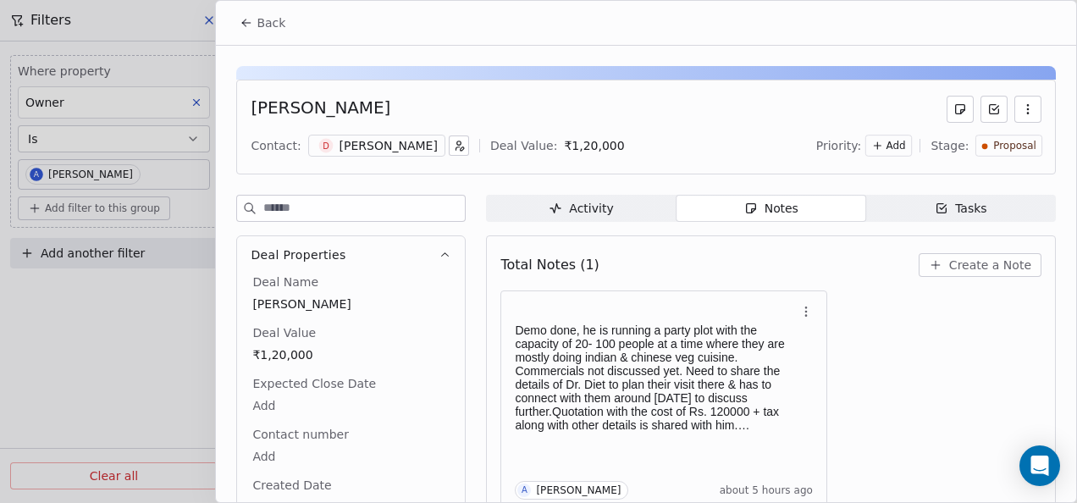
click at [268, 13] on button "Back" at bounding box center [262, 23] width 66 height 30
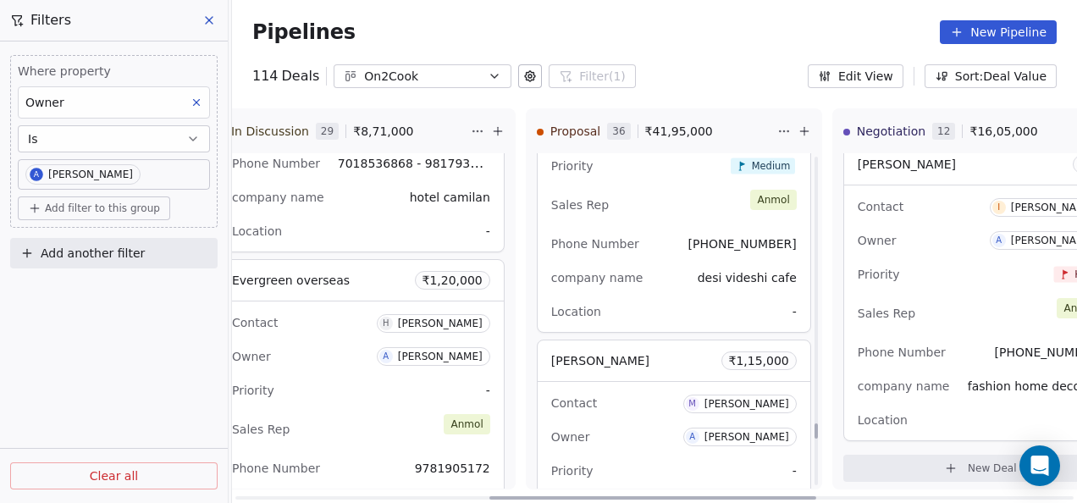
scroll to position [9643, 0]
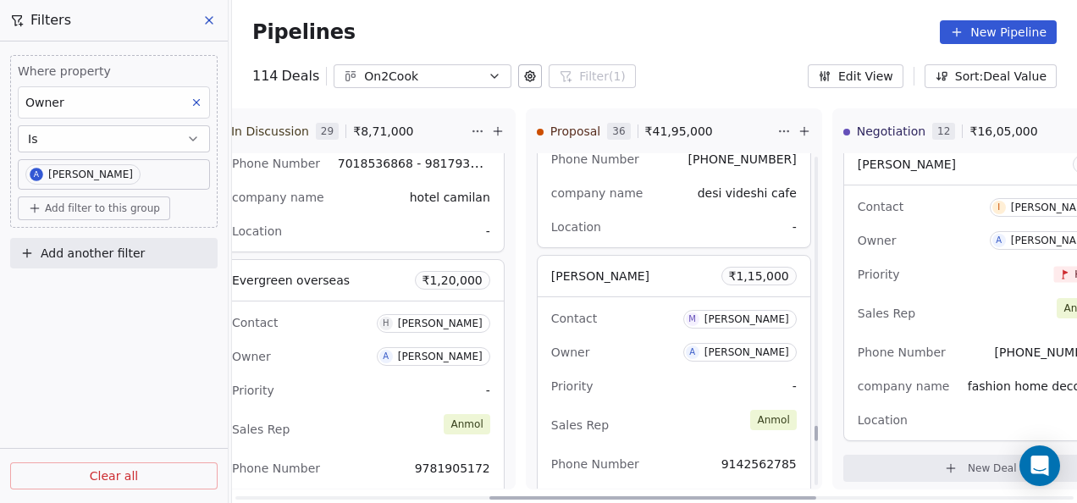
click at [699, 373] on div "Priority -" at bounding box center [674, 386] width 246 height 27
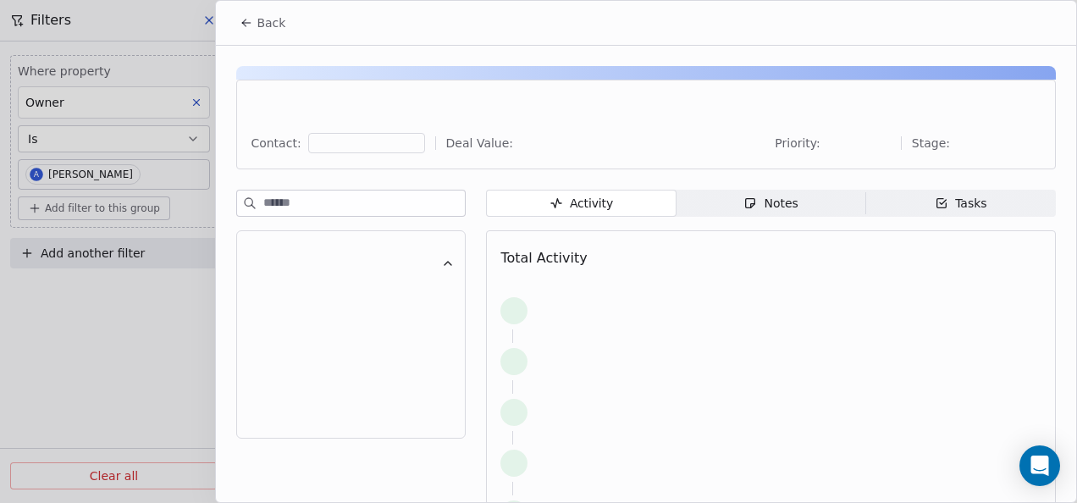
click at [769, 213] on span "Notes Notes" at bounding box center [772, 203] width 190 height 27
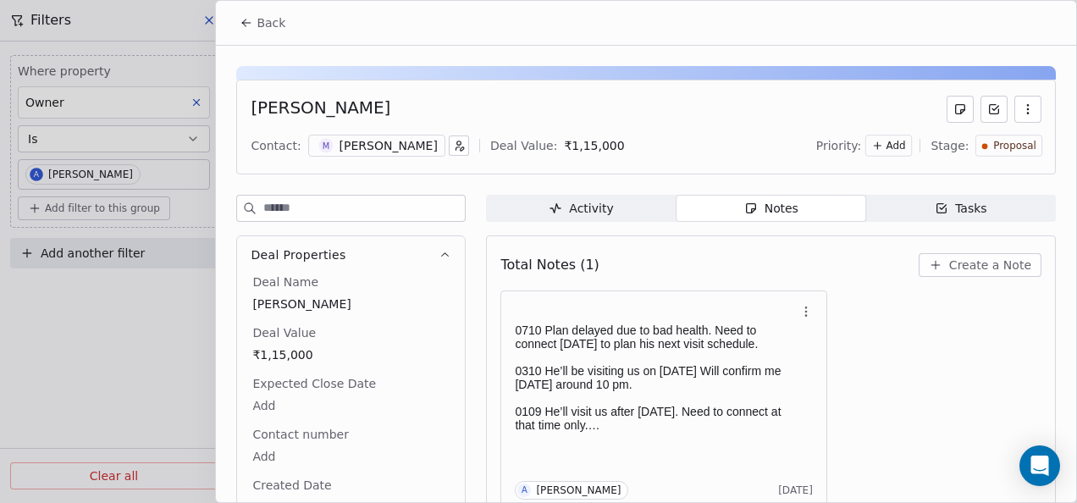
click at [242, 19] on icon at bounding box center [247, 23] width 14 height 14
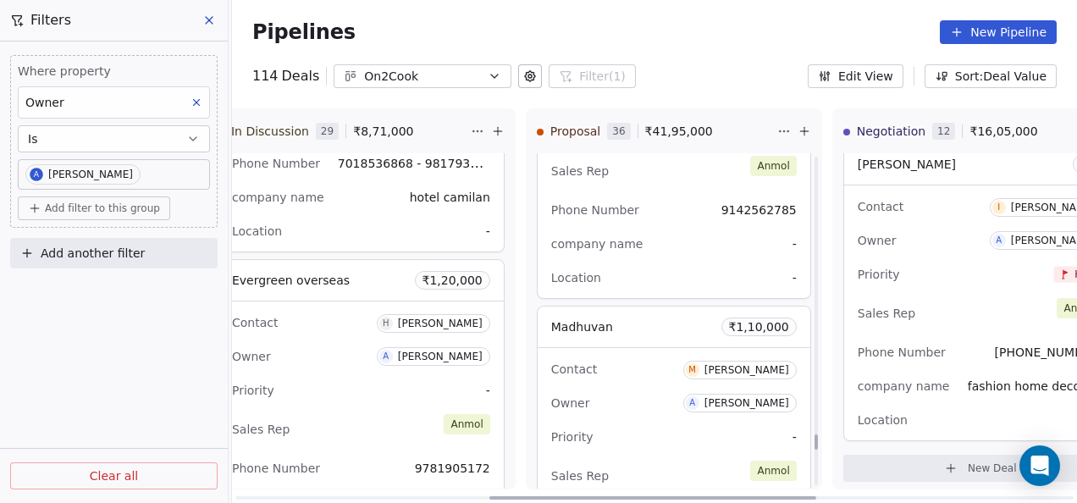
scroll to position [9982, 0]
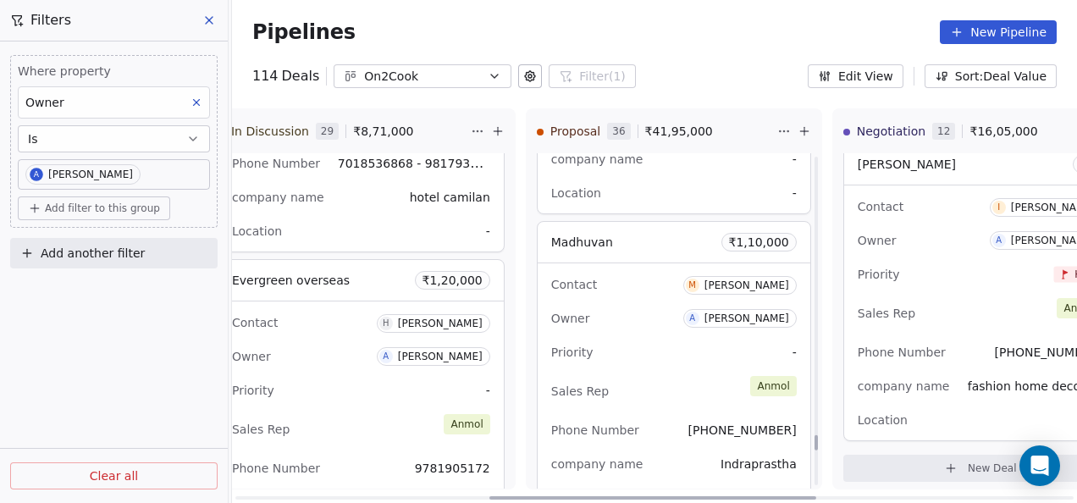
click at [618, 345] on div "Priority -" at bounding box center [674, 352] width 246 height 27
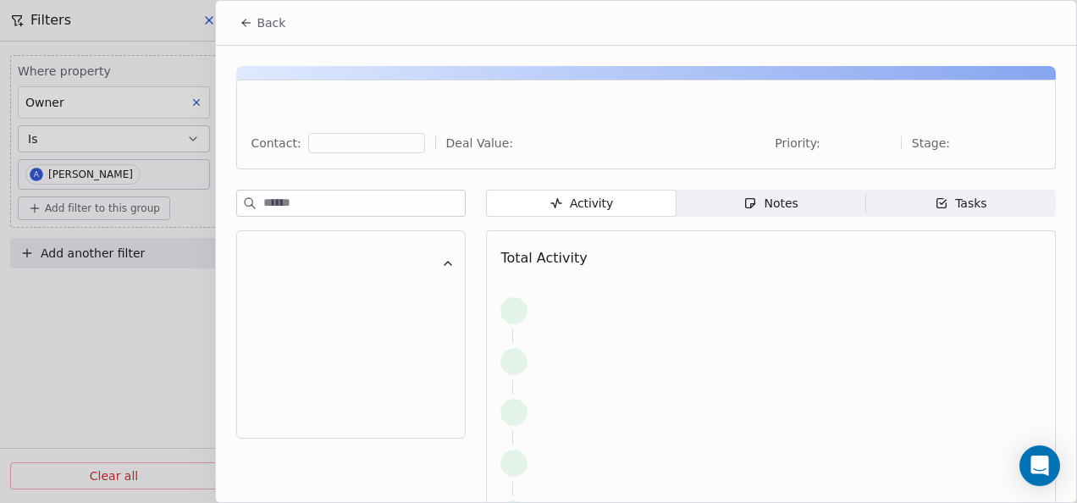
click at [762, 217] on div "Activity Activity Notes Notes Tasks Tasks Total Activity" at bounding box center [771, 404] width 570 height 428
click at [765, 208] on div "Notes" at bounding box center [770, 204] width 54 height 18
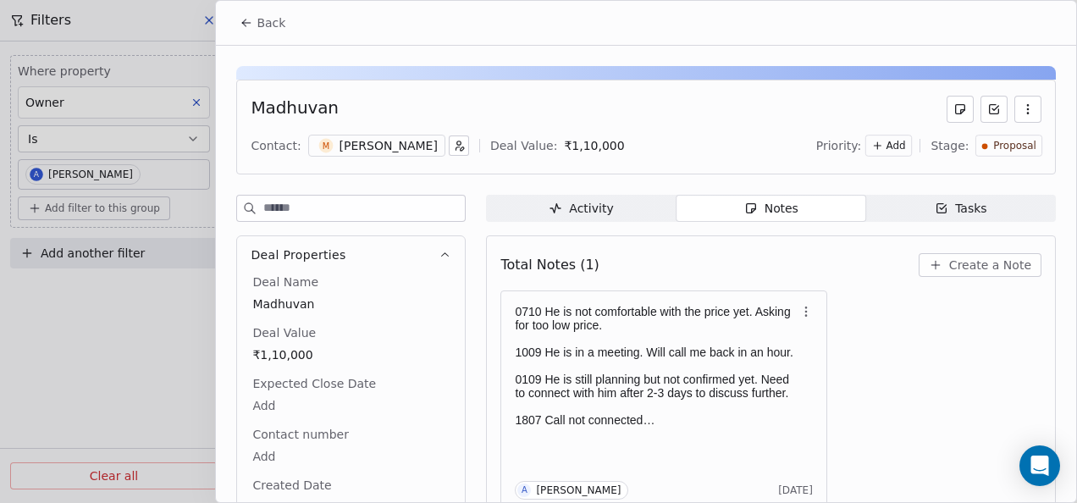
click at [237, 24] on button "Back" at bounding box center [262, 23] width 66 height 30
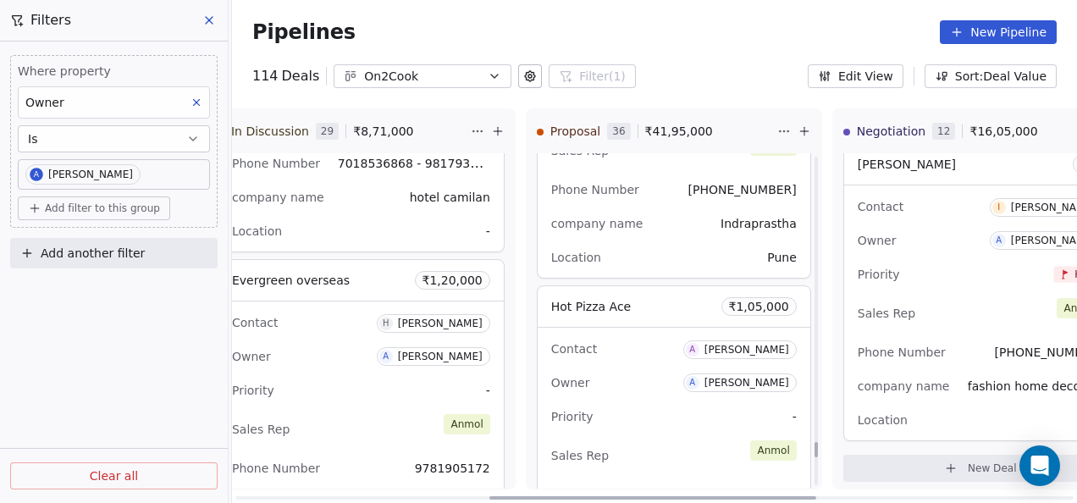
scroll to position [10236, 0]
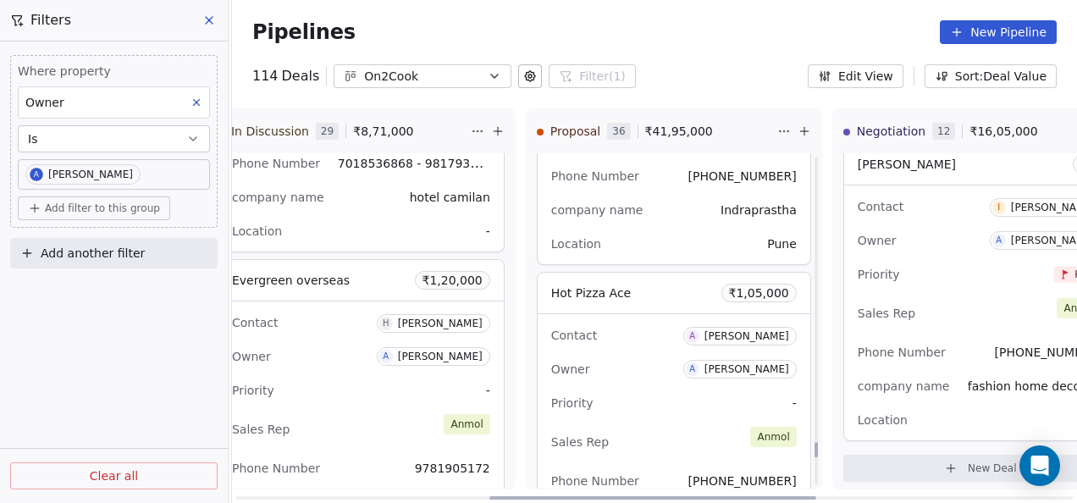
click at [627, 356] on div "Owner A [PERSON_NAME]" at bounding box center [674, 369] width 246 height 27
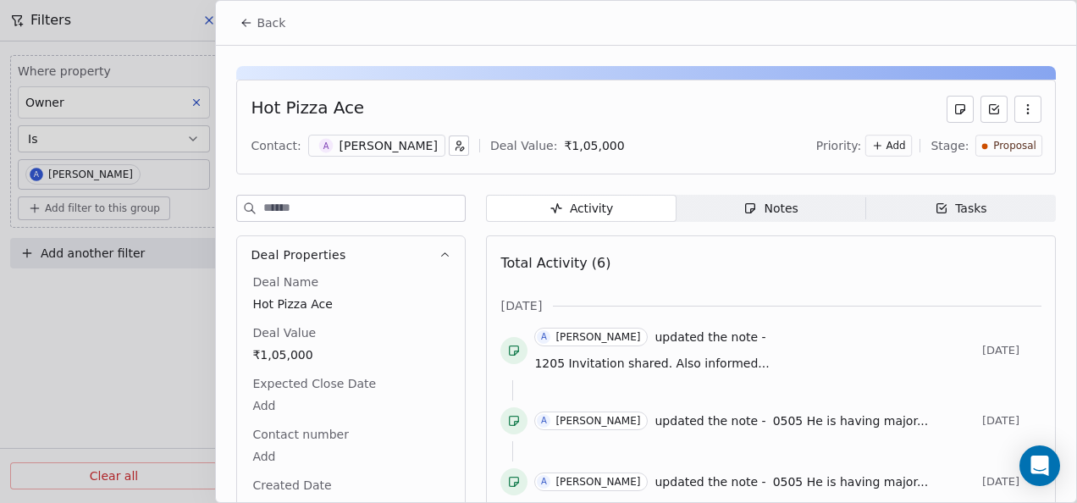
click at [248, 24] on icon at bounding box center [247, 23] width 14 height 14
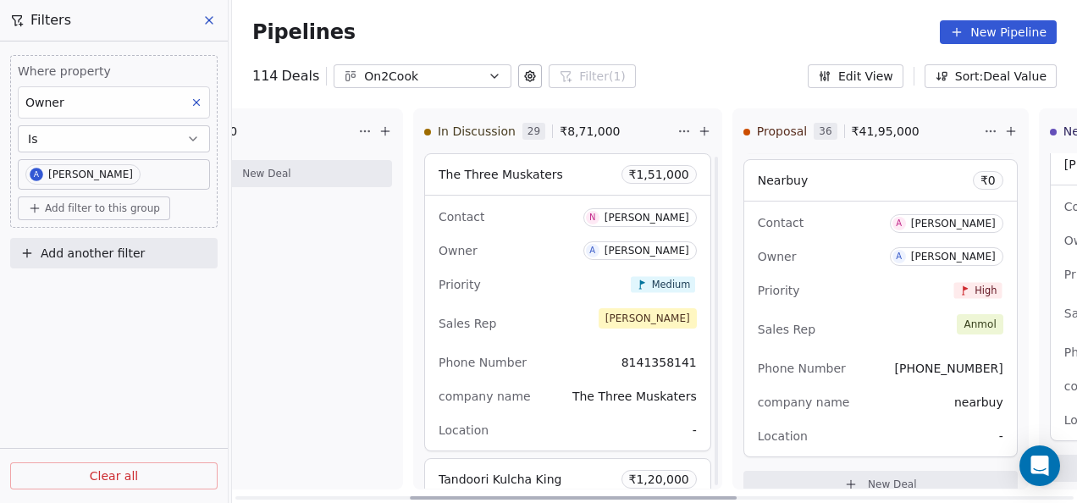
scroll to position [85, 0]
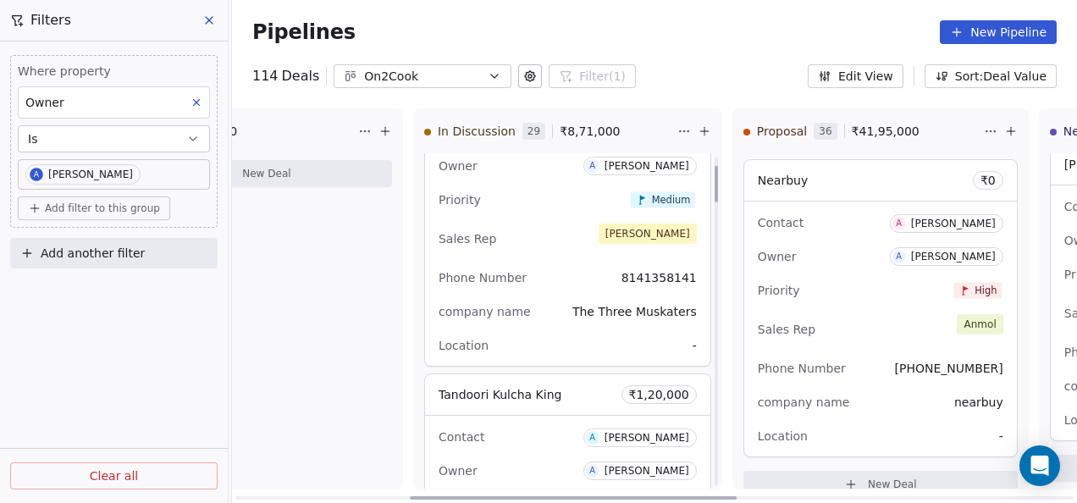
click at [510, 235] on div "Sales Rep [PERSON_NAME]" at bounding box center [568, 238] width 258 height 37
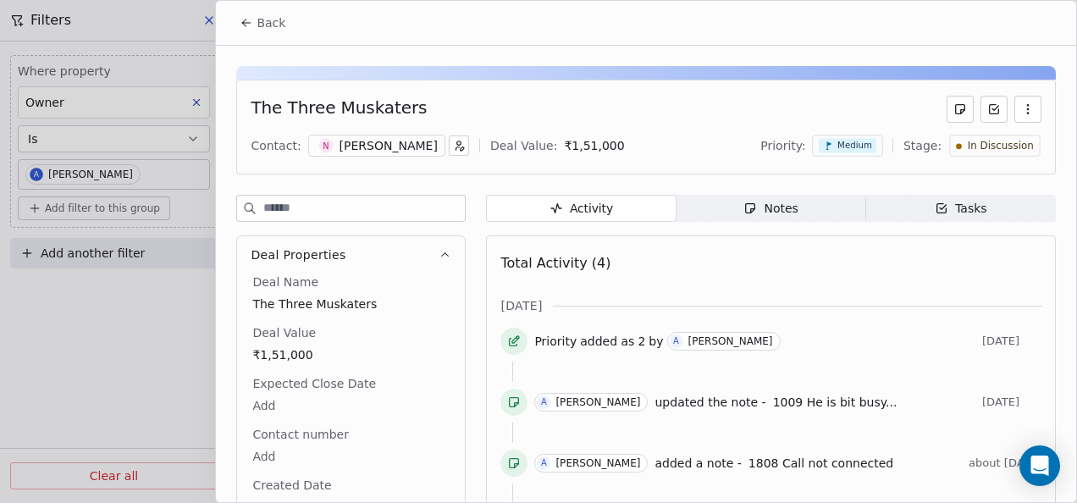
click at [766, 217] on span "Notes Notes" at bounding box center [772, 208] width 190 height 27
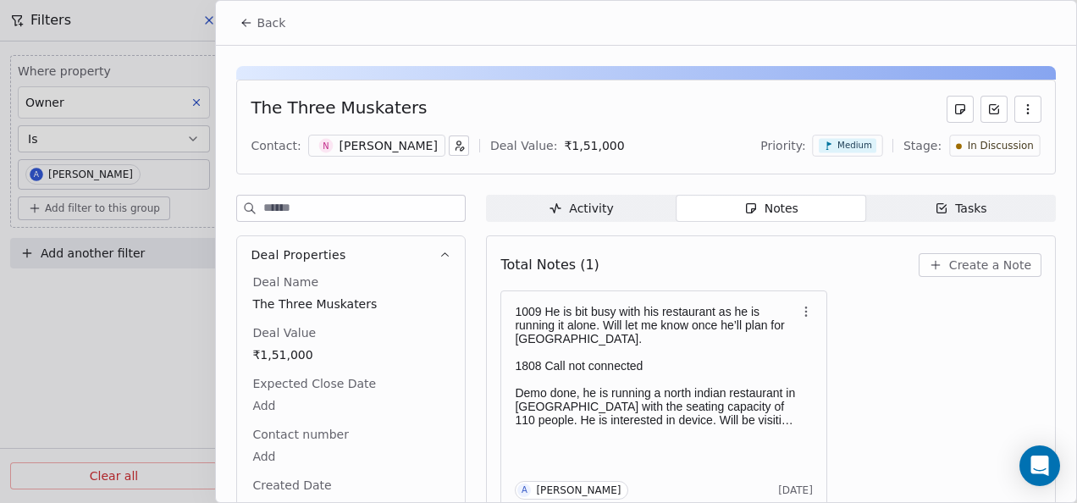
click at [254, 34] on button "Back" at bounding box center [262, 23] width 66 height 30
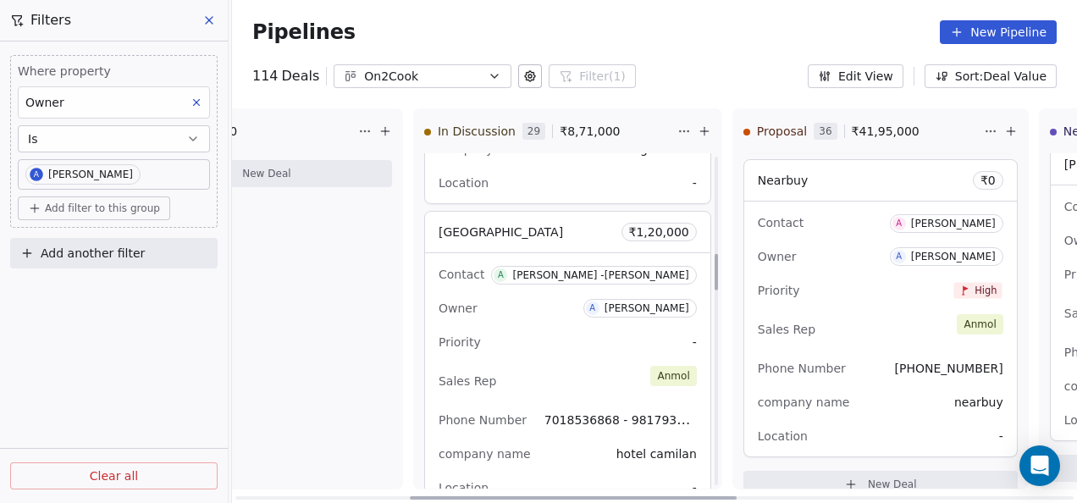
scroll to position [931, 0]
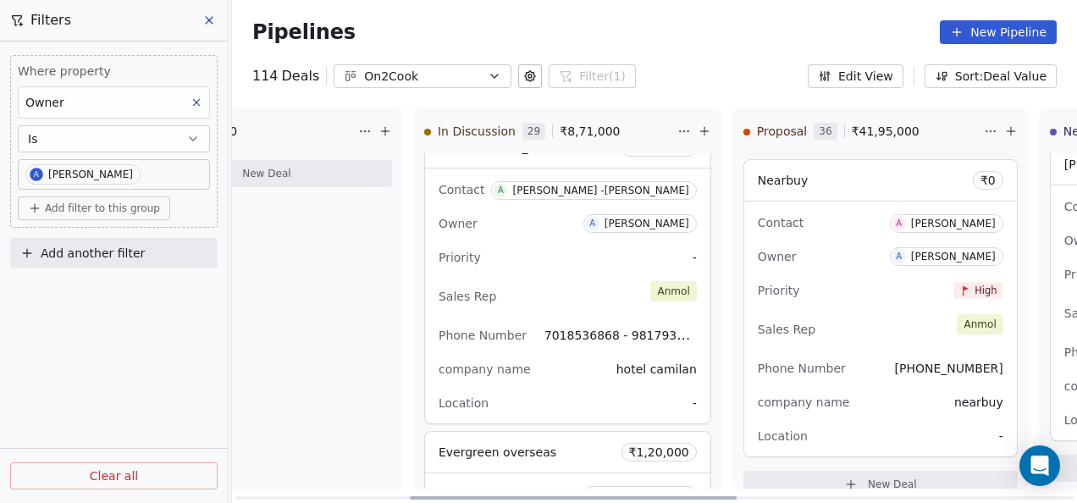
click at [533, 240] on div "Contact A [PERSON_NAME] -[PERSON_NAME] Owner A [PERSON_NAME] Priority - Sales R…" at bounding box center [567, 296] width 285 height 255
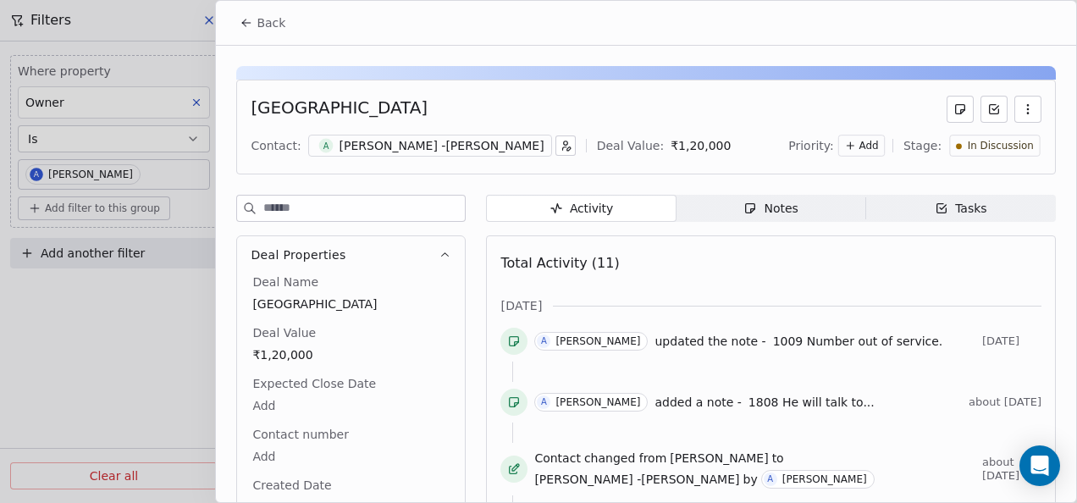
click at [764, 203] on div "Notes" at bounding box center [770, 209] width 54 height 18
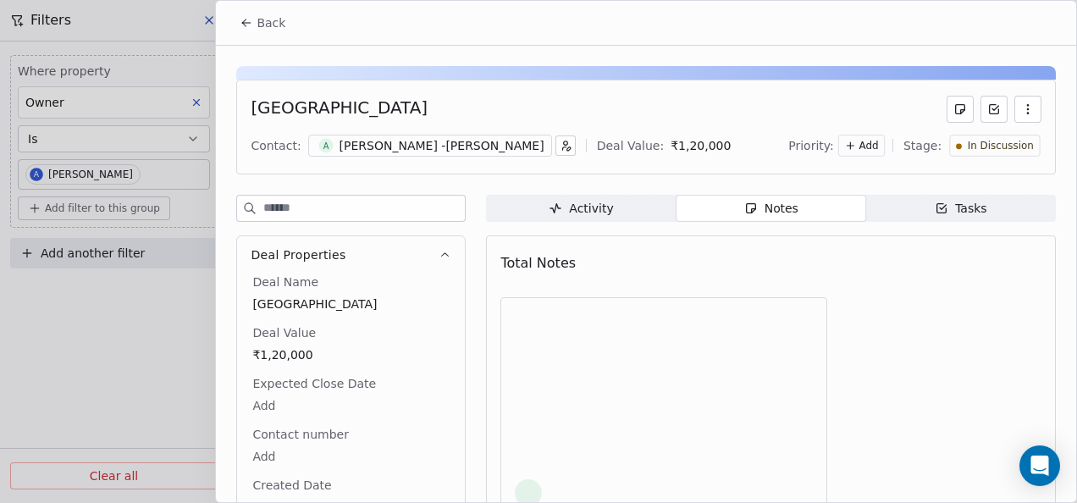
click at [249, 27] on icon at bounding box center [247, 23] width 14 height 14
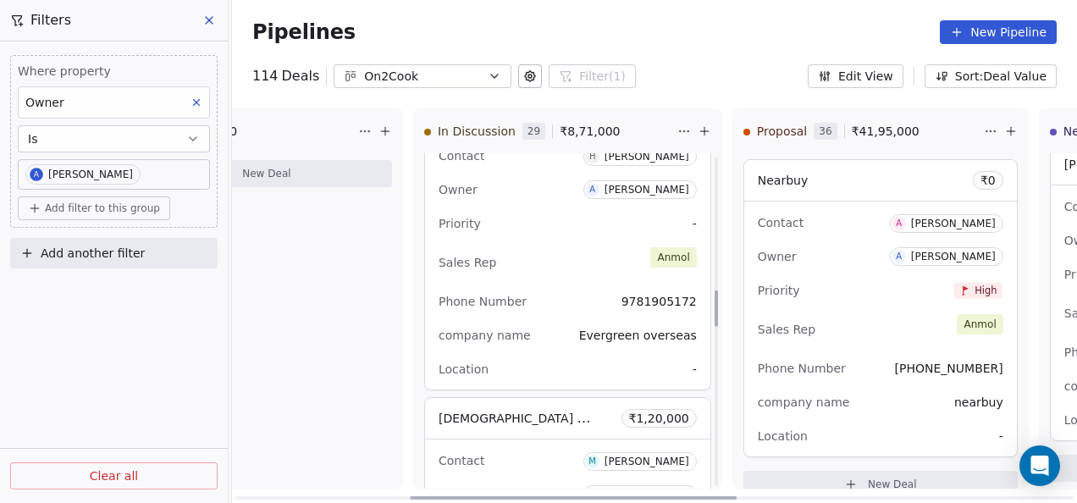
scroll to position [1185, 0]
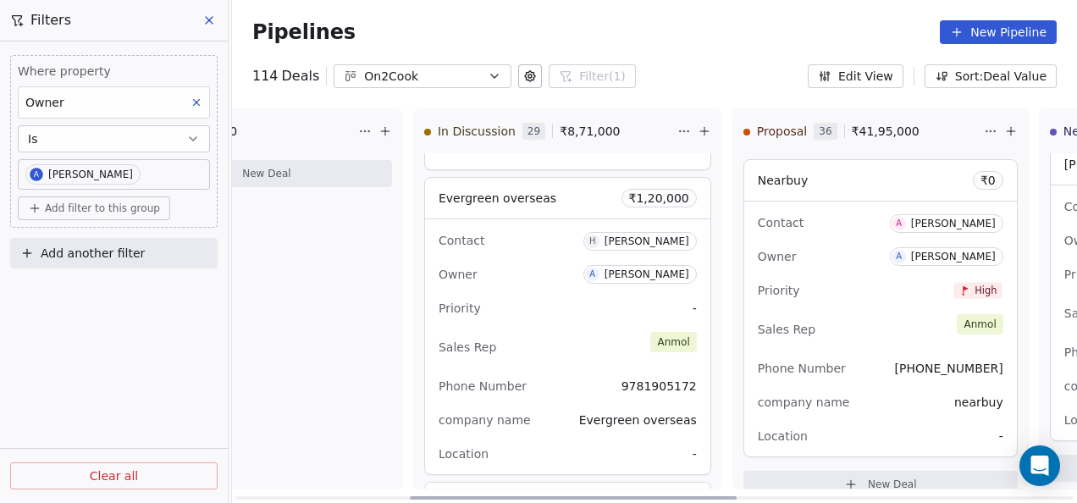
click at [516, 240] on div "Contact H [PERSON_NAME]" at bounding box center [568, 240] width 258 height 28
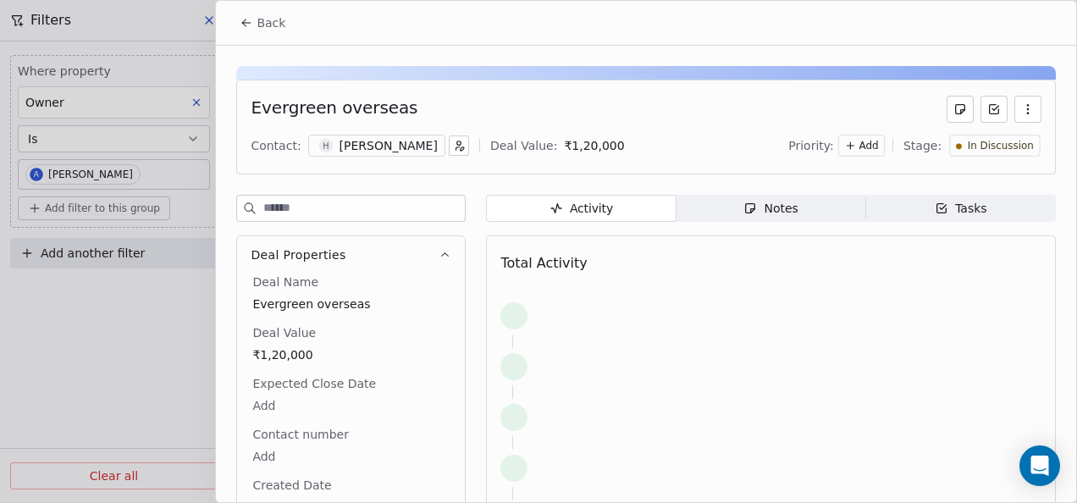
click at [712, 210] on span "Notes Notes" at bounding box center [772, 208] width 190 height 27
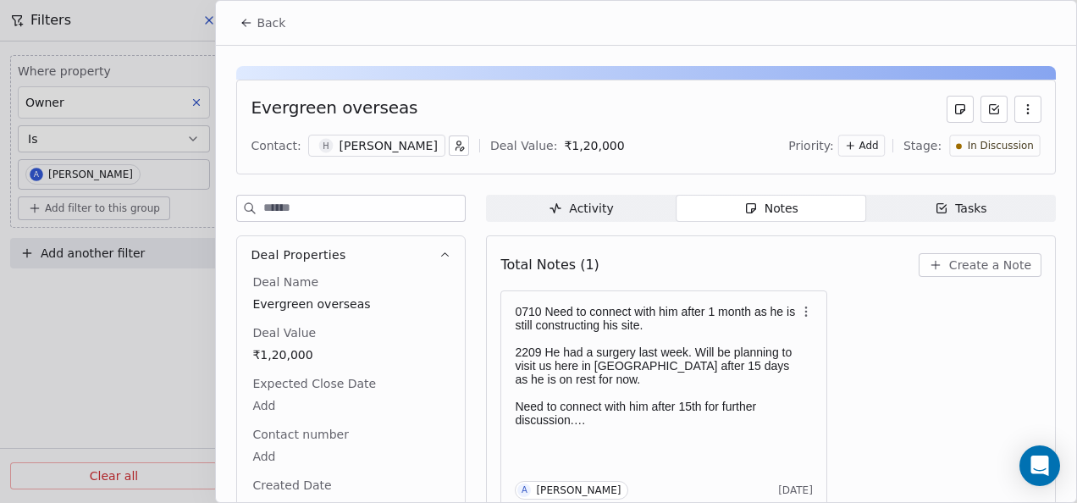
click at [251, 34] on button "Back" at bounding box center [262, 23] width 66 height 30
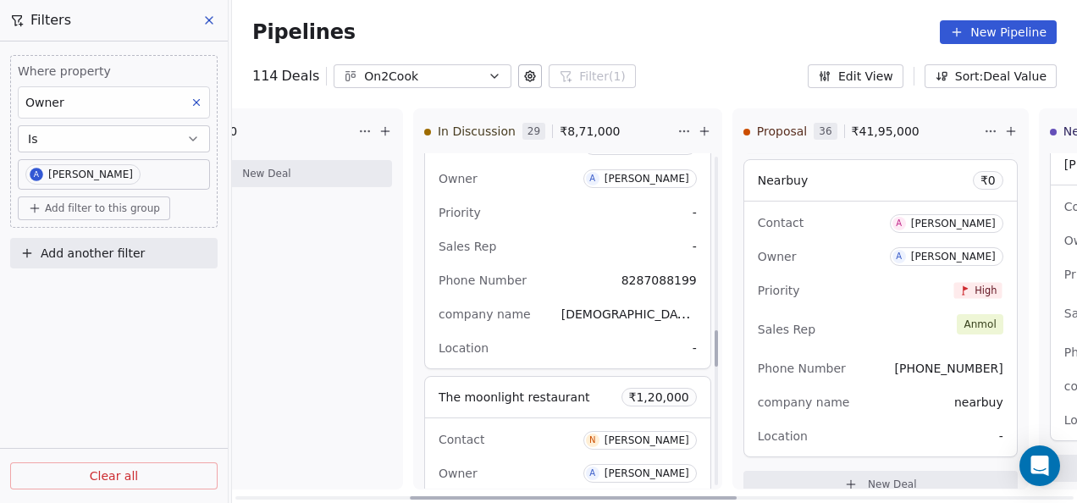
scroll to position [1609, 0]
